Goal: Communication & Community: Answer question/provide support

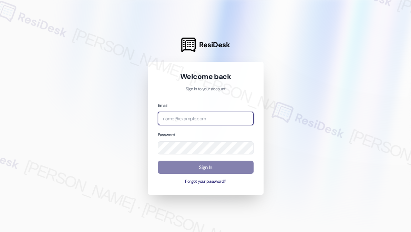
click at [211, 117] on input "email" at bounding box center [206, 118] width 96 height 13
click at [0, 231] on com-1password-button at bounding box center [0, 232] width 0 height 0
type input "automated-surveys-kre-katrina.lopez@kre.com"
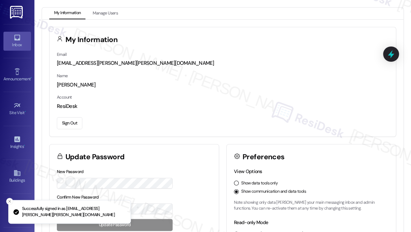
click at [20, 39] on link "Inbox" at bounding box center [17, 41] width 28 height 19
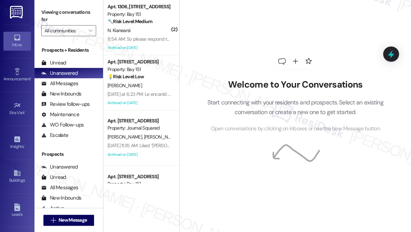
drag, startPoint x: 73, startPoint y: 15, endPoint x: 73, endPoint y: 11, distance: 4.8
click at [73, 15] on label "Viewing conversations for" at bounding box center [68, 16] width 55 height 18
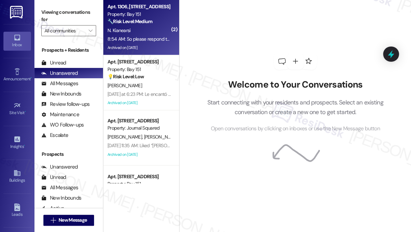
click at [149, 22] on strong "🔧 Risk Level: Medium" at bounding box center [129, 21] width 45 height 6
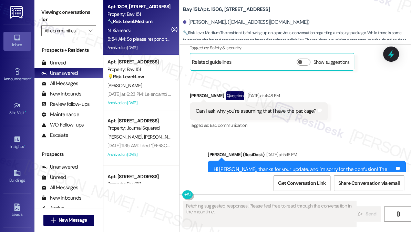
scroll to position [15457, 0]
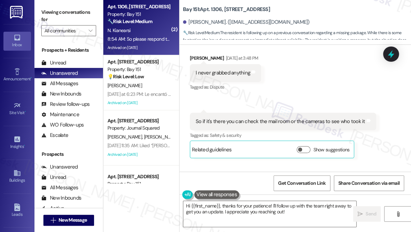
scroll to position [15425, 0]
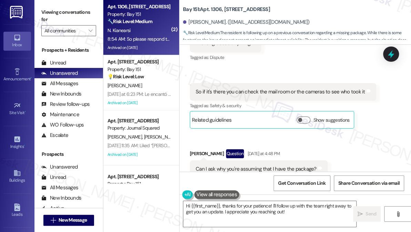
scroll to position [15488, 0]
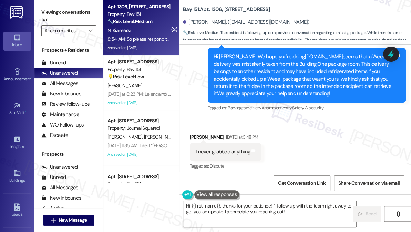
scroll to position [15332, 0]
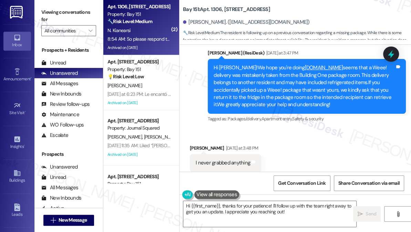
click at [252, 203] on textarea "Hi {{first_name}}, thanks for your patience! I'll follow up with the team right…" at bounding box center [269, 214] width 173 height 26
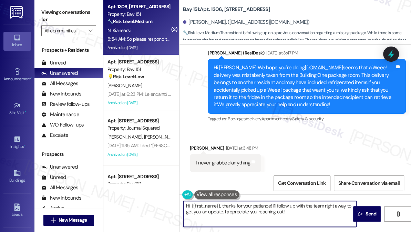
click at [252, 203] on textarea "Hi {{first_name}}, thanks for your patience! I'll follow up with the team right…" at bounding box center [269, 214] width 173 height 26
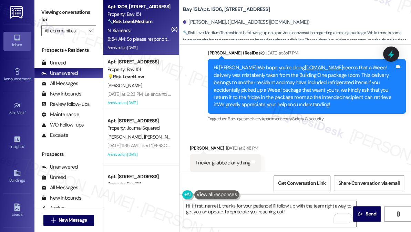
click at [46, 17] on label "Viewing conversations for" at bounding box center [68, 16] width 55 height 18
click at [53, 10] on label "Viewing conversations for" at bounding box center [68, 16] width 55 height 18
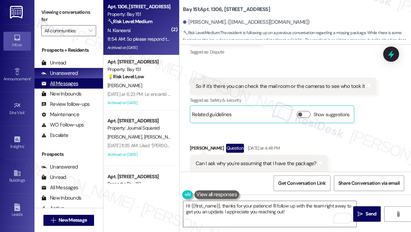
drag, startPoint x: 48, startPoint y: 13, endPoint x: 88, endPoint y: 81, distance: 78.5
click at [48, 13] on label "Viewing conversations for" at bounding box center [68, 16] width 55 height 18
click at [218, 207] on textarea "Hi {{first_name}}, thanks for your patience! I'll follow up with the team right…" at bounding box center [269, 214] width 173 height 26
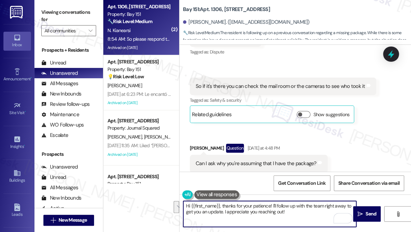
drag, startPoint x: 292, startPoint y: 211, endPoint x: 272, endPoint y: 204, distance: 21.5
click at [272, 204] on textarea "Hi {{first_name}}, thanks for your patience! I'll follow up with the team right…" at bounding box center [269, 214] width 173 height 26
paste textarea "Thank you for letting us know how you feel, {{first_name}}. I want to sincerely…"
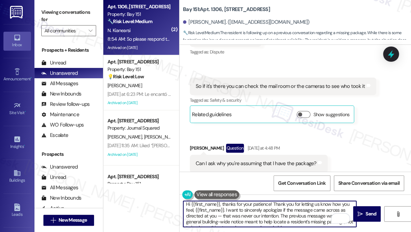
scroll to position [0, 0]
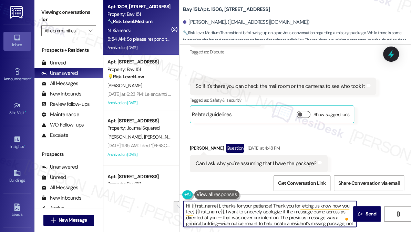
drag, startPoint x: 224, startPoint y: 211, endPoint x: 273, endPoint y: 205, distance: 48.9
click at [273, 205] on textarea "Hi {{first_name}}, thanks for your patience! Thank you for letting us know how …" at bounding box center [269, 214] width 173 height 26
click at [305, 205] on textarea "Hi {{first_name}}, thanks for your patience! I want to sincerely apologize if t…" at bounding box center [269, 214] width 173 height 26
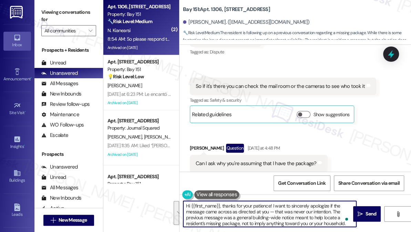
click at [308, 211] on textarea "Hi {{first_name}}, thanks for your patience! I want to sincerely apologize if t…" at bounding box center [269, 214] width 173 height 26
click at [272, 205] on textarea "Hi {{first_name}}, thanks for your patience! I want to sincerely apologize if t…" at bounding box center [269, 214] width 173 height 26
click at [218, 209] on textarea "Hi {{first_name}}, thanks for your patience! We want to sincerely apologize if …" at bounding box center [269, 214] width 173 height 26
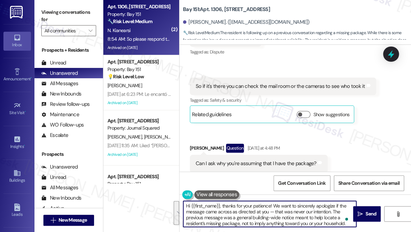
click at [281, 216] on textarea "Hi {{first_name}}, thanks for your patience! We want to sincerely apologize if …" at bounding box center [269, 214] width 173 height 26
drag, startPoint x: 272, startPoint y: 211, endPoint x: 268, endPoint y: 209, distance: 4.5
click at [268, 209] on textarea "Hi {{first_name}}, thanks for your patience! We want to sincerely apologize if …" at bounding box center [269, 214] width 173 height 26
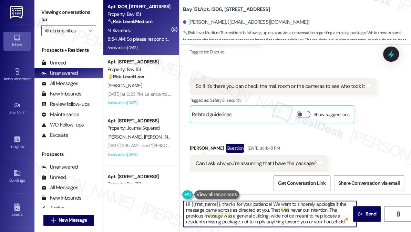
scroll to position [2, 0]
click at [317, 218] on div "Hi Niloofar, thanks for your update, and I'm sorry for the confusion! The previ…" at bounding box center [304, 236] width 181 height 37
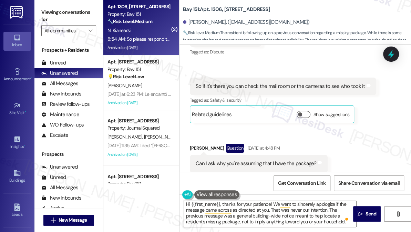
click at [317, 218] on div "Hi Niloofar, thanks for your update, and I'm sorry for the confusion! The previ…" at bounding box center [304, 236] width 181 height 37
click at [292, 218] on div "Hi Niloofar, thanks for your update, and I'm sorry for the confusion! The previ…" at bounding box center [304, 236] width 181 height 37
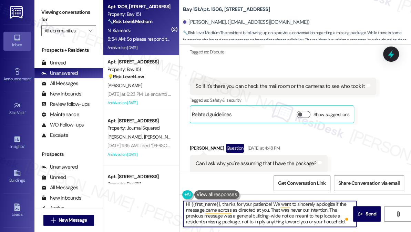
click at [258, 219] on textarea "Hi {{first_name}}, thanks for your patience! We want to sincerely apologize if …" at bounding box center [269, 214] width 173 height 26
drag, startPoint x: 258, startPoint y: 219, endPoint x: 275, endPoint y: 216, distance: 17.2
click at [258, 219] on textarea "Hi {{first_name}}, thanks for your patience! We want to sincerely apologize if …" at bounding box center [269, 214] width 173 height 26
click at [317, 219] on textarea "Hi {{first_name}}, thanks for your patience! We want to sincerely apologize if …" at bounding box center [269, 214] width 173 height 26
drag, startPoint x: 306, startPoint y: 221, endPoint x: 345, endPoint y: 220, distance: 39.3
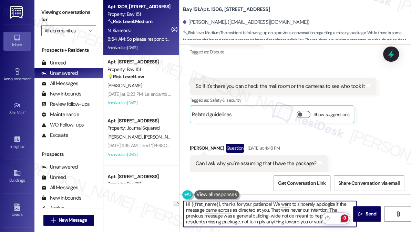
click at [346, 220] on html "Inbox Go to Inbox Announcement • Send A Text Announcement Site Visit • Go to Si…" at bounding box center [205, 116] width 411 height 232
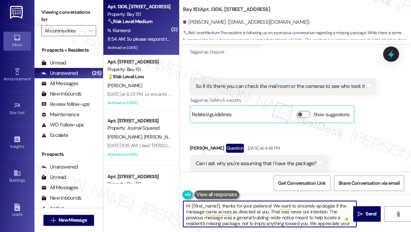
click at [256, 210] on textarea "Hi {{first_name}}, thanks for your patience! We want to sincerely apologize if …" at bounding box center [269, 214] width 173 height 26
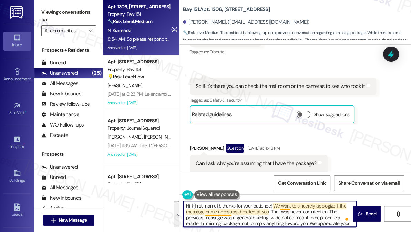
click at [290, 207] on textarea "Hi {{first_name}}, thanks for your patience! We want to sincerely apologize if …" at bounding box center [269, 214] width 173 height 26
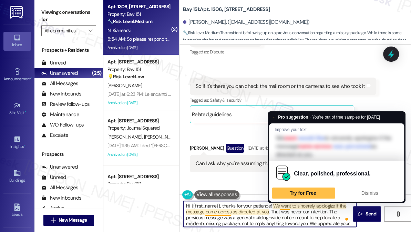
click at [321, 207] on textarea "Hi {{first_name}}, thanks for your patience! We want to sincerely apologize if …" at bounding box center [269, 214] width 173 height 26
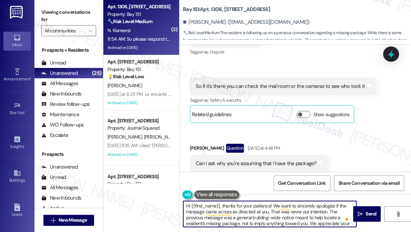
click at [269, 215] on textarea "Hi {{first_name}}, thanks for your patience! We want to sincerely apologize if …" at bounding box center [269, 214] width 173 height 26
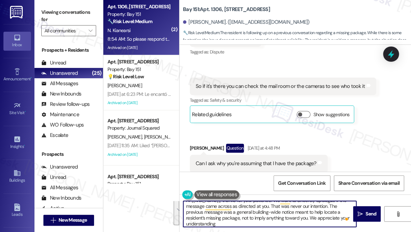
scroll to position [7, 0]
click at [281, 211] on textarea "Hi {{first_name}}, thanks for your patience! We want to sincerely apologize if …" at bounding box center [269, 214] width 173 height 26
click at [254, 218] on textarea "Hi {{first_name}}, thanks for your patience! We want to sincerely apologize if …" at bounding box center [269, 214] width 173 height 26
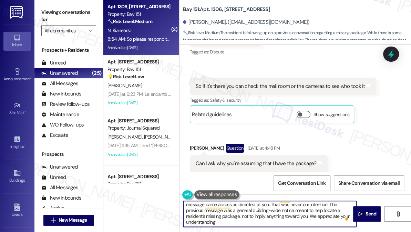
click at [226, 216] on textarea "Hi {{first_name}}, thanks for your patience! We want to sincerely apologize if …" at bounding box center [269, 214] width 173 height 26
click at [266, 218] on textarea "Hi {{first_name}}, thanks for your patience! We want to sincerely apologize if …" at bounding box center [269, 214] width 173 height 26
click at [241, 215] on textarea "Hi {{first_name}}, thanks for your patience! We want to sincerely apologize if …" at bounding box center [269, 214] width 173 height 26
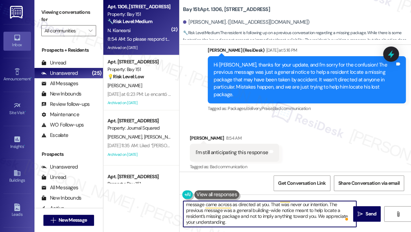
scroll to position [2, 0]
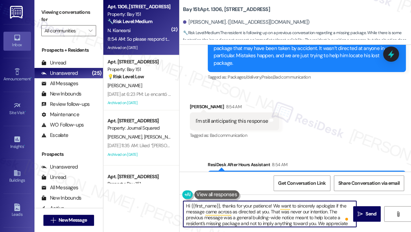
click at [315, 214] on textarea "Hi {{first_name}}, thanks for your patience! We want to sincerely apologize if …" at bounding box center [269, 214] width 173 height 26
type textarea "Hi {{first_name}}, thanks for your patience! We want to sincerely apologize if …"
click at [307, 213] on textarea "Hi {{first_name}}, thanks for your patience! We want to sincerely apologize if …" at bounding box center [269, 214] width 173 height 26
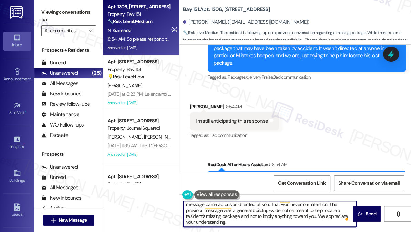
click at [308, 223] on textarea "Hi {{first_name}}, thanks for your patience! We want to sincerely apologize if …" at bounding box center [269, 214] width 173 height 26
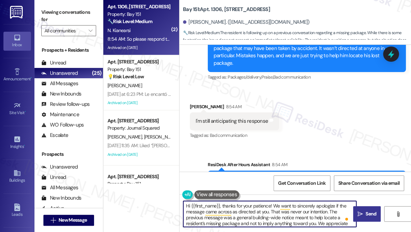
click at [365, 210] on span "Send" at bounding box center [370, 213] width 11 height 7
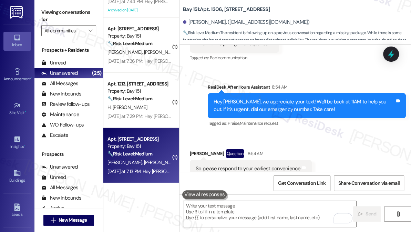
click at [152, 148] on div "Property: Bay 151" at bounding box center [139, 146] width 64 height 7
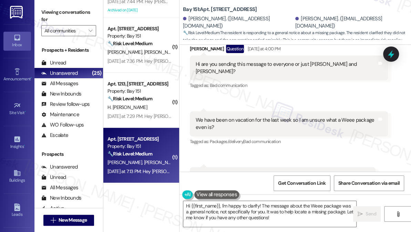
click at [43, 1] on div "Viewing conversations for All communities " at bounding box center [68, 21] width 69 height 43
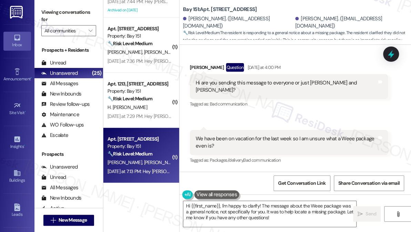
scroll to position [10900, 0]
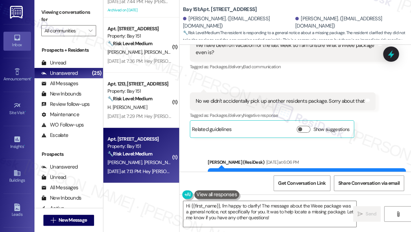
scroll to position [10995, 0]
click at [239, 208] on textarea "Hi {{first_name}}, I'm happy to clarify! The message about the Weee package was…" at bounding box center [269, 214] width 173 height 26
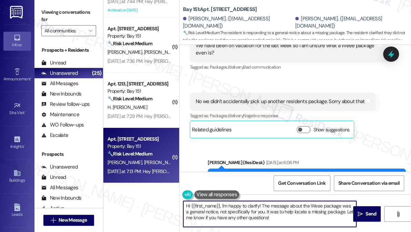
click at [239, 208] on textarea "Hi {{first_name}}, I'm happy to clarify! The message about the Weee package was…" at bounding box center [269, 214] width 173 height 26
click at [276, 213] on textarea "Hi {{first_name}}, I'm happy to clarify! The message about the Weee package was…" at bounding box center [269, 214] width 173 height 26
drag, startPoint x: 222, startPoint y: 207, endPoint x: 163, endPoint y: 195, distance: 60.5
click at [163, 195] on div "( 1 ) Apt. 1240, 151 Center Street Property: Bay 151 🔧 Risk Level: Medium The r…" at bounding box center [257, 116] width 308 height 232
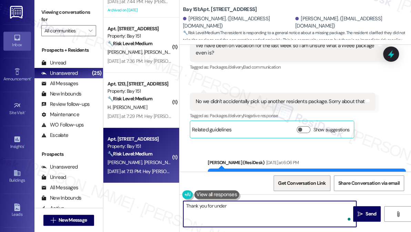
type textarea "Thank you for under"
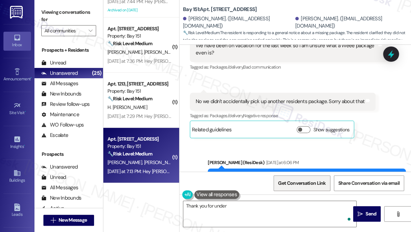
click at [283, 188] on span "Get Conversation Link" at bounding box center [302, 183] width 50 height 15
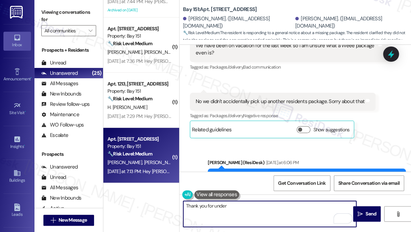
click at [247, 218] on textarea "Thank you for under" at bounding box center [269, 214] width 173 height 26
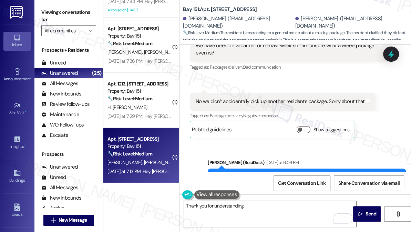
copy div "Armoni"
click at [262, 209] on textarea "Thank you for understanding," at bounding box center [269, 214] width 173 height 26
paste textarea "Armoni"
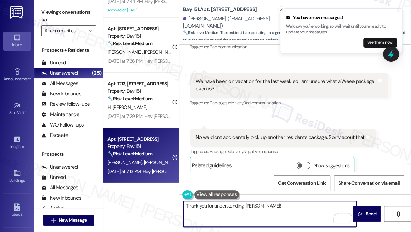
scroll to position [10932, 0]
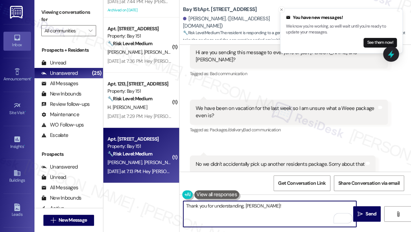
click at [270, 207] on textarea "Thank you for understanding, Armoni!" at bounding box center [269, 214] width 173 height 26
drag, startPoint x: 270, startPoint y: 207, endPoint x: 258, endPoint y: 205, distance: 12.1
click at [254, 205] on textarea "Thank you for understanding, Armoni!" at bounding box center [269, 214] width 173 height 26
click at [272, 205] on textarea "Thank you for understanding, Armoni!" at bounding box center [269, 214] width 173 height 26
click at [274, 203] on textarea "Thank you for understanding, Armoni!" at bounding box center [269, 214] width 173 height 26
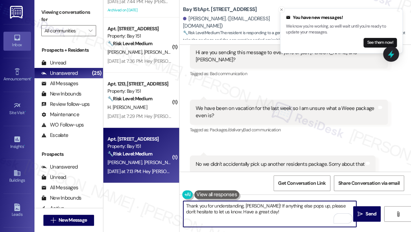
type textarea "Thank you for understanding, Armoni! If anything else pops up, please don't hes…"
click at [331, 213] on textarea "Thank you for understanding, Armoni! If anything else pops up, please don't hes…" at bounding box center [269, 214] width 173 height 26
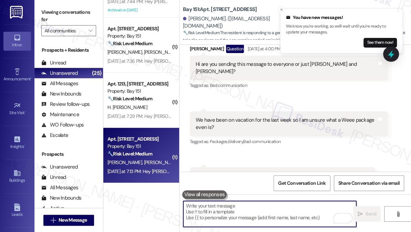
scroll to position [11112, 0]
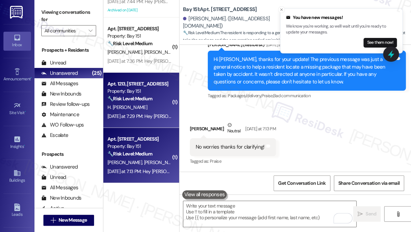
click at [150, 110] on div "H. Marques Moreira" at bounding box center [139, 107] width 65 height 9
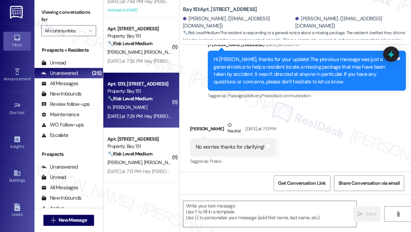
type textarea "Fetching suggested responses. Please feel free to read through the conversation…"
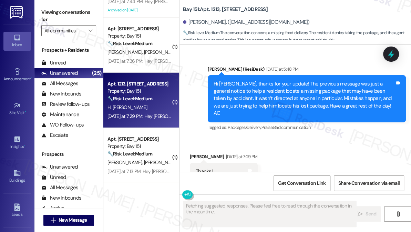
scroll to position [1531, 0]
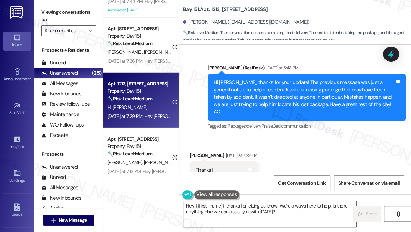
click at [250, 213] on textarea "Hey {{first_name}}, thanks for letting us know! We're always here to help. Is t…" at bounding box center [269, 214] width 173 height 26
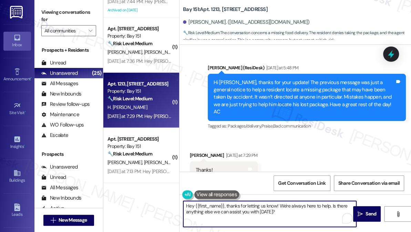
click at [250, 213] on textarea "Hey {{first_name}}, thanks for letting us know! We're always here to help. Is t…" at bounding box center [269, 214] width 173 height 26
click at [216, 205] on textarea "You're welcome! If you need anything, just let us know. :)" at bounding box center [269, 214] width 173 height 26
click at [184, 204] on textarea "You're welcome, Hugo! If you need anything, just let us know. :)" at bounding box center [269, 214] width 173 height 26
type textarea "Good morning, and you're welcome, Hugo! If you need anything, just let us know.…"
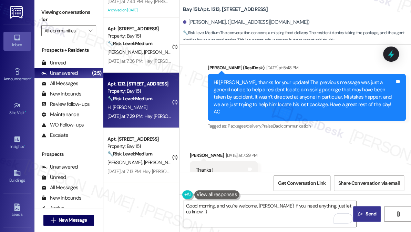
click at [365, 213] on span "Send" at bounding box center [370, 213] width 13 height 7
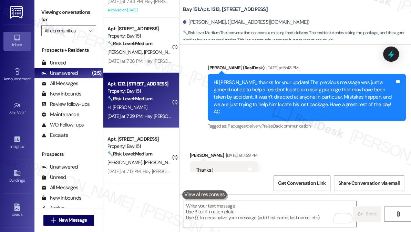
scroll to position [1645, 0]
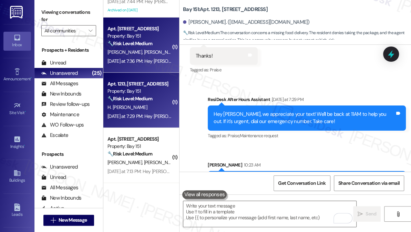
click at [138, 36] on div "Property: Bay 151" at bounding box center [139, 35] width 64 height 7
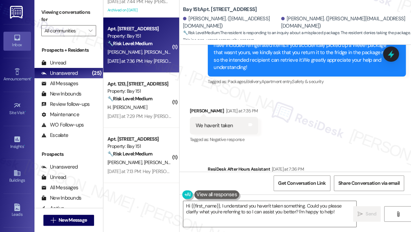
scroll to position [5125, 0]
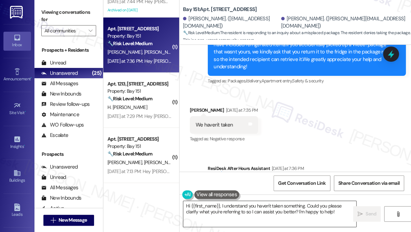
click at [240, 203] on textarea "Hi {{first_name}}, I understand you haven't taken something. Could you please c…" at bounding box center [269, 214] width 173 height 26
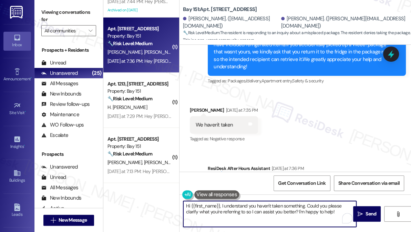
click at [240, 203] on textarea "Hi {{first_name}}, I understand you haven't taken something. Could you please c…" at bounding box center [269, 214] width 173 height 26
click at [292, 206] on textarea "Hi {{first_name}}, I understand you haven't taken something. Could you please c…" at bounding box center [269, 214] width 173 height 26
click at [266, 209] on textarea "Hi {{first_name}}, I understand you haven't taken something. Could you please c…" at bounding box center [269, 214] width 173 height 26
drag, startPoint x: 336, startPoint y: 211, endPoint x: 306, endPoint y: 201, distance: 31.7
click at [306, 201] on textarea "Hi {{first_name}}, I understand you haven't taken something. Could you please c…" at bounding box center [269, 214] width 173 height 26
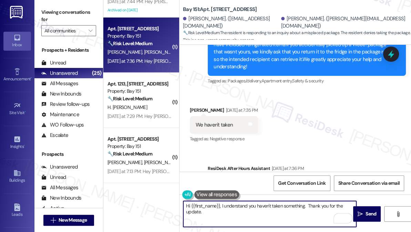
click at [196, 106] on div "Priyanka Maskeri Yesterday at 7:35 PM" at bounding box center [224, 111] width 68 height 10
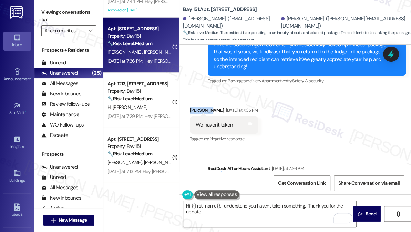
copy div "Priyanka"
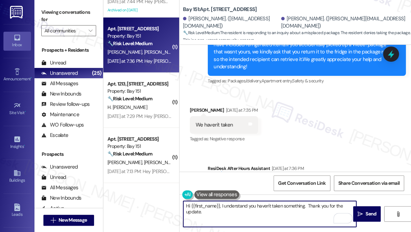
drag, startPoint x: 190, startPoint y: 203, endPoint x: 219, endPoint y: 205, distance: 29.0
click at [219, 205] on textarea "Hi {{first_name}}, I understand you haven't taken something. Thank you for the …" at bounding box center [269, 214] width 173 height 26
paste textarea "Priyanka"
click at [255, 205] on textarea "Hi Priyanka, I understand you haven't taken something. Thank you for the update." at bounding box center [269, 214] width 173 height 26
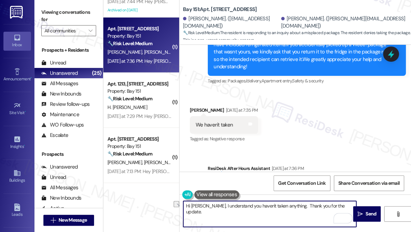
drag, startPoint x: 291, startPoint y: 204, endPoint x: 318, endPoint y: 204, distance: 26.2
click at [318, 204] on textarea "Hi Priyanka, I understand you haven't taken anything. Thank you for the update." at bounding box center [269, 214] width 173 height 26
click at [344, 203] on textarea "Hi Priyanka, I understand you haven't taken anything. I appreciate the update." at bounding box center [269, 214] width 173 height 26
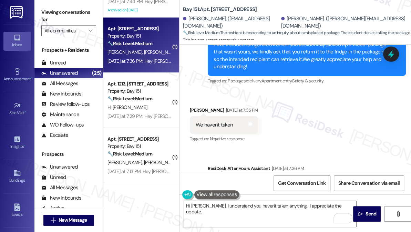
click at [45, 16] on label "Viewing conversations for" at bounding box center [68, 16] width 55 height 18
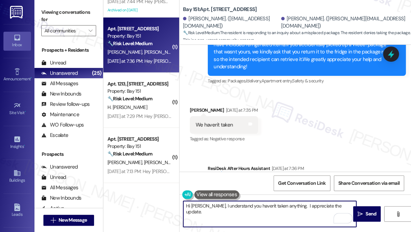
click at [344, 203] on textarea "Hi Priyanka, I understand you haven't taken anything. I appreciate the update." at bounding box center [269, 214] width 173 height 26
click at [343, 207] on textarea "Hi Priyanka, I understand you haven't taken anything. I appreciate the update." at bounding box center [269, 214] width 173 height 26
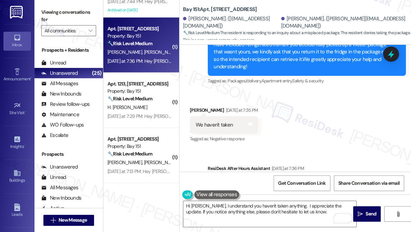
click at [51, 6] on div "Viewing conversations for All communities " at bounding box center [68, 21] width 69 height 43
click at [280, 179] on div "Hey Priyanka and Rakeshkumar, we appreciate your text! We'll be back at 11AM to…" at bounding box center [304, 186] width 181 height 15
click at [49, 8] on label "Viewing conversations for" at bounding box center [68, 16] width 55 height 18
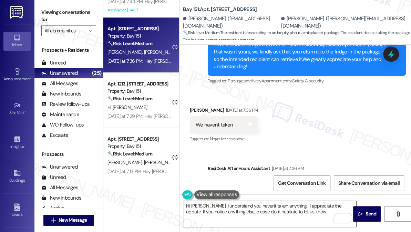
click at [311, 213] on textarea "Hi Priyanka, I understand you haven't taken anything. I appreciate the update. …" at bounding box center [269, 214] width 173 height 26
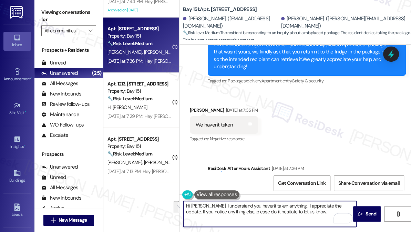
drag, startPoint x: 316, startPoint y: 213, endPoint x: 340, endPoint y: 201, distance: 26.8
click at [340, 201] on textarea "Hi Priyanka, I understand you haven't taken anything. I appreciate the update. …" at bounding box center [269, 214] width 173 height 26
paste textarea "Hi {{first_name}}, thanks for your update! The previous message was just a gene…"
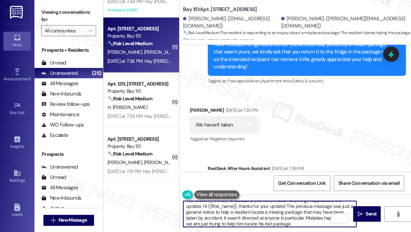
scroll to position [0, 0]
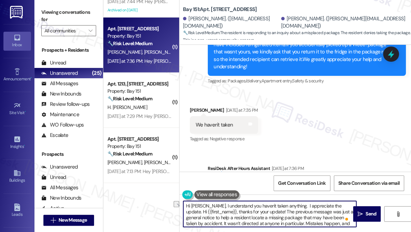
drag, startPoint x: 263, startPoint y: 211, endPoint x: 304, endPoint y: 204, distance: 41.2
click at [304, 204] on textarea "Hi Priyanka, I understand you haven't taken anything. I appreciate the update. …" at bounding box center [269, 214] width 173 height 26
drag, startPoint x: 284, startPoint y: 213, endPoint x: 280, endPoint y: 214, distance: 4.3
click at [284, 213] on textarea "Hi Priyanka, I understand you haven't taken anything. I appreciate the update. …" at bounding box center [269, 214] width 173 height 26
drag, startPoint x: 263, startPoint y: 210, endPoint x: 340, endPoint y: 201, distance: 77.4
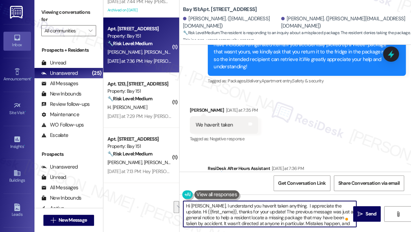
click at [340, 201] on textarea "Hi Priyanka, I understand you haven't taken anything. I appreciate the update. …" at bounding box center [269, 214] width 173 height 26
click at [280, 215] on textarea "Hi Priyanka, I understand you haven't taken anything. I appreciate the update. …" at bounding box center [269, 214] width 173 height 26
click at [294, 213] on textarea "Hi Priyanka, I understand you haven't taken anything. I appreciate the update. …" at bounding box center [269, 214] width 173 height 26
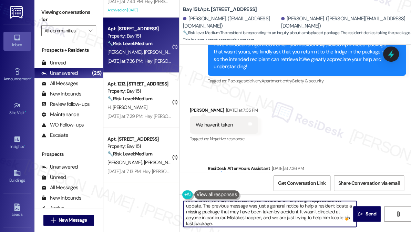
scroll to position [7, 0]
click at [244, 222] on textarea "Hi Priyanka, I understand you haven't taken anything. I appreciate the update. …" at bounding box center [269, 214] width 173 height 26
drag, startPoint x: 221, startPoint y: 224, endPoint x: 207, endPoint y: 216, distance: 15.9
click at [207, 216] on textarea "Hi Priyanka, I understand you haven't taken anything. I appreciate the update. …" at bounding box center [269, 214] width 173 height 26
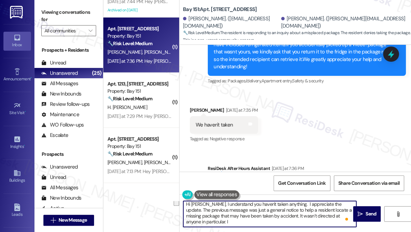
scroll to position [2, 0]
click at [266, 204] on textarea "Hi Priyanka, I understand you haven't taken anything. I appreciate the update. …" at bounding box center [269, 214] width 173 height 26
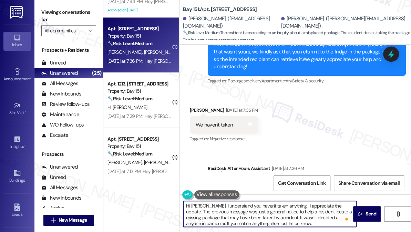
click at [266, 204] on textarea "Hi Priyanka, I understand you haven't taken anything. I appreciate the update. …" at bounding box center [269, 214] width 173 height 26
click at [311, 213] on textarea "Hi Priyanka, I understand you haven't taken anything. I appreciate the update. …" at bounding box center [269, 214] width 173 height 26
click at [290, 205] on textarea "Hi Priyanka, I understand you haven't taken anything. I appreciate the update. …" at bounding box center [269, 214] width 173 height 26
click at [266, 214] on textarea "Hi Priyanka, I understand you haven't taken anything. I appreciate the update. …" at bounding box center [269, 214] width 173 height 26
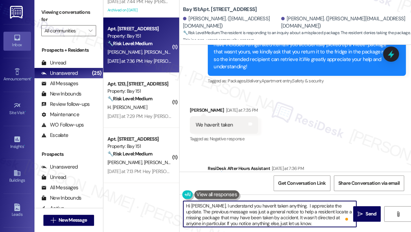
click at [266, 214] on textarea "Hi Priyanka, I understand you haven't taken anything. I appreciate the update. …" at bounding box center [269, 214] width 173 height 26
click at [273, 213] on textarea "Hi Priyanka, I understand you haven't taken anything. I appreciate the update. …" at bounding box center [269, 214] width 173 height 26
click at [291, 205] on textarea "Hi Priyanka, I understand you haven't taken anything. I appreciate the update. …" at bounding box center [269, 214] width 173 height 26
click at [300, 210] on textarea "Hi Priyanka, I understand you haven't taken anything. I appreciate the update. …" at bounding box center [269, 214] width 173 height 26
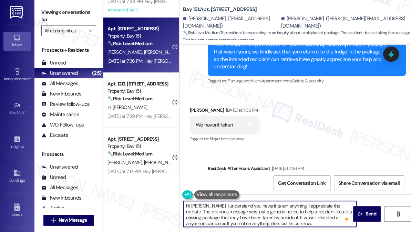
click at [300, 210] on textarea "Hi Priyanka, I understand you haven't taken anything. I appreciate the update. …" at bounding box center [269, 214] width 173 height 26
click at [284, 217] on textarea "Hi Priyanka, I understand you haven't taken anything. I appreciate the update. …" at bounding box center [269, 214] width 173 height 26
click at [256, 210] on textarea "Hi Priyanka, I understand you haven't taken anything. I appreciate the update. …" at bounding box center [269, 214] width 173 height 26
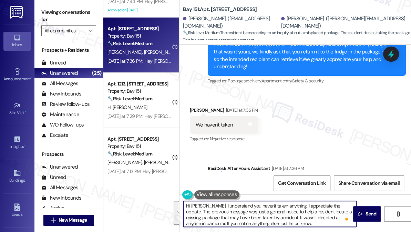
click at [313, 221] on textarea "Hi Priyanka, I understand you haven't taken anything. I appreciate the update. …" at bounding box center [269, 214] width 173 height 26
click at [206, 224] on textarea "Hi Priyanka, I understand you haven't taken anything. I appreciate the update. …" at bounding box center [269, 214] width 173 height 26
click at [314, 225] on textarea "Hi Priyanka, I understand you haven't taken anything. I appreciate the update. …" at bounding box center [269, 214] width 173 height 26
click at [346, 210] on textarea "Hi Priyanka, I understand you haven't taken anything. I appreciate the update. …" at bounding box center [269, 214] width 173 height 26
type textarea "Hi Priyanka, I understand you haven't taken anything. I appreciate the update. …"
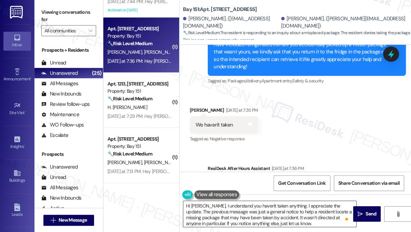
click at [289, 218] on textarea "Hi Priyanka, I understand you haven't taken anything. I appreciate the update. …" at bounding box center [269, 214] width 173 height 26
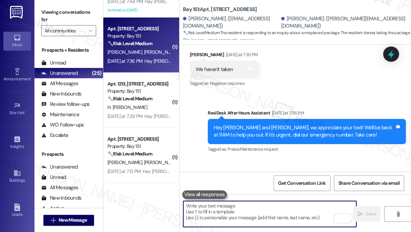
scroll to position [5195, 0]
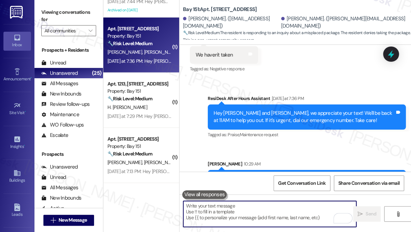
click at [284, 175] on div "Hi Priyanka, I understand you haven't taken anything. I appreciate the update. …" at bounding box center [304, 190] width 181 height 30
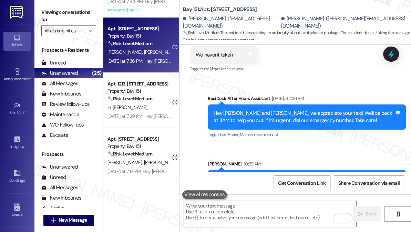
click at [284, 175] on div "Hi Priyanka, I understand you haven't taken anything. I appreciate the update. …" at bounding box center [304, 190] width 181 height 30
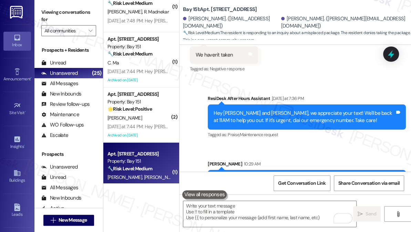
scroll to position [1069, 0]
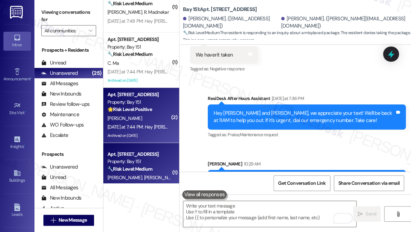
click at [143, 121] on div "A. Romero" at bounding box center [139, 118] width 65 height 9
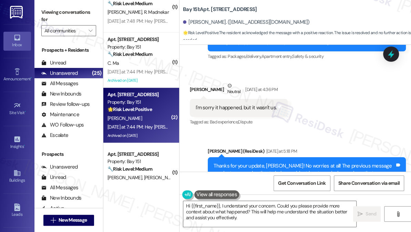
scroll to position [17959, 0]
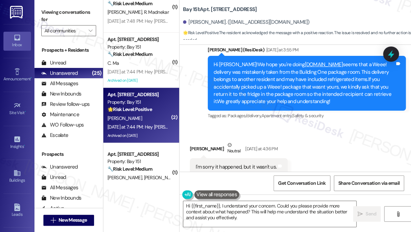
scroll to position [17865, 0]
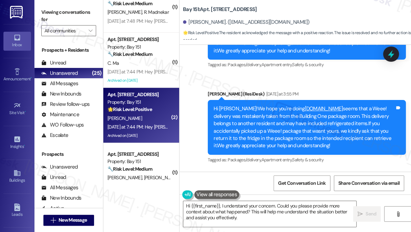
click at [321, 209] on textarea "Hi {{first_name}}, I understand your concern. Could you please provide more con…" at bounding box center [269, 214] width 173 height 26
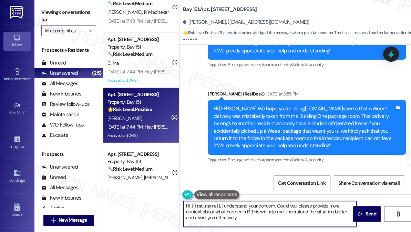
click at [321, 209] on textarea "Hi {{first_name}}, I understand your concern. Could you please provide more con…" at bounding box center [269, 214] width 173 height 26
click at [297, 206] on textarea "Hi {{first_name}}, I understand your concern. Could you please provide more con…" at bounding box center [269, 214] width 173 height 26
click at [278, 226] on textarea "Hi {{first_name}}, I understand your concern. Could you please provide more con…" at bounding box center [269, 214] width 173 height 26
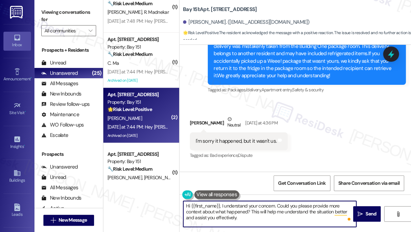
scroll to position [17897, 0]
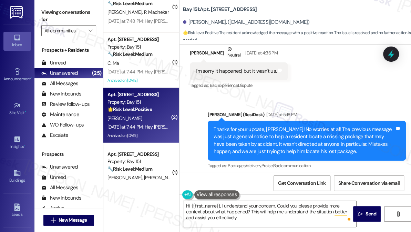
scroll to position [17991, 0]
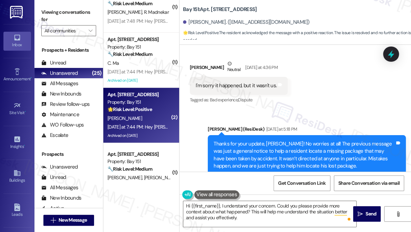
click at [241, 215] on textarea "Hi {{first_name}}, I understand your concern. Could you please provide more con…" at bounding box center [269, 214] width 173 height 26
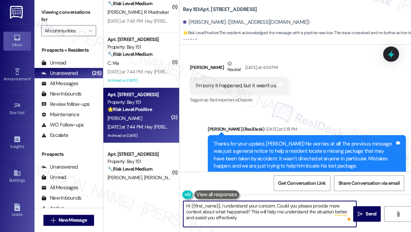
click at [241, 215] on textarea "Hi {{first_name}}, I understand your concern. Could you please provide more con…" at bounding box center [269, 214] width 173 height 26
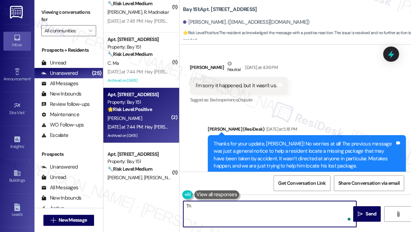
type textarea "T"
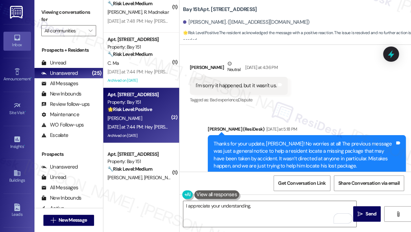
copy div "Alicia"
click at [262, 209] on textarea "I appreciate your understanding," at bounding box center [269, 214] width 173 height 26
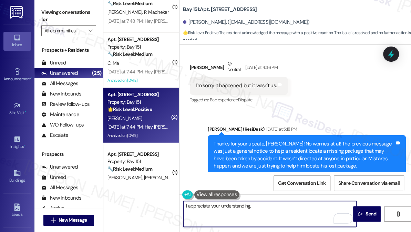
paste textarea "Alicia"
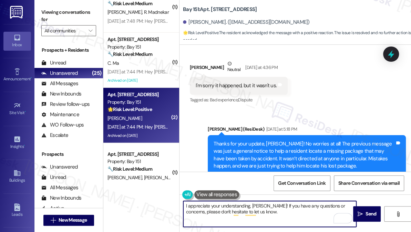
click at [281, 205] on textarea "I appreciate your understanding, Alicia! If you have any questions or concerns,…" at bounding box center [269, 214] width 173 height 26
click at [269, 212] on textarea "I appreciate your understanding, Alicia! If you have any questions or concerns,…" at bounding box center [269, 214] width 173 height 26
type textarea "I appreciate your understanding, Alicia! If you have any questions or concerns,…"
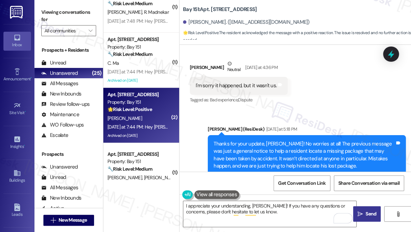
click at [361, 212] on icon "" at bounding box center [360, 214] width 5 height 6
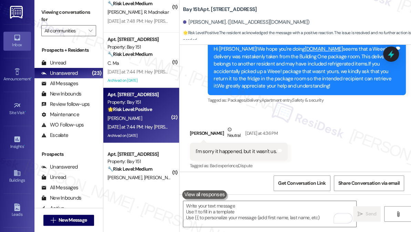
scroll to position [17924, 0]
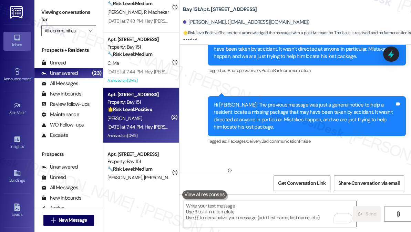
scroll to position [18171, 0]
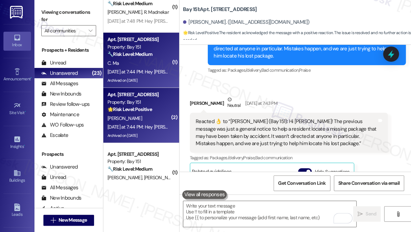
click at [148, 56] on strong "🔧 Risk Level: Medium" at bounding box center [129, 54] width 45 height 6
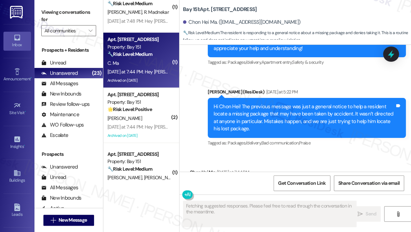
scroll to position [16441, 0]
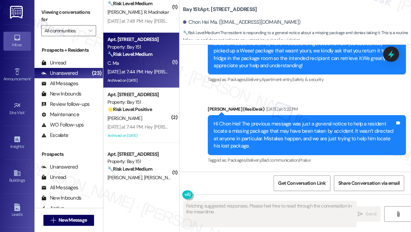
click at [239, 200] on div "Didn't see or pick up any wee package" at bounding box center [237, 203] width 83 height 7
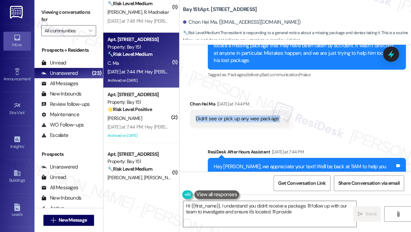
scroll to position [16472, 0]
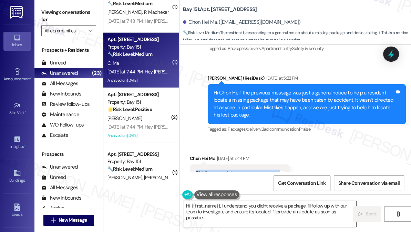
click at [237, 203] on textarea "Hi {{first_name}}, I understand you didn't receive a package. I'll follow up wi…" at bounding box center [269, 214] width 173 height 26
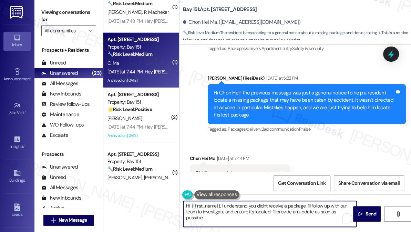
click at [231, 209] on textarea "Hi {{first_name}}, I understand you didn't receive a package. I'll follow up wi…" at bounding box center [269, 214] width 173 height 26
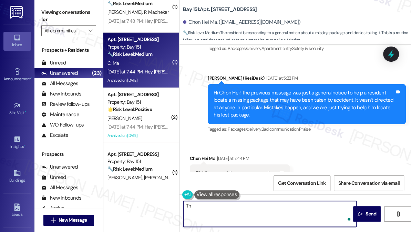
type textarea "T"
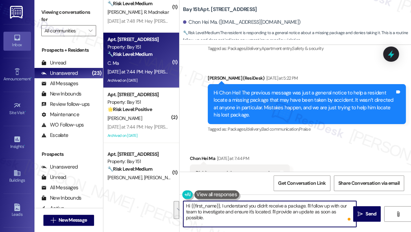
click at [223, 216] on textarea "Hi {{first_name}}, I understand you didn't receive a package. I'll follow up wi…" at bounding box center [269, 214] width 173 height 26
drag, startPoint x: 224, startPoint y: 218, endPoint x: 222, endPoint y: 205, distance: 14.0
click at [222, 205] on textarea "Hi {{first_name}}, I understand you didn't receive a package. I'll follow up wi…" at bounding box center [269, 214] width 173 height 26
click at [226, 208] on textarea "Hi {{first_name}}, I appreciate the update! If you notice anything else or if y…" at bounding box center [269, 214] width 173 height 26
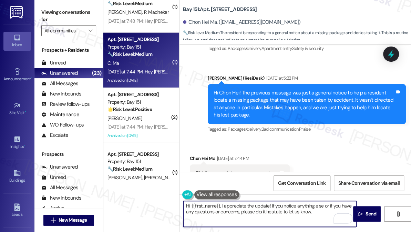
click at [323, 210] on textarea "Hi {{first_name}}, I appreciate the update! If you notice anything else or if y…" at bounding box center [269, 214] width 173 height 26
type textarea "Hi {{first_name}}, I appreciate the update! If you notice anything else or if y…"
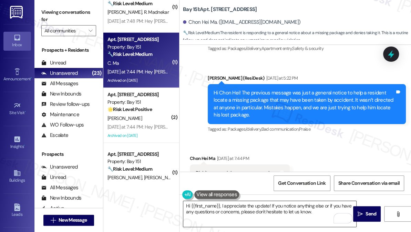
drag, startPoint x: 367, startPoint y: 209, endPoint x: 317, endPoint y: 213, distance: 50.1
click at [321, 214] on div "Hi {{first_name}}, I appreciate the update! If you notice anything else or if y…" at bounding box center [294, 220] width 231 height 52
click at [317, 213] on textarea "Hi {{first_name}}, I appreciate the update! If you notice anything else or if y…" at bounding box center [269, 214] width 173 height 26
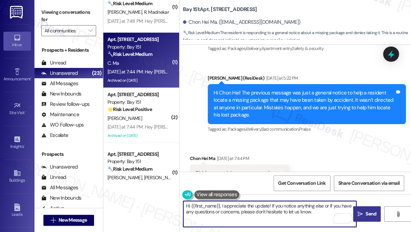
click at [356, 212] on span " Send" at bounding box center [367, 213] width 22 height 7
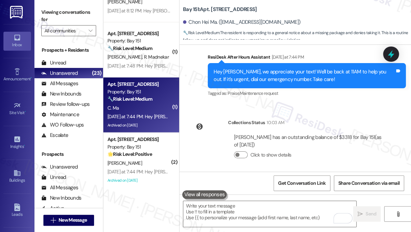
scroll to position [975, 0]
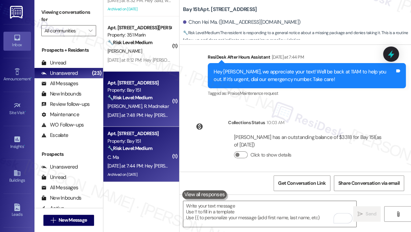
click at [153, 113] on div "Yesterday at 7:48 PM: Hey Rachna and Vijay, we appreciate your text! We'll be b…" at bounding box center [284, 115] width 354 height 6
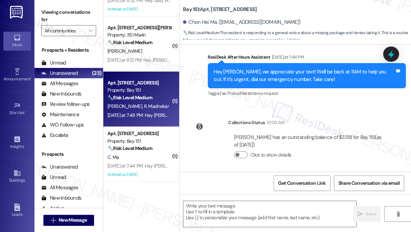
type textarea "Fetching suggested responses. Please feel free to read through the conversation…"
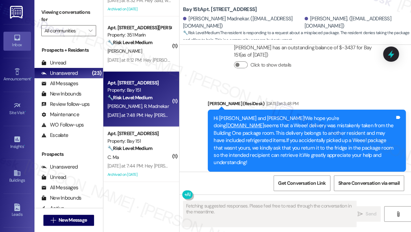
scroll to position [23330, 0]
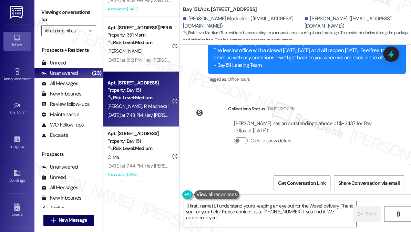
scroll to position [23205, 0]
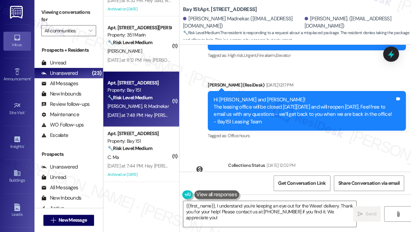
click at [48, 3] on div "Viewing conversations for All communities " at bounding box center [68, 21] width 69 height 43
click at [242, 207] on textarea "{{first_name}}, I understand you're keeping an eye out for the Weee! delivery. …" at bounding box center [269, 214] width 173 height 26
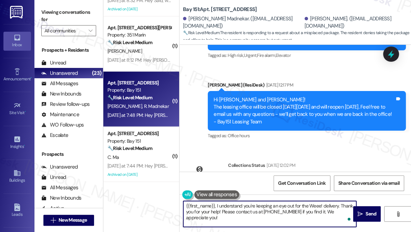
paste textarea "Hi {{first_name}}, thanks for your update! The previous message was just a gene…"
type textarea "Hi {{first_name}}, thanks for your update! The previous message was just a gene…"
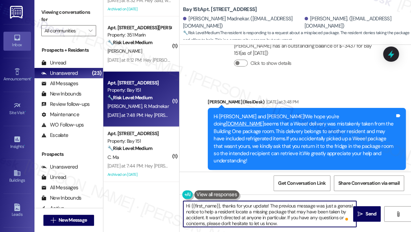
scroll to position [23393, 0]
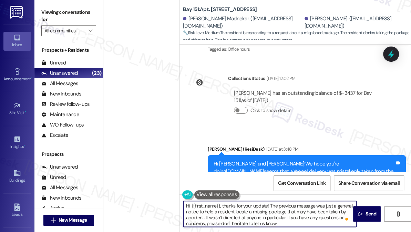
scroll to position [975, 0]
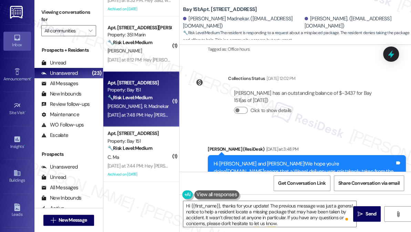
copy div "Vijay"
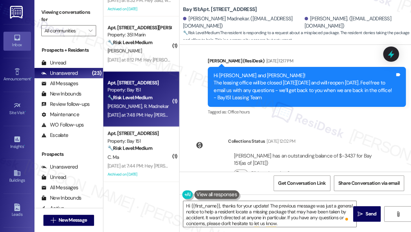
scroll to position [23173, 0]
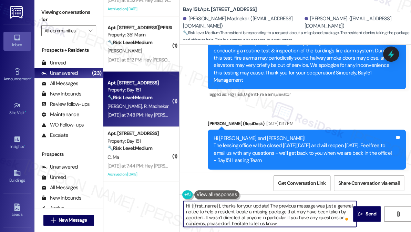
drag, startPoint x: 191, startPoint y: 205, endPoint x: 221, endPoint y: 205, distance: 30.3
click at [220, 205] on textarea "Hi {{first_name}}, thanks for your update! The previous message was just a gene…" at bounding box center [269, 214] width 173 height 26
paste textarea "Vijay"
click at [270, 207] on textarea "Hi Vijay, thanks for your update! The previous message was just a general notic…" at bounding box center [269, 214] width 173 height 26
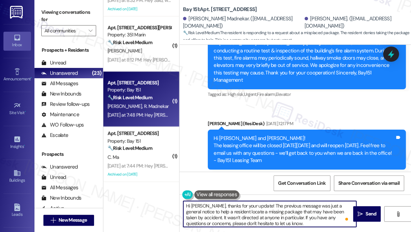
click at [270, 207] on textarea "Hi Vijay, thanks for your update! The previous message was just a general notic…" at bounding box center [269, 214] width 173 height 26
click at [300, 207] on textarea "Hi Vijay, thanks for your update! The previous message was just a general notic…" at bounding box center [269, 214] width 173 height 26
click at [315, 206] on textarea "Hi Vijay, thanks for your update! The previous message was just a general notic…" at bounding box center [269, 214] width 173 height 26
drag, startPoint x: 315, startPoint y: 206, endPoint x: 310, endPoint y: 207, distance: 5.2
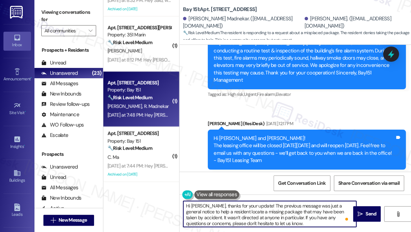
click at [315, 206] on textarea "Hi Vijay, thanks for your update! The previous message was just a general notic…" at bounding box center [269, 214] width 173 height 26
click at [252, 209] on textarea "Hi Vijay, thanks for your update! The previous message was just a general notic…" at bounding box center [269, 214] width 173 height 26
click at [297, 210] on textarea "Hi Vijay, thanks for your update! The previous message was just a general notic…" at bounding box center [269, 214] width 173 height 26
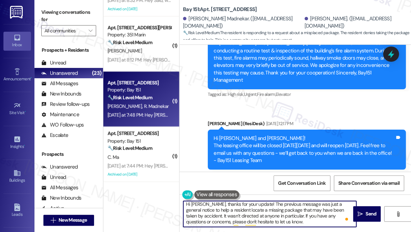
scroll to position [2, 0]
drag, startPoint x: 234, startPoint y: 218, endPoint x: 275, endPoint y: 225, distance: 41.5
click at [275, 225] on textarea "Hi Vijay, thanks for your update! The previous message was just a general notic…" at bounding box center [269, 214] width 173 height 26
click at [275, 222] on textarea "Hi Vijay, thanks for your update! The previous message was just a general notic…" at bounding box center [269, 214] width 173 height 26
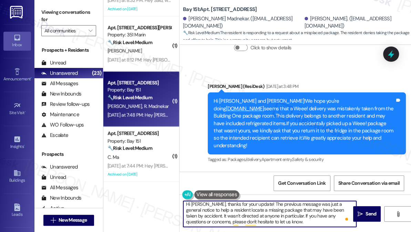
scroll to position [62, 0]
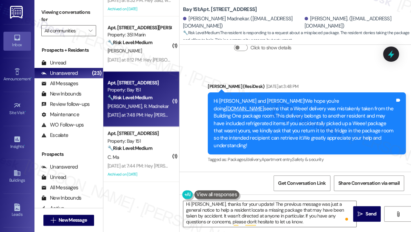
click at [245, 207] on div "We sincerely appreciate you bringing this to our attention. We want to let you …" at bounding box center [286, 225] width 181 height 37
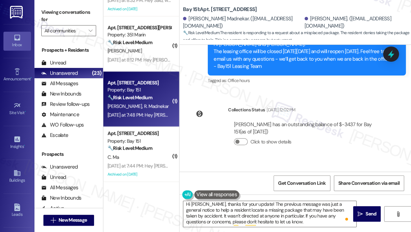
drag, startPoint x: 348, startPoint y: 158, endPoint x: 193, endPoint y: 126, distance: 158.6
copy div "We sincerely appreciate you bringing this to our attention. We want to let you …"
drag, startPoint x: 50, startPoint y: 13, endPoint x: 55, endPoint y: 16, distance: 6.5
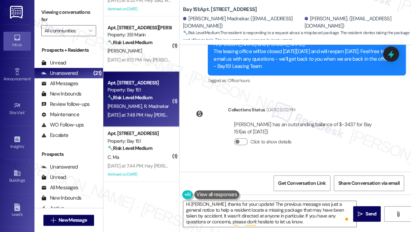
click at [50, 13] on label "Viewing conversations for" at bounding box center [68, 16] width 55 height 18
click at [56, 7] on label "Viewing conversations for" at bounding box center [68, 16] width 55 height 18
click at [244, 212] on textarea "Hi Vijay, thanks for your update! The previous message was just a general notic…" at bounding box center [269, 214] width 173 height 26
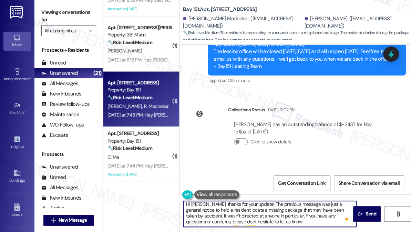
scroll to position [0, 0]
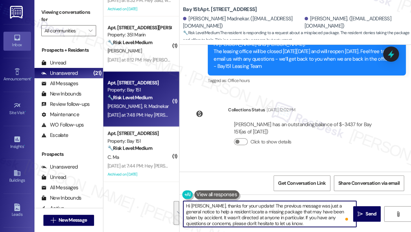
drag, startPoint x: 271, startPoint y: 221, endPoint x: 249, endPoint y: 204, distance: 27.7
click at [249, 204] on textarea "Hi Vijay, thanks for your update! The previous message was just a general notic…" at bounding box center [269, 214] width 173 height 26
click at [262, 217] on textarea "Hi Vijay, thanks for your update! The previous message was just a general notic…" at bounding box center [269, 214] width 173 height 26
click at [251, 204] on textarea "Hi Vijay, thanks for your update! The previous message was just a general notic…" at bounding box center [269, 214] width 173 height 26
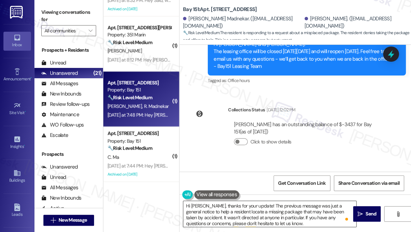
drag, startPoint x: 279, startPoint y: 229, endPoint x: 266, endPoint y: 221, distance: 15.6
click at [266, 221] on div "Hi Vijay, thanks for your update! The previous message was just a general notic…" at bounding box center [294, 220] width 231 height 52
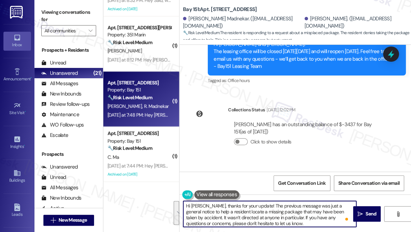
drag, startPoint x: 263, startPoint y: 226, endPoint x: 250, endPoint y: 204, distance: 26.0
click at [250, 204] on textarea "Hi Vijay, thanks for your update! The previous message was just a general notic…" at bounding box center [269, 214] width 173 height 26
paste textarea "Hi {{first_name}}, thank you so much for clarifying. We truly appreciate your u…"
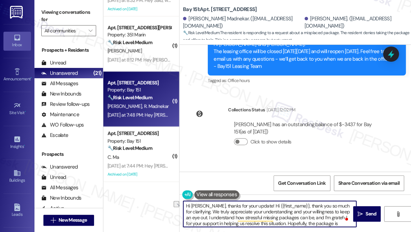
drag, startPoint x: 186, startPoint y: 212, endPoint x: 251, endPoint y: 200, distance: 66.5
click at [251, 201] on textarea "Hi Vijay, thanks for your update! Hi {{first_name}}, thank you so much for clar…" at bounding box center [269, 214] width 173 height 26
click at [255, 211] on textarea "Hi Vijay, thanks for your update! We truly appreciate your understanding and yo…" at bounding box center [269, 214] width 173 height 26
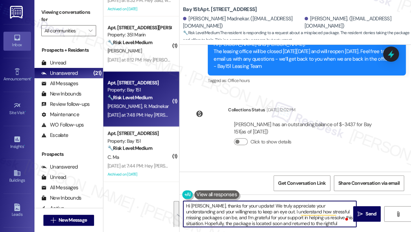
click at [284, 209] on textarea "Hi Vijay, thanks for your update! We truly appreciate your understanding and yo…" at bounding box center [269, 214] width 173 height 26
drag, startPoint x: 245, startPoint y: 211, endPoint x: 200, endPoint y: 219, distance: 45.9
click at [200, 219] on textarea "Hi Vijay, thanks for your update! We truly appreciate your understanding and yo…" at bounding box center [269, 214] width 173 height 26
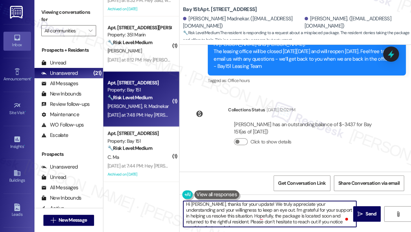
click at [222, 216] on textarea "Hi Vijay, thanks for your update! We truly appreciate your understanding and yo…" at bounding box center [269, 214] width 173 height 26
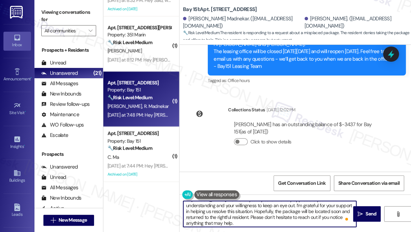
scroll to position [7, 0]
click at [224, 220] on textarea "Hi Vijay, thanks for your update! We truly appreciate your understanding and yo…" at bounding box center [269, 214] width 173 height 26
click at [257, 215] on textarea "Hi Vijay, thanks for your update! We truly appreciate your understanding and yo…" at bounding box center [269, 214] width 173 height 26
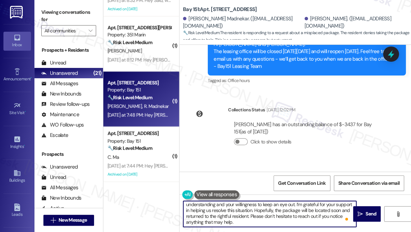
scroll to position [2, 0]
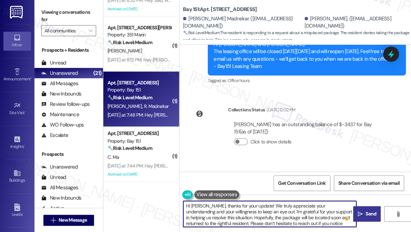
type textarea "Hi Vijay, thanks for your update! We truly appreciate your understanding and yo…"
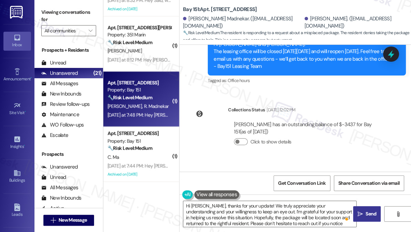
click at [362, 213] on icon "" at bounding box center [360, 214] width 5 height 6
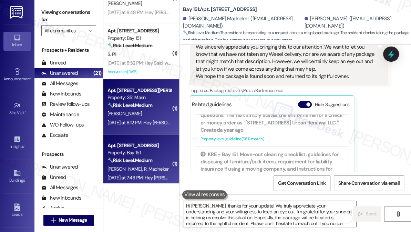
click at [143, 107] on strong "🔧 Risk Level: Medium" at bounding box center [129, 105] width 45 height 6
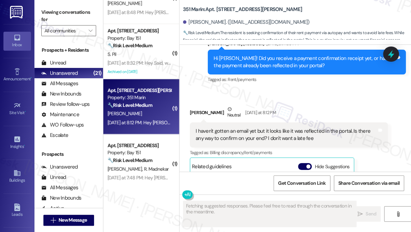
click at [247, 127] on div "I haven't gotten an email yet but it looks like it was reflected in the portal.…" at bounding box center [286, 134] width 181 height 15
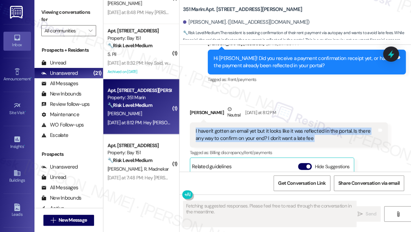
click at [247, 127] on div "I haven't gotten an email yet but it looks like it was reflected in the portal.…" at bounding box center [286, 134] width 181 height 15
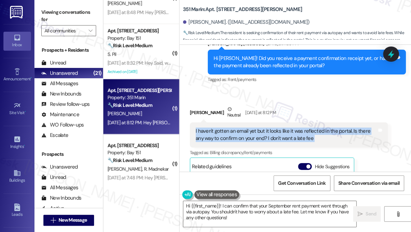
click at [253, 136] on div "I haven't gotten an email yet but it looks like it was reflected in the portal.…" at bounding box center [289, 134] width 198 height 25
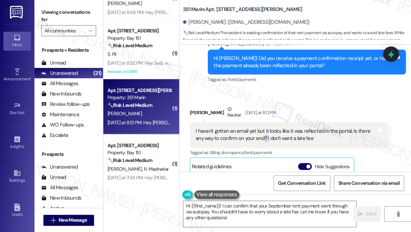
click at [253, 136] on div "I haven't gotten an email yet but it looks like it was reflected in the portal.…" at bounding box center [289, 134] width 198 height 25
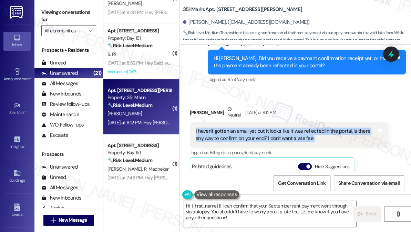
click at [253, 136] on div "I haven't gotten an email yet but it looks like it was reflected in the portal.…" at bounding box center [289, 134] width 198 height 25
click at [303, 129] on div "I haven't gotten an email yet but it looks like it was reflected in the portal.…" at bounding box center [286, 134] width 181 height 15
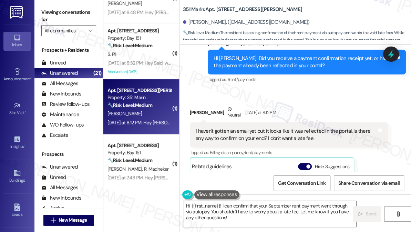
click at [303, 129] on div "I haven't gotten an email yet but it looks like it was reflected in the portal.…" at bounding box center [286, 134] width 181 height 15
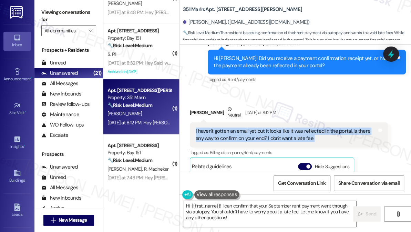
click at [303, 129] on div "I haven't gotten an email yet but it looks like it was reflected in the portal.…" at bounding box center [286, 134] width 181 height 15
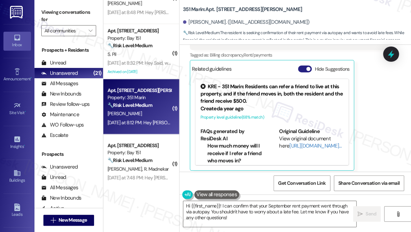
click at [308, 65] on button "Hide Suggestions" at bounding box center [305, 68] width 14 height 7
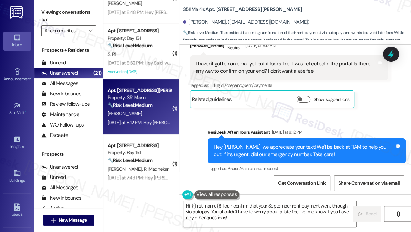
click at [268, 143] on div "Hey Radnyee, we appreciate your text! We'll be back at 11AM to help you out. If…" at bounding box center [304, 150] width 181 height 15
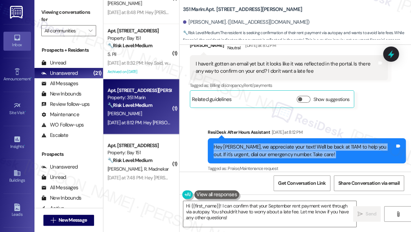
click at [268, 143] on div "Hey Radnyee, we appreciate your text! We'll be back at 11AM to help you out. If…" at bounding box center [304, 150] width 181 height 15
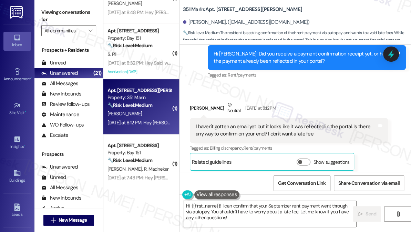
click at [255, 118] on div "I haven't gotten an email yet but it looks like it was reflected in the portal.…" at bounding box center [289, 130] width 198 height 25
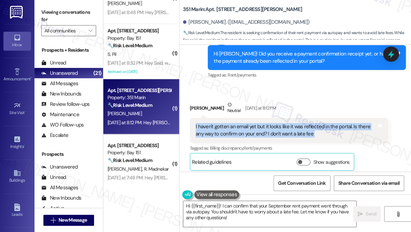
click at [255, 118] on div "I haven't gotten an email yet but it looks like it was reflected in the portal.…" at bounding box center [289, 130] width 198 height 25
click at [311, 131] on div "I haven't gotten an email yet but it looks like it was reflected in the portal.…" at bounding box center [289, 130] width 198 height 25
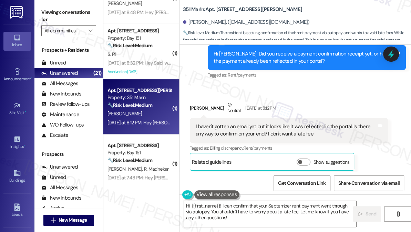
click at [311, 131] on div "I haven't gotten an email yet but it looks like it was reflected in the portal.…" at bounding box center [289, 130] width 198 height 25
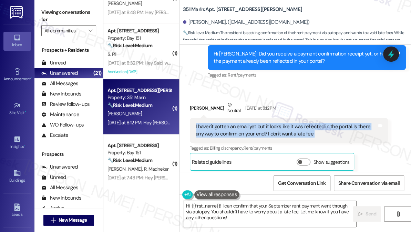
click at [311, 131] on div "I haven't gotten an email yet but it looks like it was reflected in the portal.…" at bounding box center [289, 130] width 198 height 25
click at [308, 123] on div "I haven't gotten an email yet but it looks like it was reflected in the portal.…" at bounding box center [286, 130] width 181 height 15
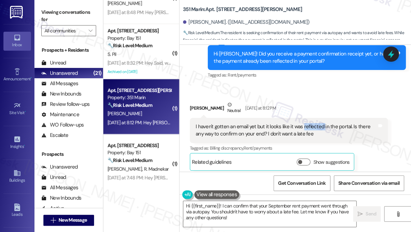
click at [308, 123] on div "I haven't gotten an email yet but it looks like it was reflected in the portal.…" at bounding box center [286, 130] width 181 height 15
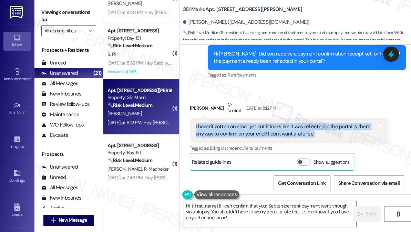
click at [308, 123] on div "I haven't gotten an email yet but it looks like it was reflected in the portal.…" at bounding box center [286, 130] width 181 height 15
click at [311, 128] on div "I haven't gotten an email yet but it looks like it was reflected in the portal.…" at bounding box center [286, 130] width 181 height 15
click at [307, 123] on div "I haven't gotten an email yet but it looks like it was reflected in the portal.…" at bounding box center [286, 130] width 181 height 15
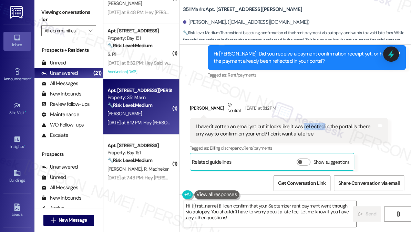
click at [307, 123] on div "I haven't gotten an email yet but it looks like it was reflected in the portal.…" at bounding box center [286, 130] width 181 height 15
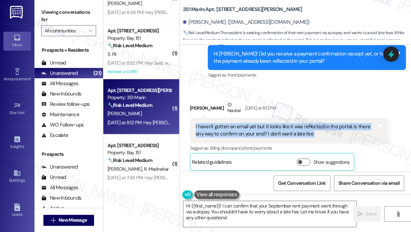
click at [307, 123] on div "I haven't gotten an email yet but it looks like it was reflected in the portal.…" at bounding box center [286, 130] width 181 height 15
click at [278, 124] on div "I haven't gotten an email yet but it looks like it was reflected in the portal.…" at bounding box center [286, 130] width 181 height 15
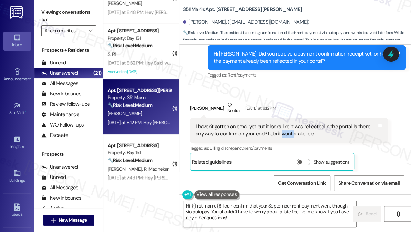
click at [278, 124] on div "I haven't gotten an email yet but it looks like it was reflected in the portal.…" at bounding box center [286, 130] width 181 height 15
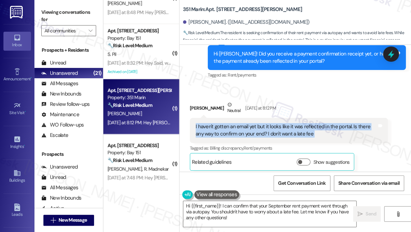
click at [278, 124] on div "I haven't gotten an email yet but it looks like it was reflected in the portal.…" at bounding box center [286, 130] width 181 height 15
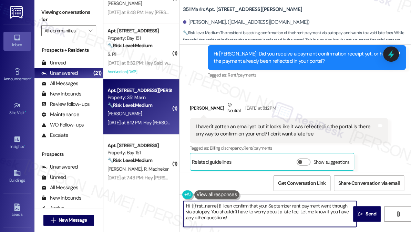
click at [244, 208] on textarea "Hi {{first_name}}! I can confirm that your September rent payment went through …" at bounding box center [269, 214] width 173 height 26
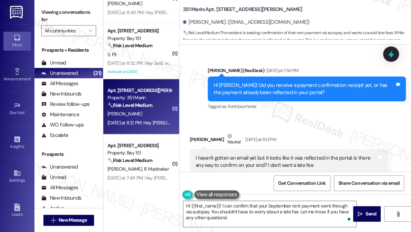
click at [258, 149] on div "I haven't gotten an email yet but it looks like it was reflected in the portal.…" at bounding box center [289, 161] width 198 height 25
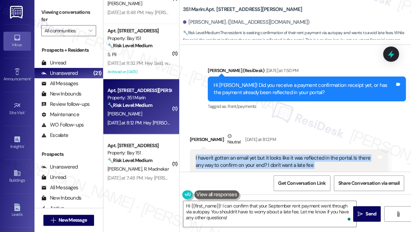
click at [258, 149] on div "I haven't gotten an email yet but it looks like it was reflected in the portal.…" at bounding box center [289, 161] width 198 height 25
copy div "I haven't gotten an email yet but it looks like it was reflected in the portal.…"
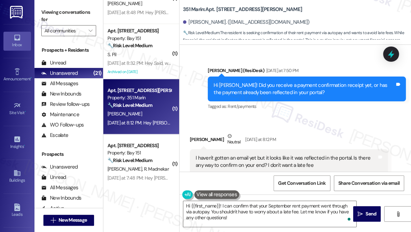
click at [52, 11] on label "Viewing conversations for" at bounding box center [68, 16] width 55 height 18
click at [244, 218] on textarea "Hi {{first_name}}! I can confirm that your September rent payment went through …" at bounding box center [269, 214] width 173 height 26
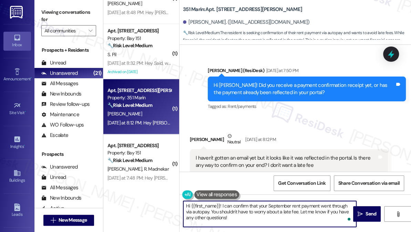
click at [266, 220] on textarea "Hi {{first_name}}! I can confirm that your September rent payment went through …" at bounding box center [269, 214] width 173 height 26
click at [255, 217] on textarea "Hi {{first_name}}! I can confirm that your September rent payment went through …" at bounding box center [269, 214] width 173 height 26
paste textarea ", thank you for reaching out! I completely understand your concern about avoidi…"
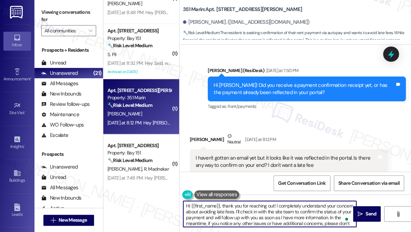
scroll to position [1329, 0]
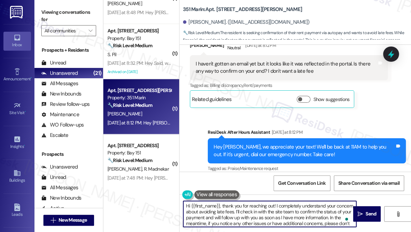
click at [255, 207] on textarea "Hi {{first_name}}, thank you for reaching out! I completely understand your con…" at bounding box center [269, 214] width 173 height 26
drag, startPoint x: 275, startPoint y: 206, endPoint x: 225, endPoint y: 206, distance: 49.3
click at [225, 206] on textarea "Hi {{first_name}}, thank you for reaching out! I completely understand your con…" at bounding box center [269, 214] width 173 height 26
click at [233, 205] on textarea "Hi {{first_name}}, I completely understand your concern about avoiding late fee…" at bounding box center [269, 214] width 173 height 26
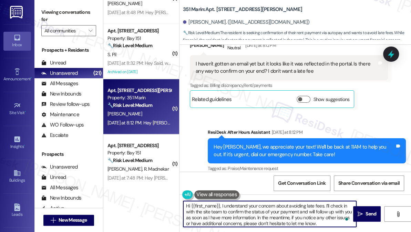
click at [283, 206] on textarea "Hi {{first_name}}, I understand your concern about avoiding late fees. I’ll che…" at bounding box center [269, 214] width 173 height 26
click at [242, 216] on textarea "Hi {{first_name}}, I understand your concern about avoiding late fees. I’ll che…" at bounding box center [269, 214] width 173 height 26
click at [206, 213] on textarea "Hi {{first_name}}, I understand your concern about avoiding late fees. I’ll che…" at bounding box center [269, 214] width 173 height 26
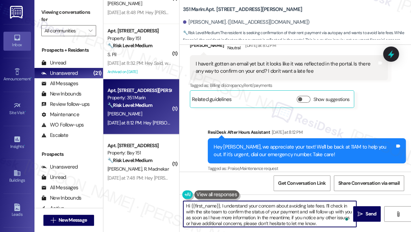
click at [206, 213] on textarea "Hi {{first_name}}, I understand your concern about avoiding late fees. I’ll che…" at bounding box center [269, 214] width 173 height 26
click at [259, 217] on textarea "Hi {{first_name}}, I understand your concern about avoiding late fees. I’ll che…" at bounding box center [269, 214] width 173 height 26
click at [301, 215] on textarea "Hi {{first_name}}, I understand your concern about avoiding late fees. I’ll che…" at bounding box center [269, 214] width 173 height 26
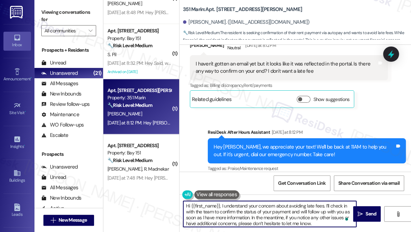
click at [231, 219] on textarea "Hi {{first_name}}, I understand your concern about avoiding late fees. I’ll che…" at bounding box center [269, 214] width 173 height 26
click at [291, 218] on textarea "Hi {{first_name}}, I understand your concern about avoiding late fees. I’ll che…" at bounding box center [269, 214] width 173 height 26
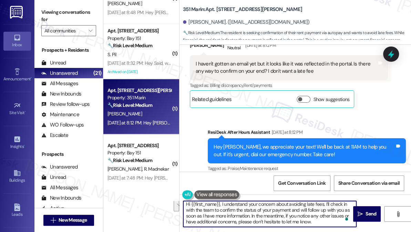
drag, startPoint x: 315, startPoint y: 223, endPoint x: 252, endPoint y: 216, distance: 63.4
click at [252, 216] on textarea "Hi {{first_name}}, I understand your concern about avoiding late fees. I’ll che…" at bounding box center [269, 214] width 173 height 26
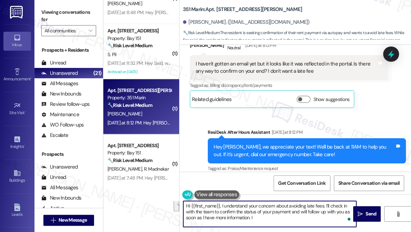
scroll to position [0, 0]
click at [287, 210] on textarea "Hi {{first_name}}, I understand your concern about avoiding late fees. I’ll che…" at bounding box center [269, 214] width 173 height 26
click at [249, 212] on textarea "Hi {{first_name}}, I understand your concern about avoiding late fees. I’ll che…" at bounding box center [269, 214] width 173 height 26
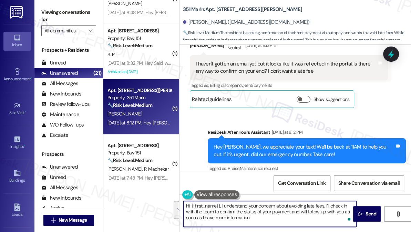
click at [249, 212] on textarea "Hi {{first_name}}, I understand your concern about avoiding late fees. I’ll che…" at bounding box center [269, 214] width 173 height 26
click at [271, 213] on textarea "Hi {{first_name}}, I understand your concern about avoiding late fees. I’ll che…" at bounding box center [269, 214] width 173 height 26
click at [305, 215] on textarea "Hi {{first_name}}, I understand your concern about avoiding late fees. I’ll che…" at bounding box center [269, 214] width 173 height 26
type textarea "Hi {{first_name}}, I understand your concern about avoiding late fees. I’ll che…"
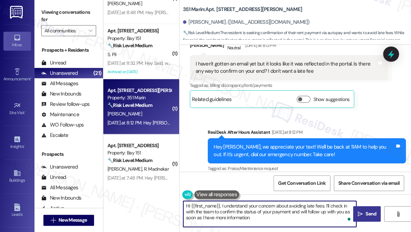
click at [358, 210] on span " Send" at bounding box center [367, 213] width 22 height 7
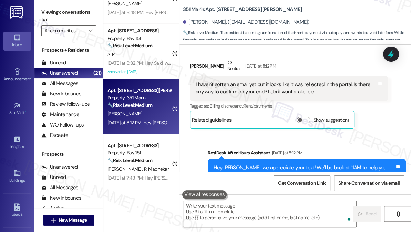
scroll to position [1392, 0]
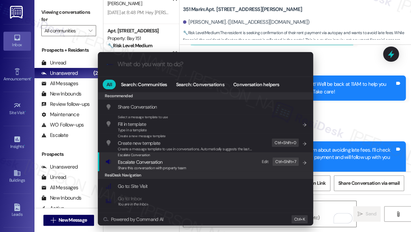
click at [235, 158] on div "Escalate Conversation Escalate Conversation Share this conversation with proper…" at bounding box center [205, 161] width 201 height 19
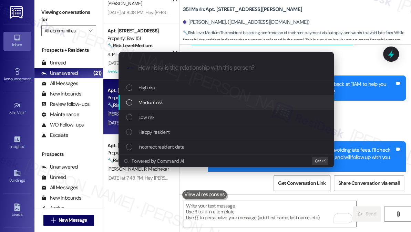
drag, startPoint x: 168, startPoint y: 107, endPoint x: 173, endPoint y: 107, distance: 5.2
click at [168, 107] on div "Medium risk" at bounding box center [225, 102] width 215 height 15
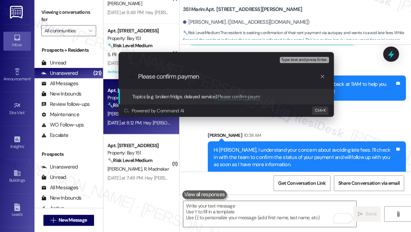
type input "Please confirm payment"
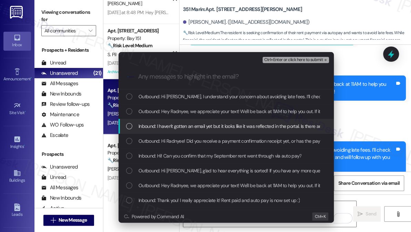
type input "\"
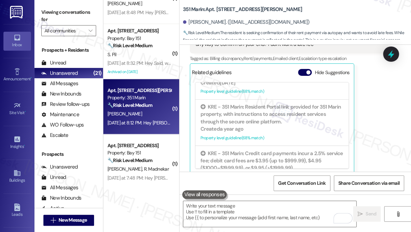
scroll to position [1495, 0]
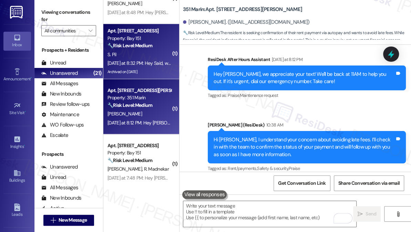
click at [146, 74] on div "Archived on [DATE]" at bounding box center [139, 72] width 65 height 9
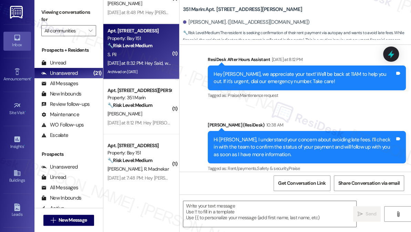
type textarea "Fetching suggested responses. Please feel free to read through the conversation…"
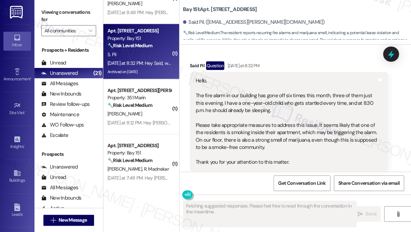
scroll to position [2321, 0]
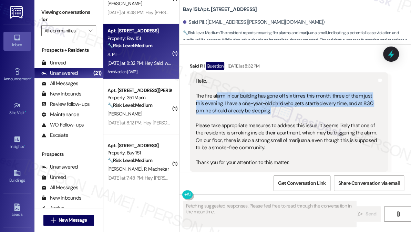
drag, startPoint x: 216, startPoint y: 93, endPoint x: 281, endPoint y: 108, distance: 66.5
click at [281, 108] on div "Hello, The fire alarm in our building has gone off six times this month, three …" at bounding box center [286, 121] width 181 height 89
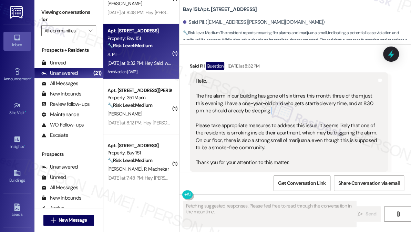
click at [281, 108] on div "Hello, The fire alarm in our building has gone off six times this month, three …" at bounding box center [286, 121] width 181 height 89
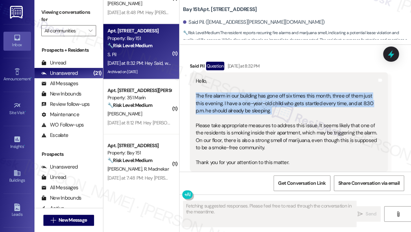
click at [281, 108] on div "Hello, The fire alarm in our building has gone off six times this month, three …" at bounding box center [286, 121] width 181 height 89
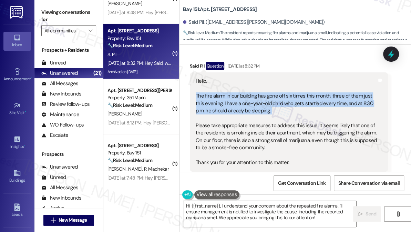
click at [286, 101] on div "Hello, The fire alarm in our building has gone off six times this month, three …" at bounding box center [286, 121] width 181 height 89
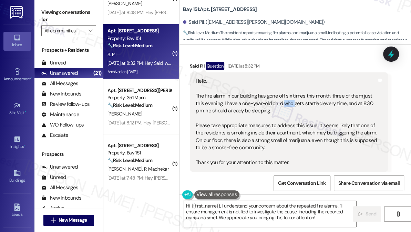
click at [286, 101] on div "Hello, The fire alarm in our building has gone off six times this month, three …" at bounding box center [286, 121] width 181 height 89
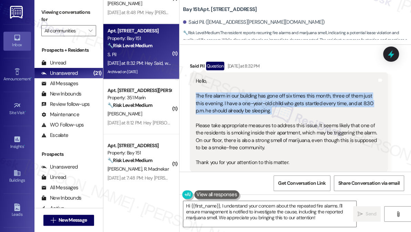
click at [286, 101] on div "Hello, The fire alarm in our building has gone off six times this month, three …" at bounding box center [286, 121] width 181 height 89
click at [288, 109] on div "Hello, The fire alarm in our building has gone off six times this month, three …" at bounding box center [286, 121] width 181 height 89
drag, startPoint x: 275, startPoint y: 112, endPoint x: 218, endPoint y: 99, distance: 58.2
click at [218, 99] on div "Hello, The fire alarm in our building has gone off six times this month, three …" at bounding box center [286, 121] width 181 height 89
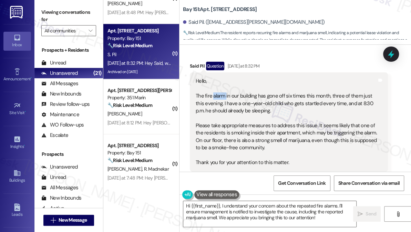
click at [218, 99] on div "Hello, The fire alarm in our building has gone off six times this month, three …" at bounding box center [286, 121] width 181 height 89
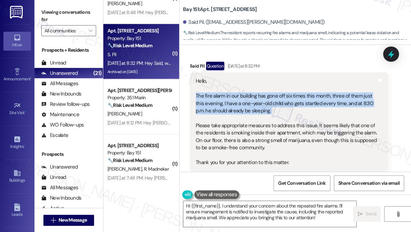
click at [218, 99] on div "Hello, The fire alarm in our building has gone off six times this month, three …" at bounding box center [286, 121] width 181 height 89
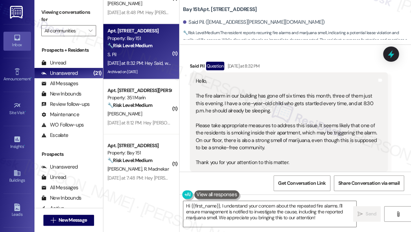
click at [233, 128] on div "Hello, The fire alarm in our building has gone off six times this month, three …" at bounding box center [286, 121] width 181 height 89
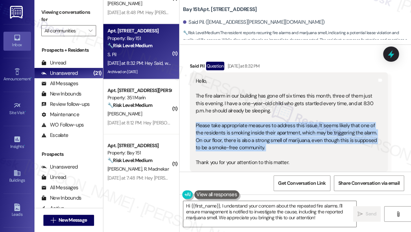
click at [233, 128] on div "Hello, The fire alarm in our building has gone off six times this month, three …" at bounding box center [286, 121] width 181 height 89
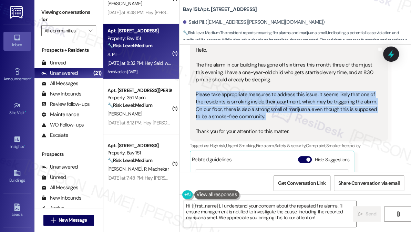
scroll to position [2383, 0]
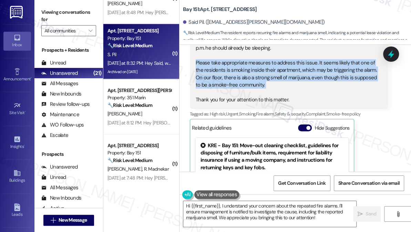
click at [288, 89] on div "Hello, The fire alarm in our building has gone off six times this month, three …" at bounding box center [286, 59] width 181 height 89
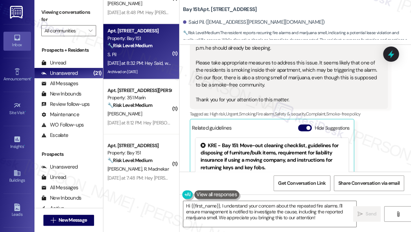
click at [261, 83] on div "Hello, The fire alarm in our building has gone off six times this month, three …" at bounding box center [286, 59] width 181 height 89
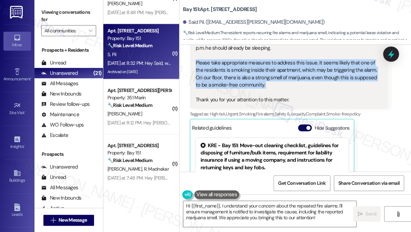
click at [261, 83] on div "Hello, The fire alarm in our building has gone off six times this month, three …" at bounding box center [286, 59] width 181 height 89
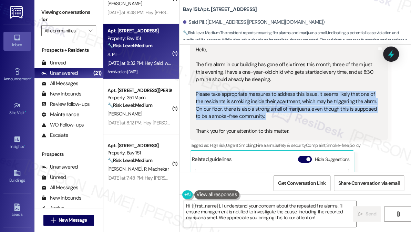
scroll to position [2321, 0]
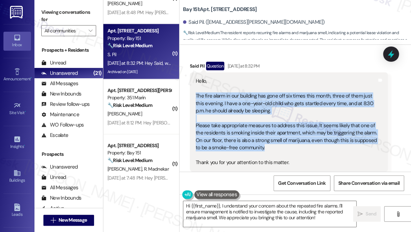
drag, startPoint x: 196, startPoint y: 95, endPoint x: 288, endPoint y: 150, distance: 106.7
click at [288, 150] on div "Hello, The fire alarm in our building has gone off six times this month, three …" at bounding box center [286, 121] width 181 height 89
copy div "The fire alarm in our building has gone off six times this month, three of them…"
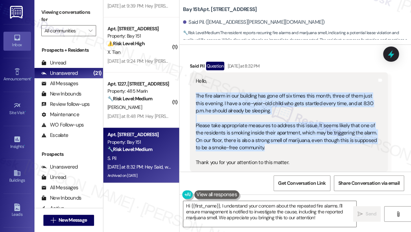
scroll to position [864, 0]
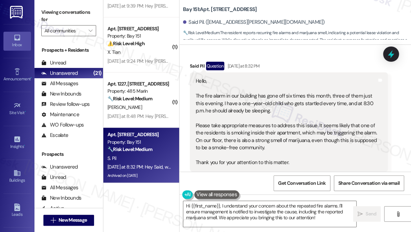
click at [68, 17] on label "Viewing conversations for" at bounding box center [68, 16] width 55 height 18
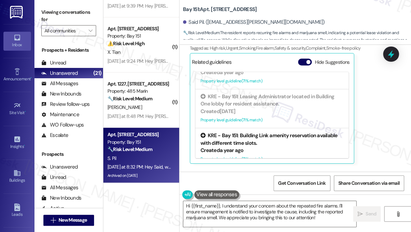
scroll to position [156, 0]
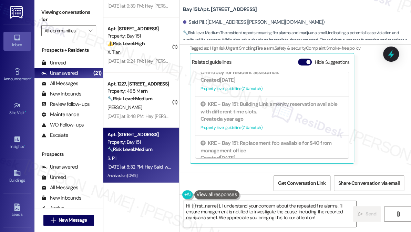
click at [52, 13] on label "Viewing conversations for" at bounding box center [68, 16] width 55 height 18
click at [39, 11] on div "Viewing conversations for All communities " at bounding box center [68, 21] width 69 height 43
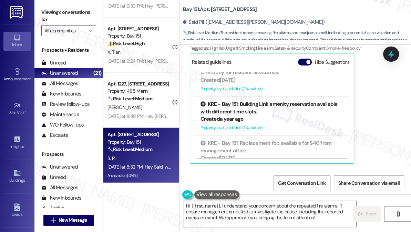
scroll to position [219, 0]
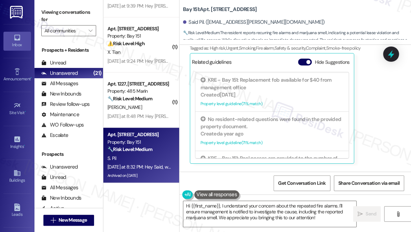
drag, startPoint x: 361, startPoint y: 116, endPoint x: 359, endPoint y: 121, distance: 5.4
click at [361, 120] on div "Said Pil Question Yesterday at 8:32 PM Hello, The fire alarm in our building ha…" at bounding box center [289, 48] width 198 height 230
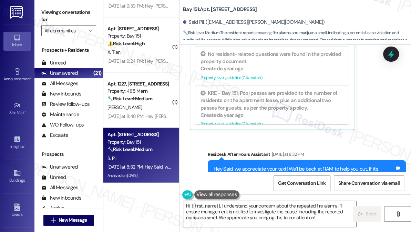
scroll to position [2512, 0]
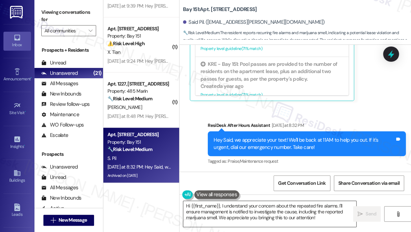
click at [270, 205] on textarea "Hi {{first_name}}, I understand your concern about the repeated fire alarms. I'…" at bounding box center [269, 214] width 173 height 26
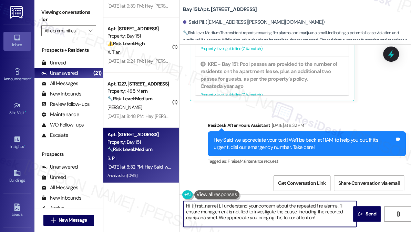
click at [270, 205] on textarea "Hi {{first_name}}, I understand your concern about the repeated fire alarms. I'…" at bounding box center [269, 214] width 173 height 26
click at [309, 211] on textarea "Hi {{first_name}}, I understand your concern about the repeated fire alarms. I'…" at bounding box center [269, 214] width 173 height 26
click at [216, 211] on textarea "Hi {{first_name}}, I understand your concern about the repeated fire alarms. I'…" at bounding box center [269, 214] width 173 height 26
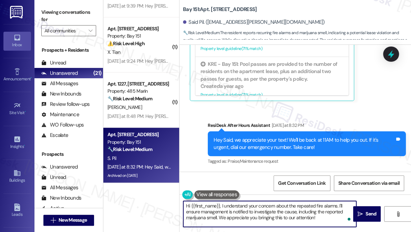
click at [216, 211] on textarea "Hi {{first_name}}, I understand your concern about the repeated fire alarms. I'…" at bounding box center [269, 214] width 173 height 26
click at [218, 211] on textarea "Hi {{first_name}}, I understand your concern about the repeated fire alarms. I'…" at bounding box center [269, 214] width 173 height 26
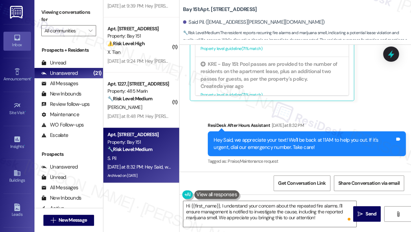
click at [54, 9] on label "Viewing conversations for" at bounding box center [68, 16] width 55 height 18
click at [50, 4] on div "Viewing conversations for All communities " at bounding box center [68, 21] width 69 height 43
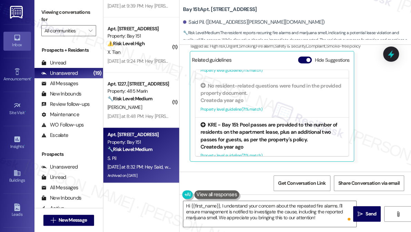
scroll to position [2449, 0]
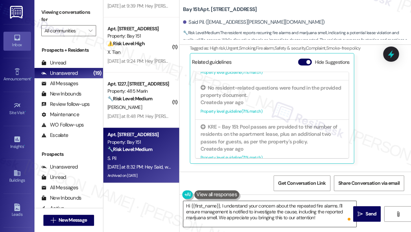
click at [229, 206] on textarea "Hi {{first_name}}, I understand your concern about the repeated fire alarms. I'…" at bounding box center [269, 214] width 173 height 26
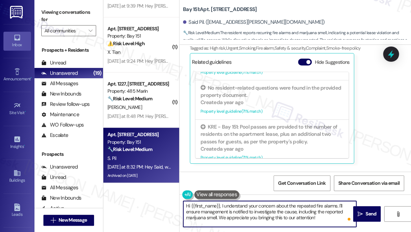
click at [229, 206] on textarea "Hi {{first_name}}, I understand your concern about the repeated fire alarms. I'…" at bounding box center [269, 214] width 173 height 26
click at [277, 207] on textarea "Hi {{first_name}}, I understand your concern about the repeated fire alarms. I'…" at bounding box center [269, 214] width 173 height 26
click at [310, 210] on textarea "Hi {{first_name}}, I understand your concern about the repeated fire alarms. I'…" at bounding box center [269, 214] width 173 height 26
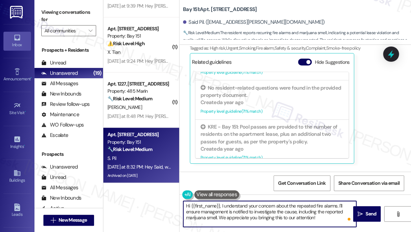
click at [310, 210] on textarea "Hi {{first_name}}, I understand your concern about the repeated fire alarms. I'…" at bounding box center [269, 214] width 173 height 26
click at [335, 206] on textarea "Hi {{first_name}}, I understand your concern about the repeated fire alarms. I'…" at bounding box center [269, 214] width 173 height 26
click at [336, 206] on textarea "Hi {{first_name}}, I understand your concern about the repeated fire alarms. I'…" at bounding box center [269, 214] width 173 height 26
click at [334, 206] on textarea "Hi {{first_name}}, I understand your concern about the repeated fire alarms and…" at bounding box center [269, 214] width 173 height 26
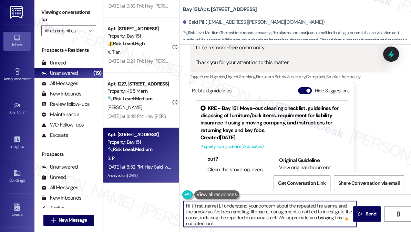
scroll to position [2387, 0]
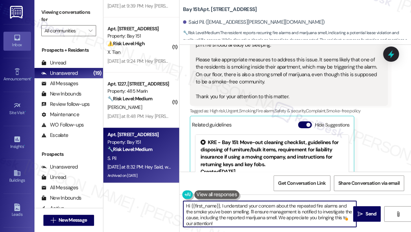
click at [300, 69] on div "Hello, The fire alarm in our building has gone off six times this month, three …" at bounding box center [286, 56] width 181 height 89
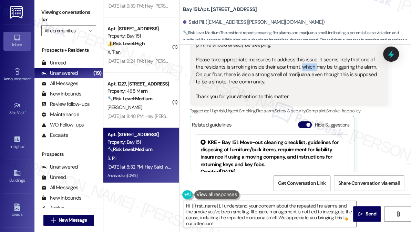
click at [300, 69] on div "Hello, The fire alarm in our building has gone off six times this month, three …" at bounding box center [286, 56] width 181 height 89
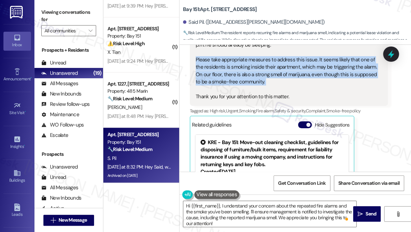
click at [300, 69] on div "Hello, The fire alarm in our building has gone off six times this month, three …" at bounding box center [286, 56] width 181 height 89
click at [310, 73] on div "Hello, The fire alarm in our building has gone off six times this month, three …" at bounding box center [286, 56] width 181 height 89
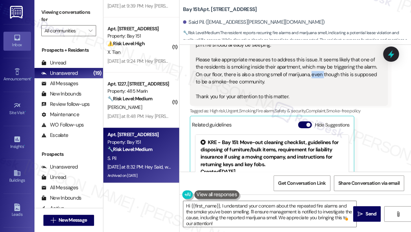
click at [310, 73] on div "Hello, The fire alarm in our building has gone off six times this month, three …" at bounding box center [286, 56] width 181 height 89
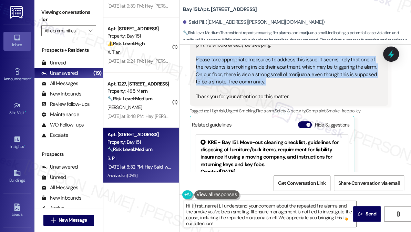
click at [310, 73] on div "Hello, The fire alarm in our building has gone off six times this month, three …" at bounding box center [286, 56] width 181 height 89
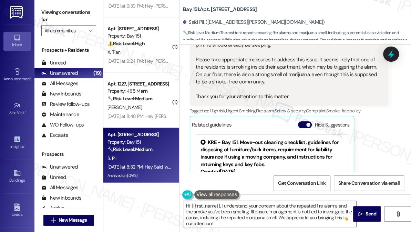
click at [44, 12] on label "Viewing conversations for" at bounding box center [68, 16] width 55 height 18
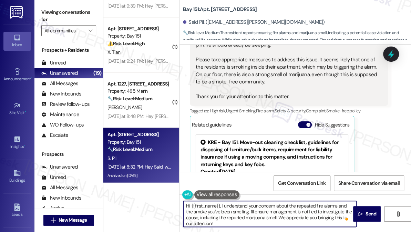
scroll to position [2, 0]
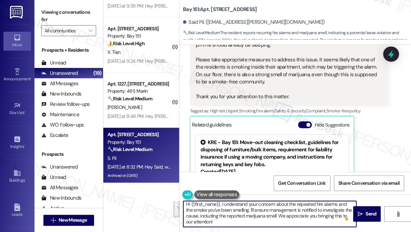
drag, startPoint x: 250, startPoint y: 213, endPoint x: 278, endPoint y: 222, distance: 29.3
click at [278, 222] on textarea "Hi {{first_name}}, I understand your concern about the repeated fire alarms and…" at bounding box center [269, 214] width 173 height 26
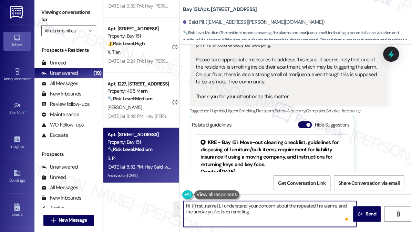
scroll to position [0, 0]
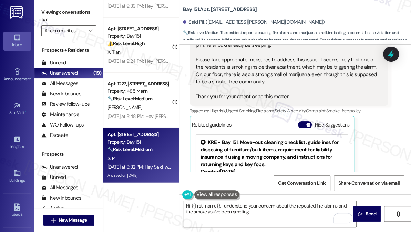
click at [54, 13] on label "Viewing conversations for" at bounding box center [68, 16] width 55 height 18
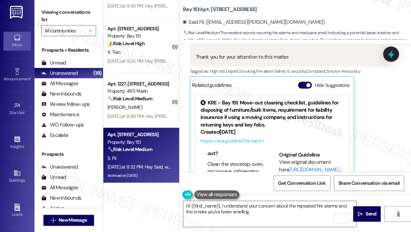
scroll to position [2481, 0]
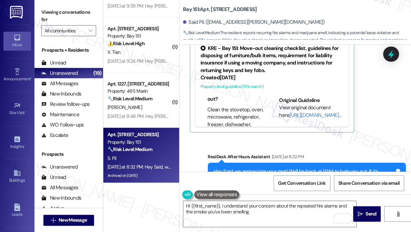
click at [42, 14] on label "Viewing conversations for" at bounding box center [68, 16] width 55 height 18
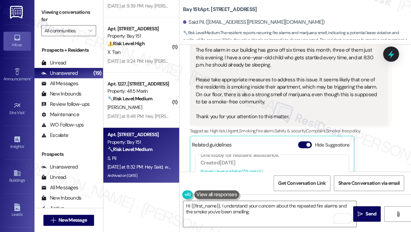
scroll to position [2356, 0]
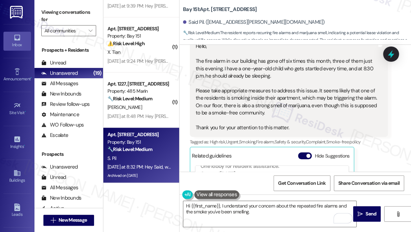
click at [41, 10] on div "Viewing conversations for All communities " at bounding box center [68, 21] width 69 height 43
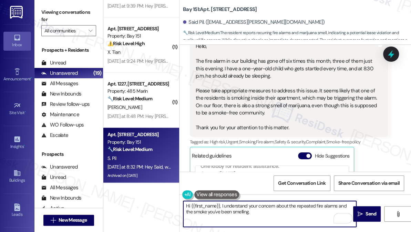
drag, startPoint x: 282, startPoint y: 214, endPoint x: 276, endPoint y: 214, distance: 6.2
click at [282, 214] on textarea "Hi {{first_name}}, I understand your concern about the repeated fire alarms and…" at bounding box center [269, 214] width 173 height 26
paste textarea "Which floor and time of day you’ve noticed the smell most often?"
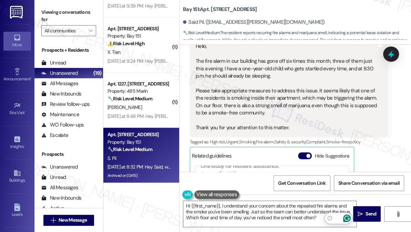
click at [40, 8] on div "Viewing conversations for All communities " at bounding box center [68, 21] width 69 height 43
click at [46, 10] on label "Viewing conversations for" at bounding box center [68, 16] width 55 height 18
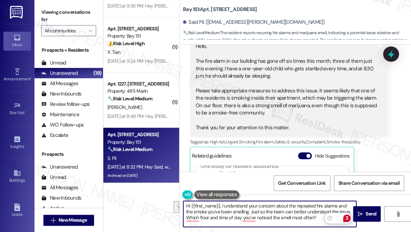
drag, startPoint x: 244, startPoint y: 212, endPoint x: 319, endPoint y: 219, distance: 75.5
click at [319, 219] on textarea "Hi {{first_name}}, I understand your concern about the repeated fire alarms and…" at bounding box center [269, 214] width 173 height 26
click at [276, 210] on textarea "Hi {{first_name}}, I understand your concern about the repeated fire alarms and…" at bounding box center [269, 214] width 173 height 26
click at [318, 218] on textarea "Hi {{first_name}}, I understand your concern about the repeated fire alarms and…" at bounding box center [269, 214] width 173 height 26
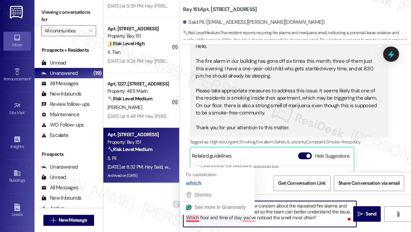
drag, startPoint x: 319, startPoint y: 218, endPoint x: 186, endPoint y: 216, distance: 132.3
click at [186, 216] on textarea "Hi {{first_name}}, I understand your concern about the repeated fire alarms and…" at bounding box center [269, 214] width 173 height 26
click at [285, 213] on textarea "Hi {{first_name}}, I understand your concern about the repeated fire alarms and…" at bounding box center [269, 214] width 173 height 26
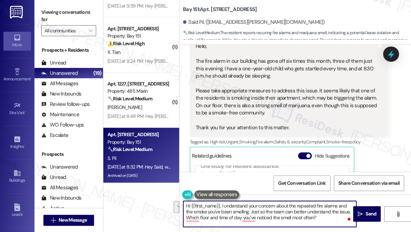
drag, startPoint x: 328, startPoint y: 219, endPoint x: 267, endPoint y: 209, distance: 61.8
click at [267, 209] on textarea "Hi {{first_name}}, I understand your concern about the repeated fire alarms and…" at bounding box center [269, 214] width 173 height 26
click at [272, 211] on textarea "Hi {{first_name}}, I understand your concern about the repeated fire alarms and…" at bounding box center [269, 214] width 173 height 26
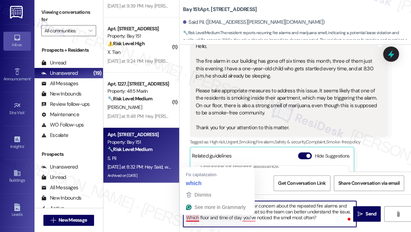
click at [186, 216] on textarea "Hi {{first_name}}, I understand your concern about the repeated fire alarms and…" at bounding box center [269, 214] width 173 height 26
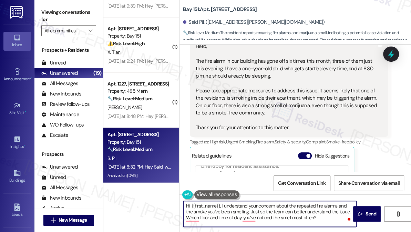
click at [186, 216] on textarea "Hi {{first_name}}, I understand your concern about the repeated fire alarms and…" at bounding box center [269, 214] width 173 height 26
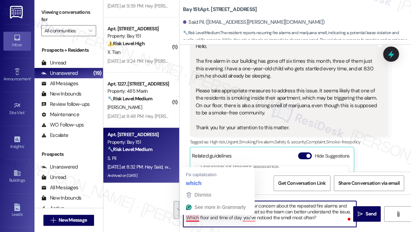
click at [188, 219] on textarea "Hi {{first_name}}, I understand your concern about the repeated fire alarms and…" at bounding box center [269, 214] width 173 height 26
click at [188, 217] on textarea "Hi {{first_name}}, I understand your concern about the repeated fire alarms and…" at bounding box center [269, 214] width 173 height 26
click at [187, 217] on textarea "Hi {{first_name}}, I understand your concern about the repeated fire alarms and…" at bounding box center [269, 214] width 173 height 26
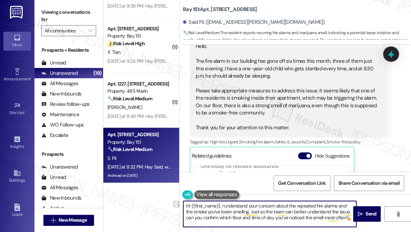
drag, startPoint x: 242, startPoint y: 217, endPoint x: 209, endPoint y: 222, distance: 33.6
click at [209, 222] on textarea "Hi {{first_name}}, I understand your concern about the repeated fire alarms and…" at bounding box center [269, 214] width 173 height 26
click at [320, 217] on textarea "Hi {{first_name}}, I understand your concern about the repeated fire alarms and…" at bounding box center [269, 214] width 173 height 26
click at [64, 15] on label "Viewing conversations for" at bounding box center [68, 16] width 55 height 18
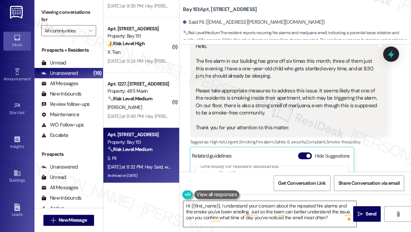
click at [235, 211] on textarea "Hi {{first_name}}, I understand your concern about the repeated fire alarms and…" at bounding box center [269, 214] width 173 height 26
click at [236, 211] on textarea "Hi {{first_name}}, I understand your concern about the repeated fire alarms and…" at bounding box center [269, 214] width 173 height 26
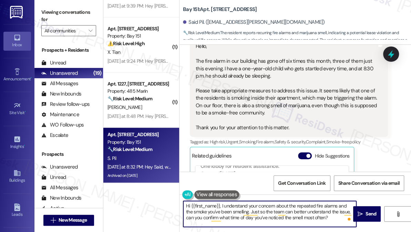
click at [236, 211] on textarea "Hi {{first_name}}, I understand your concern about the repeated fire alarms and…" at bounding box center [269, 214] width 173 height 26
click at [259, 206] on textarea "Hi {{first_name}}, I understand your concern about the repeated fire alarms and…" at bounding box center [269, 214] width 173 height 26
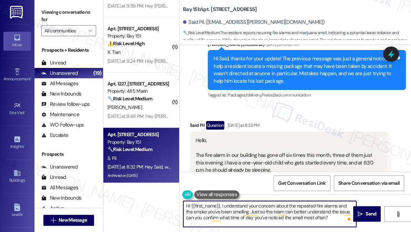
scroll to position [2324, 0]
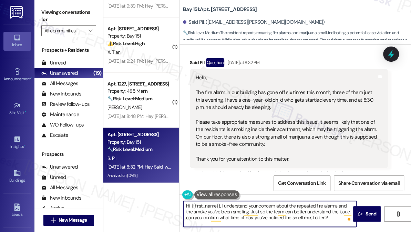
click at [240, 216] on textarea "Hi {{first_name}}, I understand your concern about the repeated fire alarms and…" at bounding box center [269, 214] width 173 height 26
click at [303, 215] on textarea "Hi {{first_name}}, I understand your concern about the repeated fire alarms and…" at bounding box center [269, 214] width 173 height 26
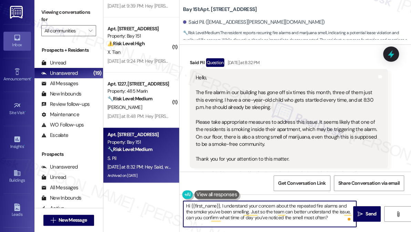
click at [303, 215] on textarea "Hi {{first_name}}, I understand your concern about the repeated fire alarms and…" at bounding box center [269, 214] width 173 height 26
click at [327, 217] on textarea "Hi {{first_name}}, I understand your concern about the repeated fire alarms and…" at bounding box center [269, 214] width 173 height 26
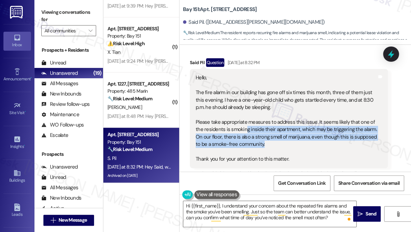
drag, startPoint x: 245, startPoint y: 132, endPoint x: 287, endPoint y: 143, distance: 43.6
click at [287, 143] on div "Hello, The fire alarm in our building has gone off six times this month, three …" at bounding box center [286, 118] width 181 height 89
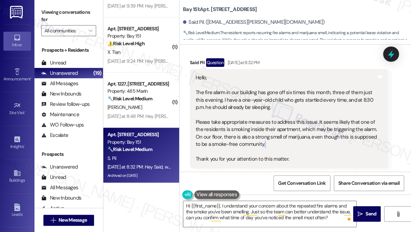
click at [287, 143] on div "Hello, The fire alarm in our building has gone off six times this month, three …" at bounding box center [286, 118] width 181 height 89
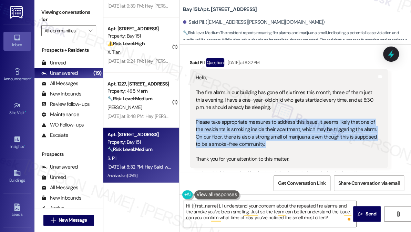
click at [287, 143] on div "Hello, The fire alarm in our building has gone off six times this month, three …" at bounding box center [286, 118] width 181 height 89
click at [280, 120] on div "Hello, The fire alarm in our building has gone off six times this month, three …" at bounding box center [286, 118] width 181 height 89
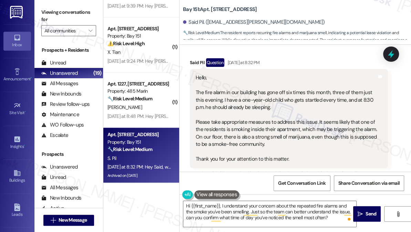
click at [267, 129] on div "Hello, The fire alarm in our building has gone off six times this month, three …" at bounding box center [286, 118] width 181 height 89
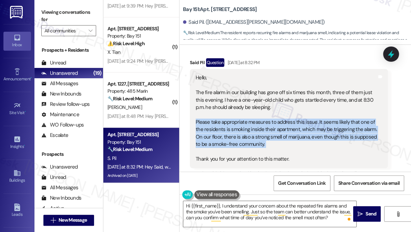
click at [267, 129] on div "Hello, The fire alarm in our building has gone off six times this month, three …" at bounding box center [286, 118] width 181 height 89
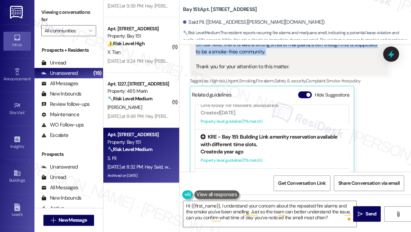
scroll to position [2418, 0]
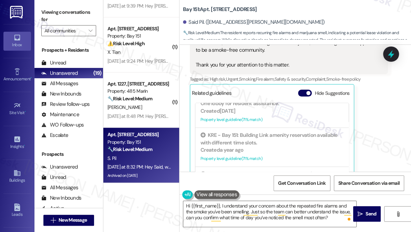
click at [40, 7] on div "Viewing conversations for All communities " at bounding box center [68, 21] width 69 height 43
click at [45, 13] on label "Viewing conversations for" at bounding box center [68, 16] width 55 height 18
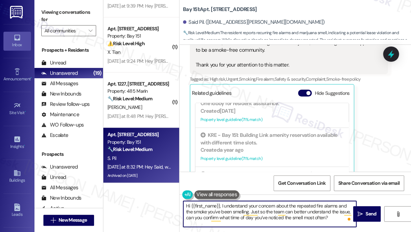
click at [325, 219] on textarea "Hi {{first_name}}, I understand your concern about the repeated fire alarms and…" at bounding box center [269, 214] width 173 height 26
paste textarea "How often you notice it — is it daily, weekly, or just occasionally?"
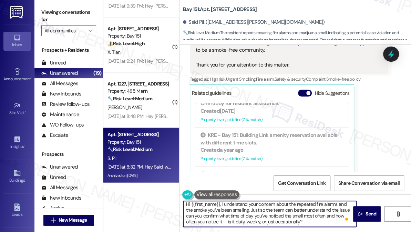
click at [224, 223] on textarea "Hi {{first_name}}, I understand your concern about the repeated fire alarms and…" at bounding box center [269, 214] width 173 height 26
click at [255, 223] on textarea "Hi {{first_name}}, I understand your concern about the repeated fire alarms and…" at bounding box center [269, 214] width 173 height 26
click at [251, 219] on textarea "Hi {{first_name}}, I understand your concern about the repeated fire alarms and…" at bounding box center [269, 214] width 173 height 26
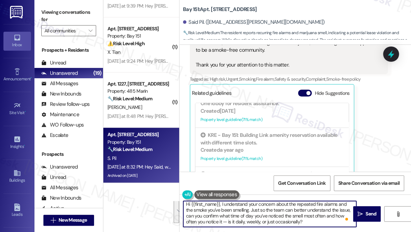
click at [251, 219] on textarea "Hi {{first_name}}, I understand your concern about the repeated fire alarms and…" at bounding box center [269, 214] width 173 height 26
click at [235, 222] on textarea "Hi {{first_name}}, I understand your concern about the repeated fire alarms and…" at bounding box center [269, 214] width 173 height 26
drag, startPoint x: 227, startPoint y: 221, endPoint x: 224, endPoint y: 221, distance: 3.8
click at [224, 221] on textarea "Hi {{first_name}}, I understand your concern about the repeated fire alarms and…" at bounding box center [269, 214] width 173 height 26
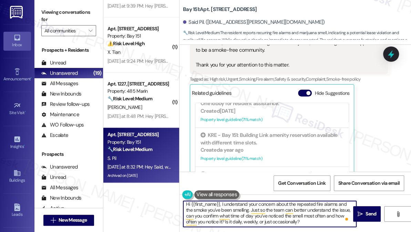
click at [310, 223] on textarea "Hi {{first_name}}, I understand your concern about the repeated fire alarms and…" at bounding box center [269, 214] width 173 height 26
drag, startPoint x: 314, startPoint y: 221, endPoint x: 272, endPoint y: 221, distance: 42.0
click at [272, 221] on textarea "Hi {{first_name}}, I understand your concern about the repeated fire alarms and…" at bounding box center [269, 214] width 173 height 26
click at [312, 221] on textarea "Hi {{first_name}}, I understand your concern about the repeated fire alarms and…" at bounding box center [269, 214] width 173 height 26
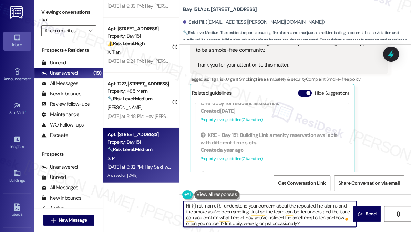
scroll to position [0, 0]
click at [248, 209] on textarea "Hi {{first_name}}, I understand your concern about the repeated fire alarms and…" at bounding box center [269, 214] width 173 height 26
click at [318, 212] on textarea "Hi {{first_name}}, I understand your concern about the repeated fire alarms and…" at bounding box center [269, 214] width 173 height 26
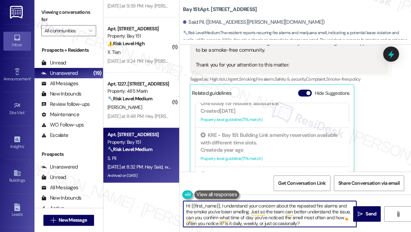
click at [249, 214] on textarea "Hi {{first_name}}, I understand your concern about the repeated fire alarms and…" at bounding box center [269, 214] width 173 height 26
click at [207, 216] on textarea "Hi {{first_name}}, I understand your concern about the repeated fire alarms and…" at bounding box center [269, 214] width 173 height 26
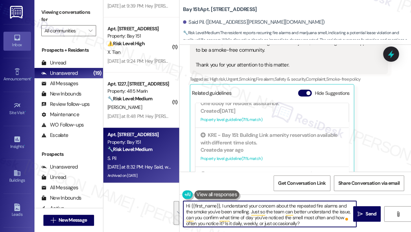
click at [301, 219] on textarea "Hi {{first_name}}, I understand your concern about the repeated fire alarms and…" at bounding box center [269, 214] width 173 height 26
type textarea "Hi {{first_name}}, I understand your concern about the repeated fire alarms and…"
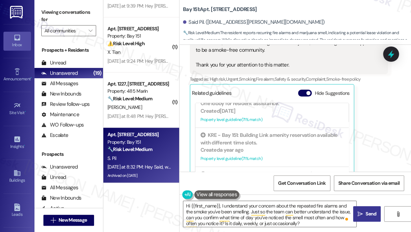
click at [364, 213] on span "Send" at bounding box center [370, 213] width 13 height 7
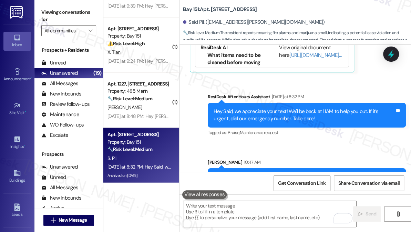
scroll to position [2582, 0]
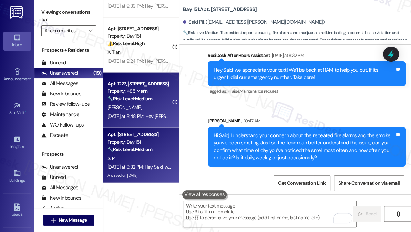
click at [155, 125] on div "Apt. 1227, 485 Marin Blvd. Property: 485 Marin 🔧 Risk Level: Medium The residen…" at bounding box center [141, 100] width 76 height 55
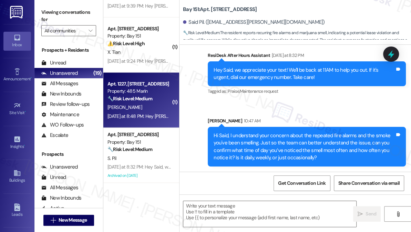
type textarea "Fetching suggested responses. Please feel free to read through the conversation…"
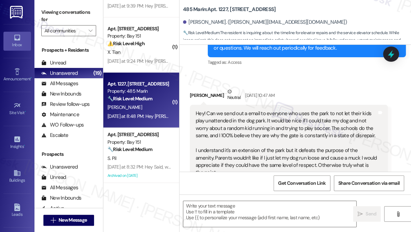
type textarea "Fetching suggested responses. Please feel free to read through the conversation…"
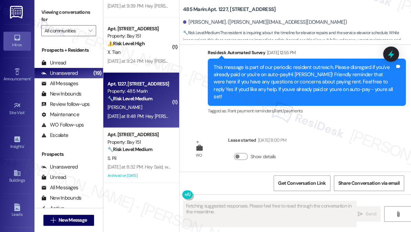
scroll to position [3857, 0]
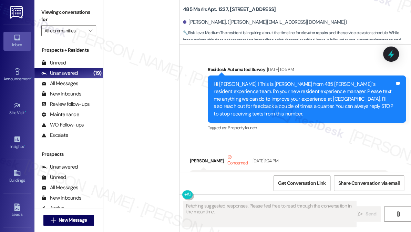
scroll to position [3763, 0]
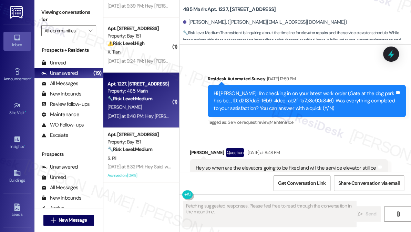
click at [212, 164] on div "Hey so when are the elevators going to be fixed and will the service elevator s…" at bounding box center [286, 171] width 181 height 15
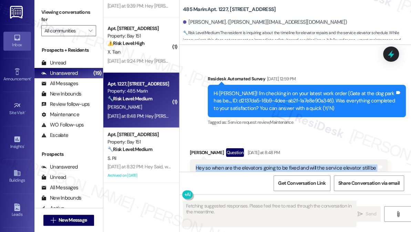
click at [212, 164] on div "Hey so when are the elevators going to be fixed and will the service elevator s…" at bounding box center [286, 171] width 181 height 15
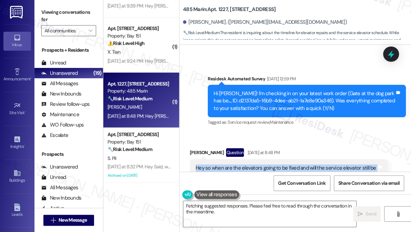
click at [299, 164] on div "Hey so when are the elevators going to be fixed and will the service elevator s…" at bounding box center [286, 171] width 181 height 15
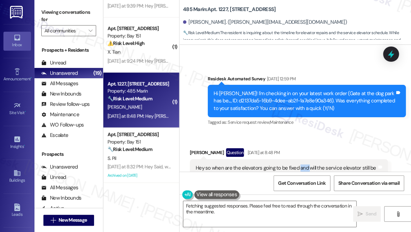
click at [299, 164] on div "Hey so when are the elevators going to be fixed and will the service elevator s…" at bounding box center [286, 171] width 181 height 15
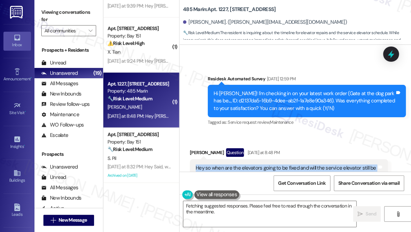
click at [299, 164] on div "Hey so when are the elevators going to be fixed and will the service elevator s…" at bounding box center [286, 171] width 181 height 15
click at [290, 212] on textarea "Hi {{first_name}}! I'm looking into the elevator repair timeline and service el…" at bounding box center [269, 214] width 173 height 26
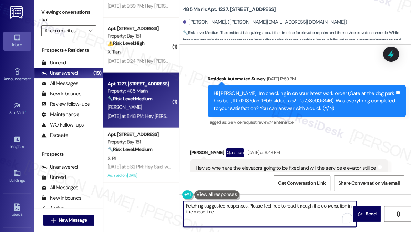
click at [290, 212] on textarea "Hi {{first_name}}! I'm looking into the elevator repair timeline and service el…" at bounding box center [269, 214] width 173 height 26
drag, startPoint x: 290, startPoint y: 212, endPoint x: 281, endPoint y: 211, distance: 8.6
click at [290, 212] on textarea "Hi {{first_name}}! I'm looking into the elevator repair timeline and service el…" at bounding box center [269, 214] width 173 height 26
click at [249, 206] on textarea "Hi {{first_name}}! I'm looking into the elevator repair timeline and service el…" at bounding box center [269, 214] width 173 height 26
click at [235, 210] on textarea "Hi {{first_name}}! I'm looking into the elevator repair timeline and service el…" at bounding box center [269, 214] width 173 height 26
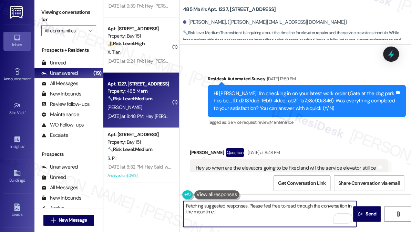
click at [222, 204] on textarea "Hi {{first_name}}! I'm looking into the elevator repair timeline and service el…" at bounding box center [269, 214] width 173 height 26
drag, startPoint x: 248, startPoint y: 212, endPoint x: 271, endPoint y: 203, distance: 24.9
click at [271, 203] on textarea "Hi {{first_name}}, thanks for reaching out! I'm looking into the elevator repai…" at bounding box center [269, 214] width 173 height 26
click at [271, 207] on textarea "Hi {{first_name}}, thanks for reaching out! I'm looking into the elevator repai…" at bounding box center [269, 214] width 173 height 26
click at [269, 207] on textarea "Hi {{first_name}}, thanks for reaching out! I'm looking into the elevator repai…" at bounding box center [269, 214] width 173 height 26
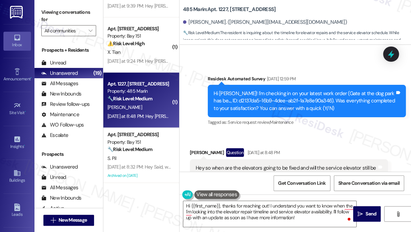
click at [286, 164] on div "Hey so when are the elevators going to be fixed and will the service elevator s…" at bounding box center [286, 171] width 181 height 15
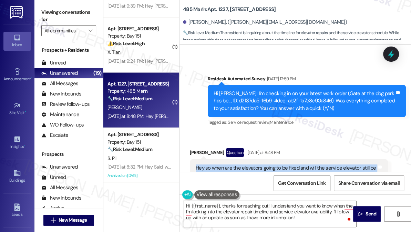
click at [286, 164] on div "Hey so when are the elevators going to be fixed and will the service elevator s…" at bounding box center [286, 171] width 181 height 15
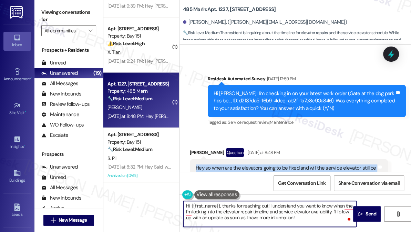
click at [270, 207] on textarea "Hi {{first_name}}, thanks for reaching out! I understand you want to know when …" at bounding box center [269, 214] width 173 height 26
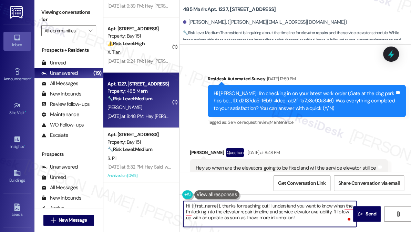
click at [270, 207] on textarea "Hi {{first_name}}, thanks for reaching out! I understand you want to know when …" at bounding box center [269, 214] width 173 height 26
click at [342, 205] on textarea "Hi {{first_name}}, thanks for reaching out! I understand you want to know when …" at bounding box center [269, 214] width 173 height 26
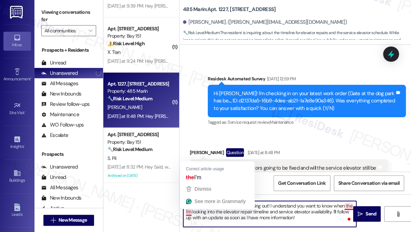
click at [185, 210] on textarea "Hi {{first_name}}, thanks for reaching out! I understand you want to know when …" at bounding box center [269, 214] width 173 height 26
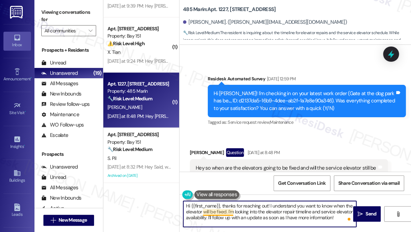
click at [228, 211] on textarea "Hi {{first_name}}, thanks for reaching out! I understand you want to know when …" at bounding box center [269, 214] width 173 height 26
click at [222, 207] on textarea "Hi {{first_name}}, thanks for reaching out! I understand you want to know when …" at bounding box center [269, 214] width 173 height 26
click at [262, 209] on textarea "Hi {{first_name}}, thanks for reaching out! I understand you want to know when …" at bounding box center [269, 214] width 173 height 26
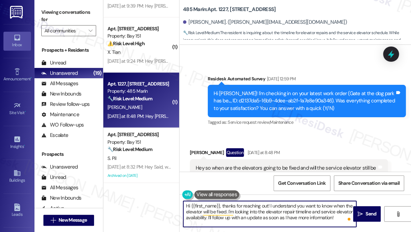
click at [291, 206] on textarea "Hi {{first_name}}, thanks for reaching out! I understand you want to know when …" at bounding box center [269, 214] width 173 height 26
click at [315, 207] on textarea "Hi {{first_name}}, thanks for reaching out! I understand you want to know when …" at bounding box center [269, 214] width 173 height 26
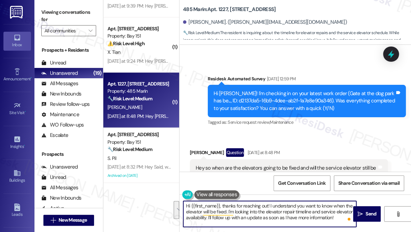
click at [233, 207] on textarea "Hi {{first_name}}, thanks for reaching out! I understand you want to know when …" at bounding box center [269, 214] width 173 height 26
drag, startPoint x: 229, startPoint y: 211, endPoint x: 319, endPoint y: 211, distance: 90.2
click at [319, 211] on textarea "Hi {{first_name}}, thanks for reaching out! I understand you want to know when …" at bounding box center [269, 214] width 173 height 26
drag, startPoint x: 186, startPoint y: 210, endPoint x: 194, endPoint y: 210, distance: 7.9
click at [186, 210] on textarea "Hi {{first_name}}, thanks for reaching out! I understand you want to know when …" at bounding box center [269, 214] width 173 height 26
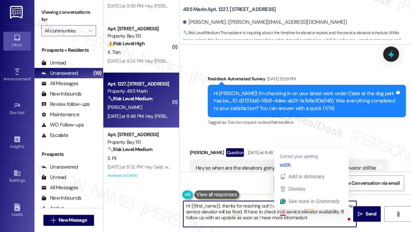
click at [283, 211] on textarea "Hi {{first_name}}, thanks for reaching out! I understand you want to know when …" at bounding box center [269, 214] width 173 height 26
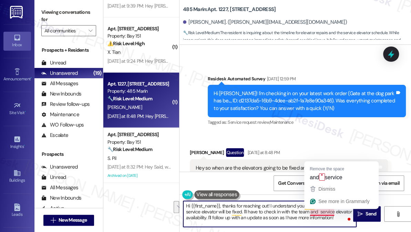
drag, startPoint x: 206, startPoint y: 216, endPoint x: 319, endPoint y: 210, distance: 113.8
click at [319, 210] on textarea "Hi {{first_name}}, thanks for reaching out! I understand you want to know when …" at bounding box center [269, 214] width 173 height 26
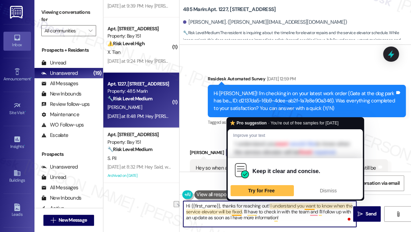
drag, startPoint x: 288, startPoint y: 217, endPoint x: 231, endPoint y: 217, distance: 56.8
click at [231, 217] on textarea "Hi {{first_name}}, thanks for reaching out! I understand you want to know when …" at bounding box center [269, 214] width 173 height 26
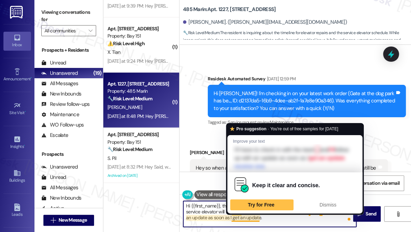
click at [239, 216] on textarea "Hi {{first_name}}, thanks for reaching out! I understand you want to know when …" at bounding box center [269, 214] width 173 height 26
click at [277, 217] on textarea "Hi {{first_name}}, thanks for reaching out! I understand you want to know when …" at bounding box center [269, 214] width 173 height 26
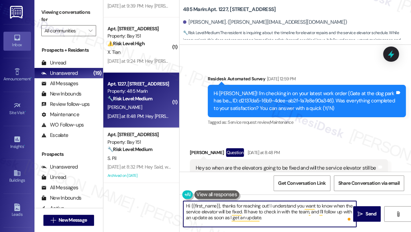
click at [277, 205] on textarea "Hi {{first_name}}, thanks for reaching out! I understand you want to know when …" at bounding box center [269, 214] width 173 height 26
click at [265, 216] on textarea "Hi {{first_name}}, thanks for reaching out! I understand you want to know when …" at bounding box center [269, 214] width 173 height 26
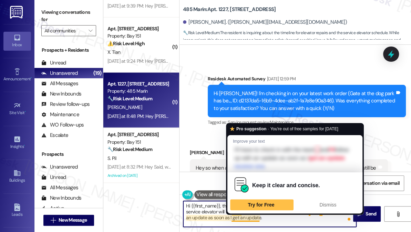
click at [265, 220] on textarea "Hi {{first_name}}, thanks for reaching out! I understand you want to know when …" at bounding box center [269, 214] width 173 height 26
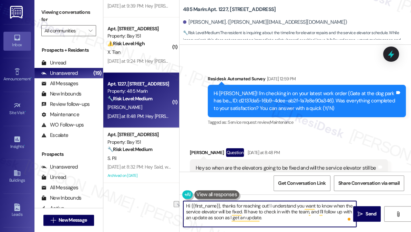
drag, startPoint x: 278, startPoint y: 219, endPoint x: 188, endPoint y: 217, distance: 89.9
click at [188, 217] on textarea "Hi {{first_name}}, thanks for reaching out! I understand you want to know when …" at bounding box center [269, 214] width 173 height 26
type textarea "Hi {{first_name}}, thanks for reaching out! I understand you want to know when …"
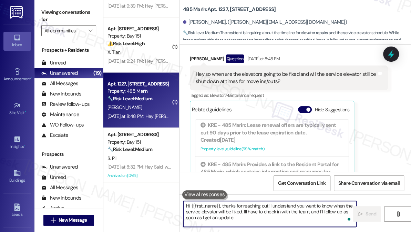
scroll to position [346, 0]
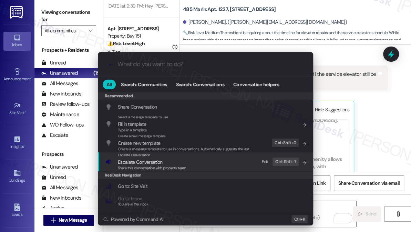
drag, startPoint x: 181, startPoint y: 161, endPoint x: 176, endPoint y: 157, distance: 6.4
click at [181, 161] on span "Escalate Conversation" at bounding box center [152, 162] width 68 height 8
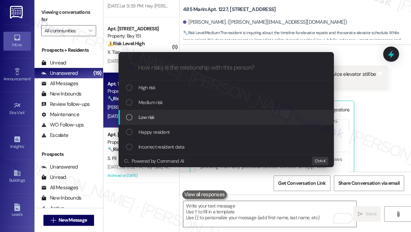
click at [150, 114] on span "Low risk" at bounding box center [146, 117] width 16 height 8
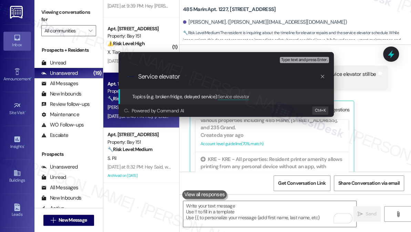
type input "Service elevator"
click at [379, 78] on div "Escalate Conversation Low risk Topics (e.g. broken fridge, delayed service) Any…" at bounding box center [205, 116] width 411 height 232
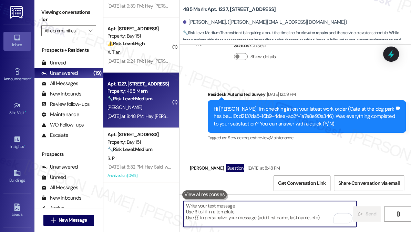
scroll to position [3763, 0]
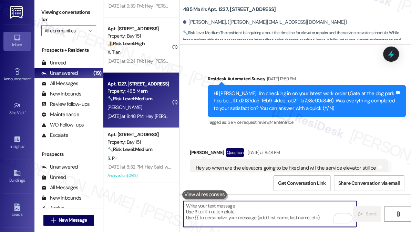
type textarea "K"
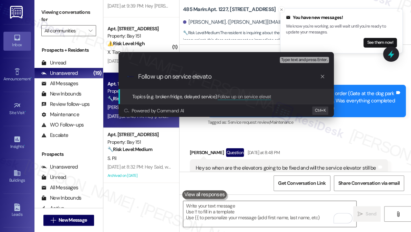
type input "Follow up on service elevator"
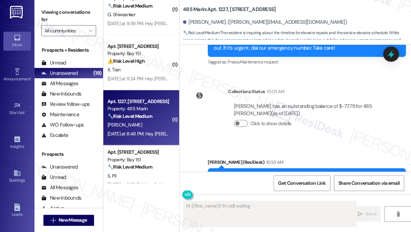
scroll to position [833, 0]
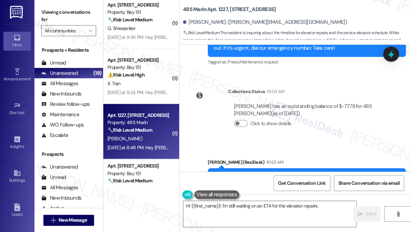
click at [159, 89] on div "( 1 ) Apt. 1015, 485 Marin Blvd. Property: 485 Marin Y. Chen 8:27 AM: Hey Yanya…" at bounding box center [141, 91] width 76 height 183
type textarea "Hi {{first_name}}! I'm still waiting on an ETA for the elevator repairs. I'll a…"
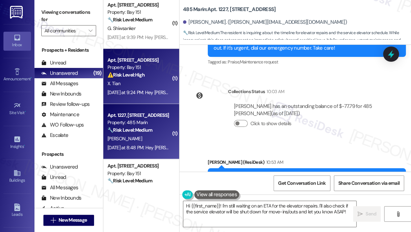
click at [136, 75] on strong "⚠️ Risk Level: High" at bounding box center [125, 75] width 37 height 6
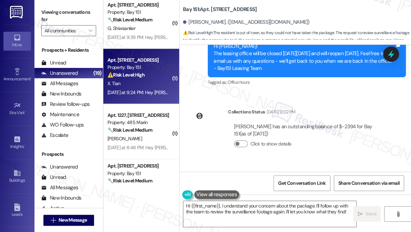
scroll to position [14250, 0]
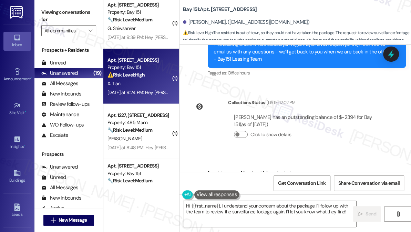
drag, startPoint x: 42, startPoint y: 14, endPoint x: 51, endPoint y: 24, distance: 14.2
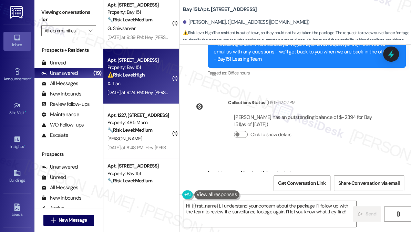
click at [42, 14] on label "Viewing conversations for" at bounding box center [68, 16] width 55 height 18
click at [254, 213] on textarea "Hi {{first_name}}, I understand your concern about the package. I'll follow up …" at bounding box center [269, 214] width 173 height 26
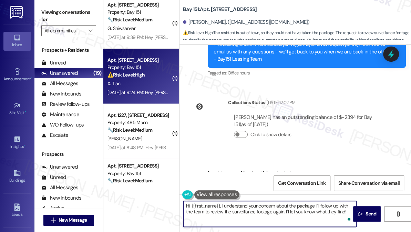
paste textarea "thanks for your update! The previous message was just a general notice to help …"
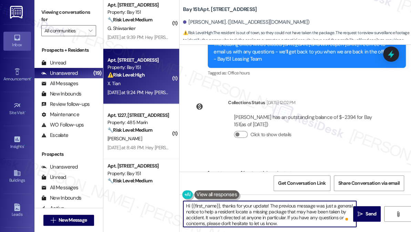
click at [287, 205] on textarea "Hi {{first_name}}, thanks for your update! The previous message was just a gene…" at bounding box center [269, 214] width 173 height 26
click at [258, 216] on textarea "Hi {{first_name}}, thanks for your update! The previous message was just a gene…" at bounding box center [269, 214] width 173 height 26
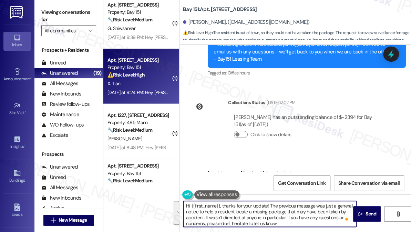
click at [258, 216] on textarea "Hi {{first_name}}, thanks for your update! The previous message was just a gene…" at bounding box center [269, 214] width 173 height 26
click at [289, 214] on textarea "Hi {{first_name}}, thanks for your update! The previous message was just a gene…" at bounding box center [269, 214] width 173 height 26
click at [302, 222] on textarea "Hi {{first_name}}, thanks for your update! The previous message was just a gene…" at bounding box center [269, 214] width 173 height 26
drag, startPoint x: 301, startPoint y: 222, endPoint x: 287, endPoint y: 216, distance: 15.3
click at [287, 216] on textarea "Hi {{first_name}}, thanks for your update! The previous message was just a gene…" at bounding box center [269, 214] width 173 height 26
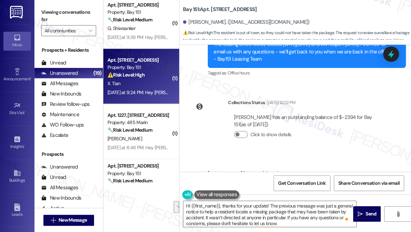
copy div "Hello,I have been traveling for the past five weeks and have not yet returned t…"
click at [44, 12] on label "Viewing conversations for" at bounding box center [68, 16] width 55 height 18
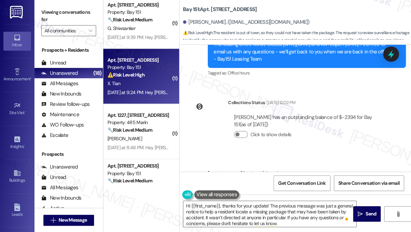
click at [47, 14] on label "Viewing conversations for" at bounding box center [68, 16] width 55 height 18
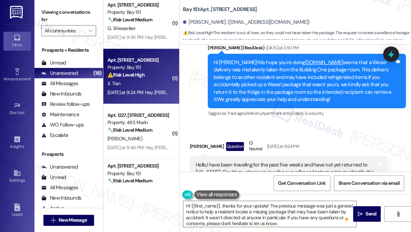
scroll to position [14313, 0]
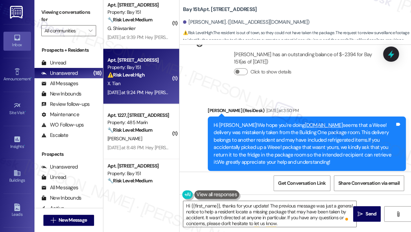
click at [249, 224] on div "Hello,I have been traveling for the past five weeks and have not yet returned t…" at bounding box center [286, 235] width 181 height 22
click at [282, 224] on div "Hello,I have been traveling for the past five weeks and have not yet returned t…" at bounding box center [286, 235] width 181 height 22
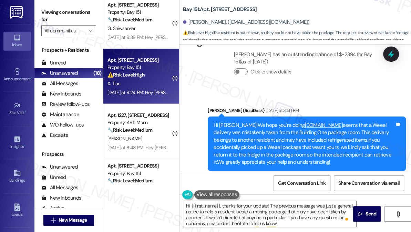
click at [282, 224] on div "Hello,I have been traveling for the past five weeks and have not yet returned t…" at bounding box center [286, 235] width 181 height 22
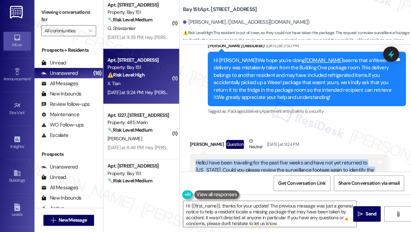
scroll to position [14410, 0]
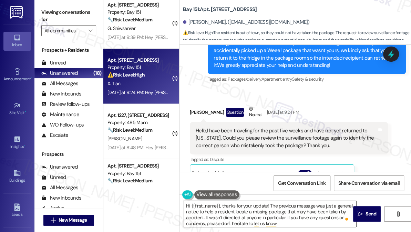
click at [282, 209] on textarea "Hi {{first_name}}, thanks for your update! The previous message was just a gene…" at bounding box center [269, 214] width 173 height 26
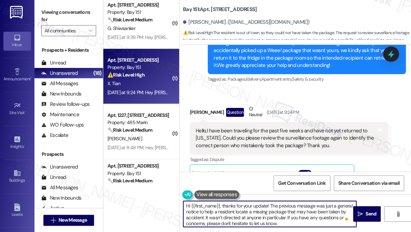
click at [282, 209] on textarea "Hi {{first_name}}, thanks for your update! The previous message was just a gene…" at bounding box center [269, 214] width 173 height 26
click at [273, 210] on textarea "Hi {{first_name}}, thanks for your update! The previous message was just a gene…" at bounding box center [269, 214] width 173 height 26
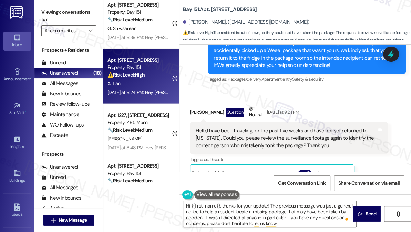
click at [50, 13] on label "Viewing conversations for" at bounding box center [68, 16] width 55 height 18
click at [281, 209] on textarea "Hi {{first_name}}, thanks for your update! The previous message was just a gene…" at bounding box center [269, 214] width 173 height 26
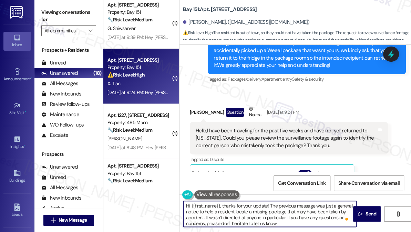
drag, startPoint x: 255, startPoint y: 213, endPoint x: 317, endPoint y: 215, distance: 61.7
click at [317, 215] on textarea "Hi {{first_name}}, thanks for your update! The previous message was just a gene…" at bounding box center [269, 214] width 173 height 26
drag, startPoint x: 229, startPoint y: 218, endPoint x: 292, endPoint y: 217, distance: 63.0
click at [292, 217] on textarea "Hi {{first_name}}, thanks for your update! The previous message was just a gene…" at bounding box center [269, 214] width 173 height 26
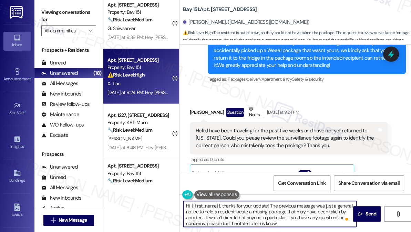
click at [292, 217] on textarea "Hi {{first_name}}, thanks for your update! The previous message was just a gene…" at bounding box center [269, 214] width 173 height 26
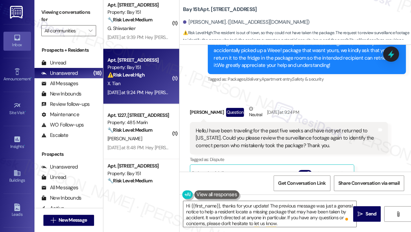
click at [45, 8] on label "Viewing conversations for" at bounding box center [68, 16] width 55 height 18
click at [234, 210] on textarea "Hi {{first_name}}, thanks for your update! The previous message was just a gene…" at bounding box center [269, 214] width 173 height 26
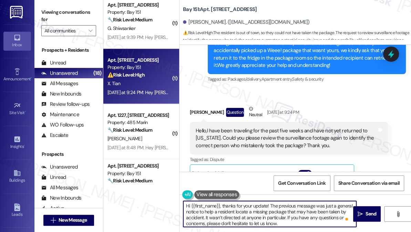
click at [234, 210] on textarea "Hi {{first_name}}, thanks for your update! The previous message was just a gene…" at bounding box center [269, 214] width 173 height 26
click at [274, 208] on textarea "Hi {{first_name}}, thanks for your update! The previous message was just a gene…" at bounding box center [269, 214] width 173 height 26
click at [273, 205] on textarea "Hi {{first_name}}, thanks for your update! The previous message was just a gene…" at bounding box center [269, 214] width 173 height 26
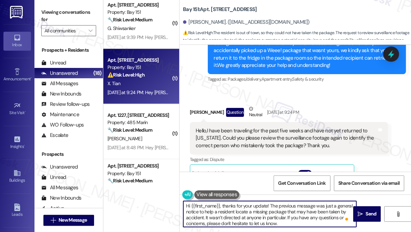
click at [273, 205] on textarea "Hi {{first_name}}, thanks for your update! The previous message was just a gene…" at bounding box center [269, 214] width 173 height 26
click at [288, 213] on textarea "Hi {{first_name}}, thanks for your update! The previous message was just a gene…" at bounding box center [269, 214] width 173 height 26
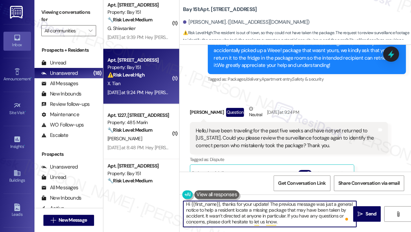
drag, startPoint x: 261, startPoint y: 212, endPoint x: 303, endPoint y: 223, distance: 43.4
click at [303, 223] on textarea "Hi {{first_name}}, thanks for your update! The previous message was just a gene…" at bounding box center [269, 214] width 173 height 26
click at [248, 219] on textarea "Hi {{first_name}}, thanks for your update! The previous message was just a gene…" at bounding box center [269, 214] width 173 height 26
drag, startPoint x: 295, startPoint y: 222, endPoint x: 286, endPoint y: 213, distance: 13.2
click at [286, 213] on textarea "Hi {{first_name}}, thanks for your update! The previous message was just a gene…" at bounding box center [269, 214] width 173 height 26
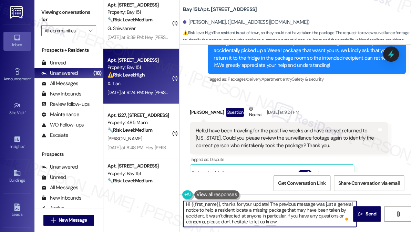
drag, startPoint x: 286, startPoint y: 215, endPoint x: 290, endPoint y: 216, distance: 4.7
click at [286, 215] on textarea "Hi {{first_name}}, thanks for your update! The previous message was just a gene…" at bounding box center [269, 214] width 173 height 26
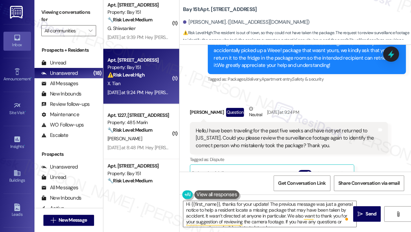
drag, startPoint x: 50, startPoint y: 10, endPoint x: 90, endPoint y: 38, distance: 49.4
click at [50, 10] on label "Viewing conversations for" at bounding box center [68, 16] width 55 height 18
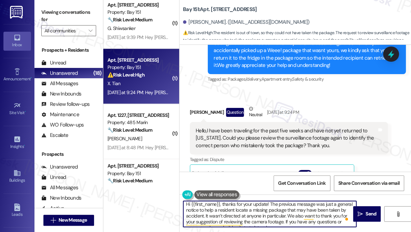
click at [258, 204] on textarea "Hi {{first_name}}, thanks for your update! The previous message was just a gene…" at bounding box center [269, 214] width 173 height 26
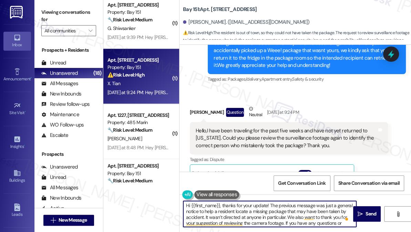
scroll to position [0, 0]
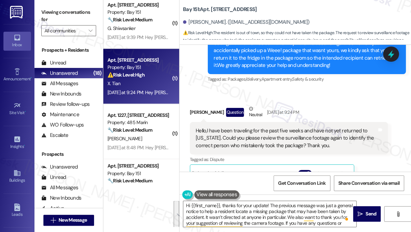
click at [42, 14] on label "Viewing conversations for" at bounding box center [68, 16] width 55 height 18
click at [50, 13] on label "Viewing conversations for" at bounding box center [68, 16] width 55 height 18
click at [38, 8] on div "Viewing conversations for All communities " at bounding box center [68, 21] width 69 height 43
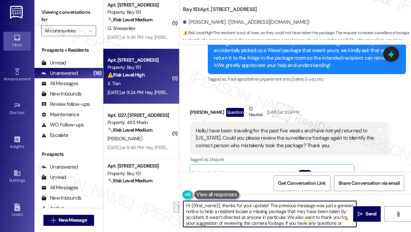
drag, startPoint x: 287, startPoint y: 216, endPoint x: 283, endPoint y: 221, distance: 6.4
click at [283, 221] on textarea "Hi {{first_name}}, thanks for your update! The previous message was just a gene…" at bounding box center [269, 214] width 173 height 26
paste textarea "appreciate your suggestion about reviewing the camera footage and will share th…"
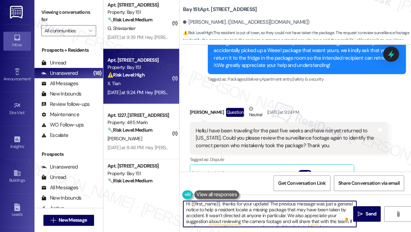
scroll to position [0, 0]
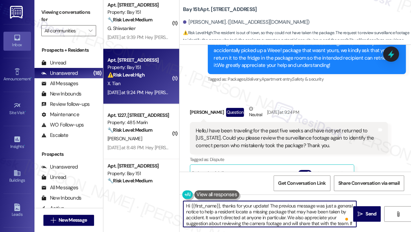
click at [268, 208] on textarea "Hi {{first_name}}, thanks for your update! The previous message was just a gene…" at bounding box center [269, 214] width 173 height 26
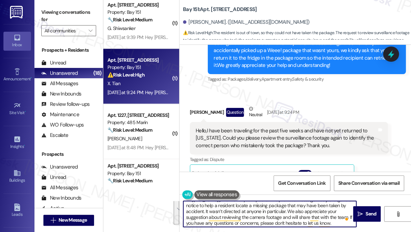
scroll to position [7, 0]
click at [269, 212] on textarea "Hi {{first_name}}, thanks for your update! The previous message was just a gene…" at bounding box center [269, 214] width 173 height 26
click at [273, 213] on textarea "Hi {{first_name}}, thanks for your update! The previous message was just a gene…" at bounding box center [269, 214] width 173 height 26
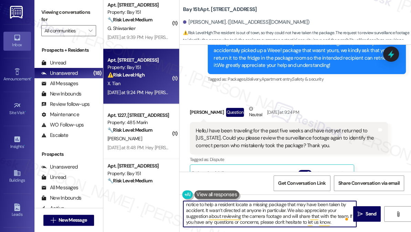
click at [287, 214] on textarea "Hi {{first_name}}, thanks for your update! The previous message was just a gene…" at bounding box center [269, 214] width 173 height 26
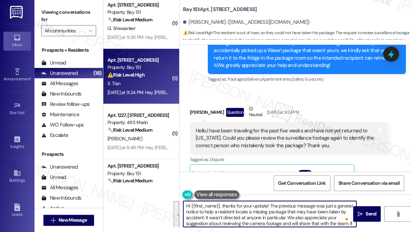
click at [302, 209] on textarea "Hi {{first_name}}, thanks for your update! The previous message was just a gene…" at bounding box center [269, 214] width 173 height 26
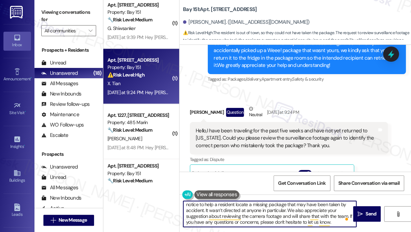
click at [336, 222] on textarea "Hi {{first_name}}, thanks for your update! The previous message was just a gene…" at bounding box center [269, 214] width 173 height 26
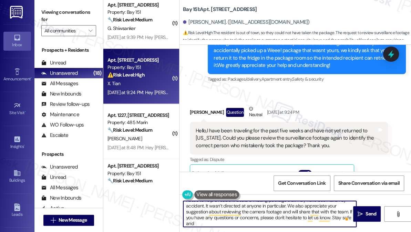
type textarea "Hi {{first_name}}, thanks for your update! The previous message was just a gene…"
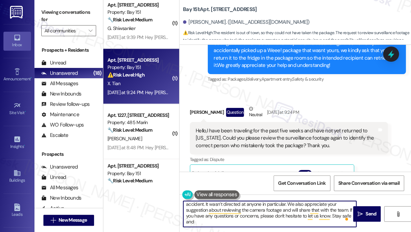
click at [242, 211] on textarea "Hi {{first_name}}, thanks for your update! The previous message was just a gene…" at bounding box center [269, 214] width 173 height 26
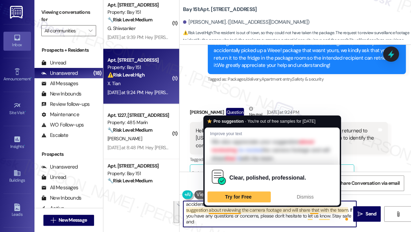
click at [198, 221] on textarea "Hi {{first_name}}, thanks for your update! The previous message was just a gene…" at bounding box center [269, 214] width 173 height 26
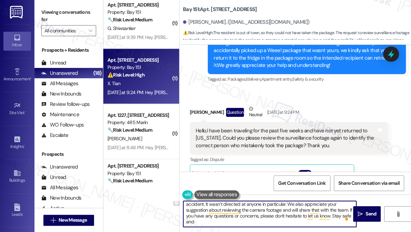
drag, startPoint x: 198, startPoint y: 221, endPoint x: 207, endPoint y: 216, distance: 10.3
click at [196, 213] on textarea "Hi {{first_name}}, thanks for your update! The previous message was just a gene…" at bounding box center [269, 214] width 173 height 26
click at [223, 220] on textarea "Hi {{first_name}}, thanks for your update! The previous message was just a gene…" at bounding box center [269, 214] width 173 height 26
drag, startPoint x: 213, startPoint y: 221, endPoint x: 331, endPoint y: 215, distance: 118.7
click at [331, 215] on textarea "Hi {{first_name}}, thanks for your update! The previous message was just a gene…" at bounding box center [269, 214] width 173 height 26
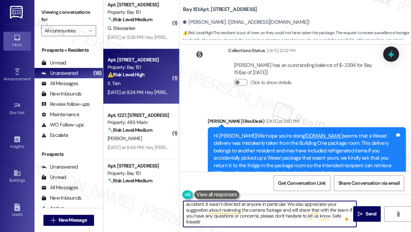
scroll to position [14253, 0]
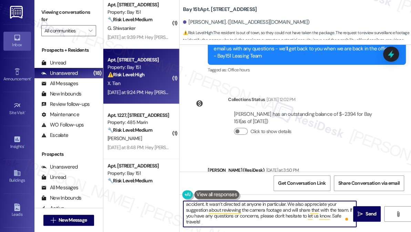
type textarea "Hi {{first_name}}, thanks for your update! The previous message was just a gene…"
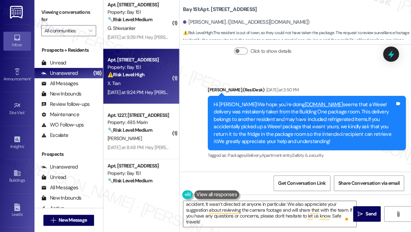
scroll to position [14254, 0]
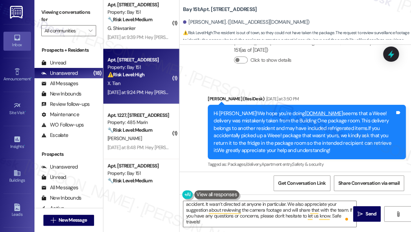
scroll to position [14410, 0]
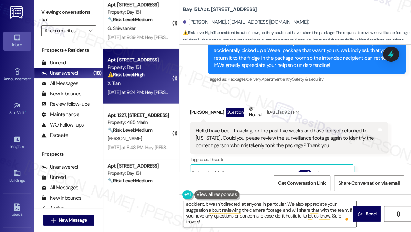
click at [262, 221] on textarea "Hi {{first_name}}, thanks for your update! The previous message was just a gene…" at bounding box center [269, 214] width 173 height 26
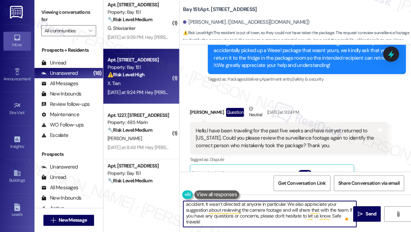
scroll to position [0, 0]
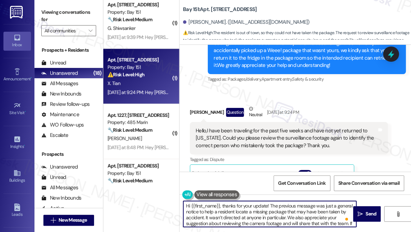
click at [339, 213] on textarea "Hi {{first_name}}, thanks for your update! The previous message was just a gene…" at bounding box center [269, 214] width 173 height 26
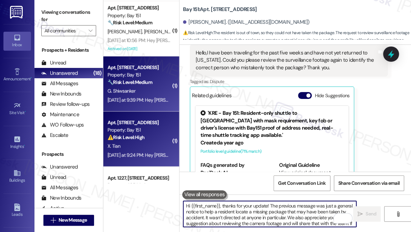
click at [143, 79] on strong "🔧 Risk Level: Medium" at bounding box center [129, 82] width 45 height 6
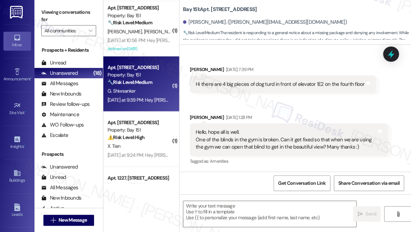
type textarea "Fetching suggested responses. Please feel free to read through the conversation…"
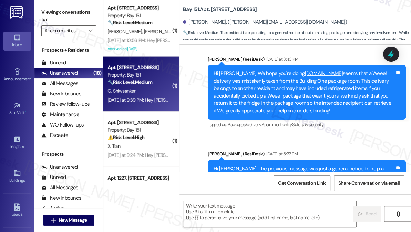
drag, startPoint x: 46, startPoint y: 5, endPoint x: 67, endPoint y: 21, distance: 26.7
click at [45, 4] on div "Viewing conversations for All communities " at bounding box center [68, 21] width 69 height 43
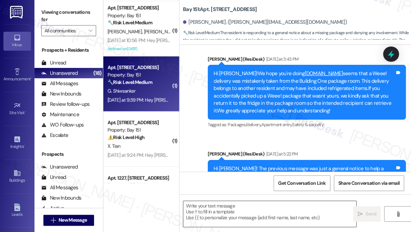
click at [233, 204] on textarea at bounding box center [269, 214] width 173 height 26
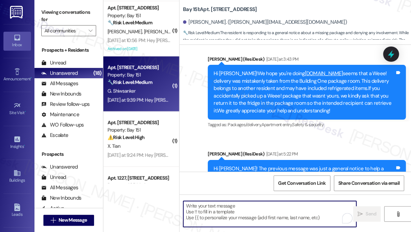
paste textarea "Hi {{first_name}}, thanks for your update! The previous message was just a gene…"
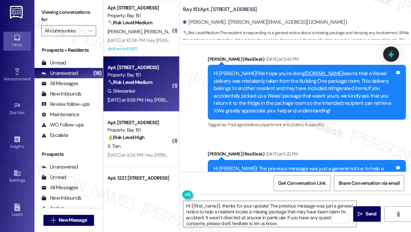
click at [244, 211] on textarea "Hi {{first_name}}, thanks for your update! The previous message was just a gene…" at bounding box center [269, 214] width 173 height 26
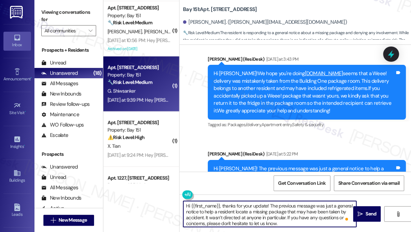
click at [244, 211] on textarea "Hi {{first_name}}, thanks for your update! The previous message was just a gene…" at bounding box center [269, 214] width 173 height 26
click at [283, 211] on textarea "Hi {{first_name}}, thanks for your update! The previous message was just a gene…" at bounding box center [269, 214] width 173 height 26
click at [231, 202] on textarea "Hi {{first_name}}, thanks for your update! The previous message was just a gene…" at bounding box center [269, 214] width 173 height 26
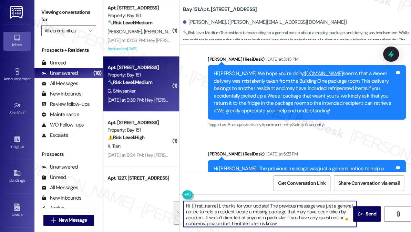
click at [270, 212] on textarea "Hi {{first_name}}, thanks for your update! The previous message was just a gene…" at bounding box center [269, 214] width 173 height 26
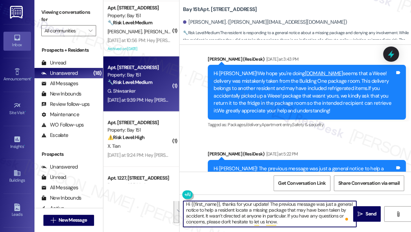
click at [303, 223] on textarea "Hi {{first_name}}, thanks for your update! The previous message was just a gene…" at bounding box center [269, 214] width 173 height 26
click at [272, 208] on textarea "Hi {{first_name}}, thanks for your update! The previous message was just a gene…" at bounding box center [269, 214] width 173 height 26
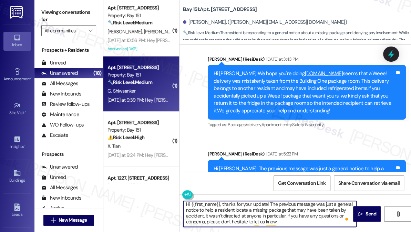
click at [238, 208] on textarea "Hi {{first_name}}, thanks for your update! The previous message was just a gene…" at bounding box center [269, 214] width 173 height 26
click at [234, 212] on textarea "Hi {{first_name}}, thanks for your update! The previous message was just a gene…" at bounding box center [269, 214] width 173 height 26
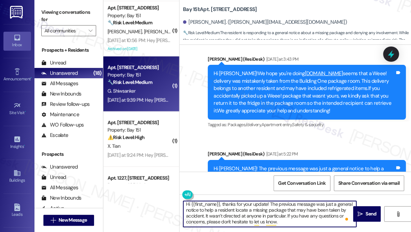
click at [234, 212] on textarea "Hi {{first_name}}, thanks for your update! The previous message was just a gene…" at bounding box center [269, 214] width 173 height 26
click at [284, 216] on textarea "Hi {{first_name}}, thanks for your update! The previous message was just a gene…" at bounding box center [269, 214] width 173 height 26
click at [286, 216] on textarea "Hi {{first_name}}, thanks for your update! The previous message was just a gene…" at bounding box center [269, 214] width 173 height 26
click at [229, 202] on textarea "Hi {{first_name}}, thanks for your update! The previous message was just a gene…" at bounding box center [269, 214] width 173 height 26
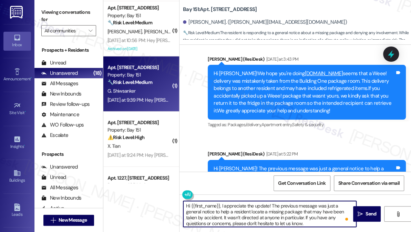
click at [307, 205] on textarea "Hi {{first_name}}, I appreciate the update! The previous message was just a gen…" at bounding box center [269, 214] width 173 height 26
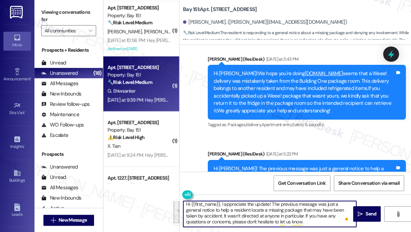
click at [320, 219] on textarea "Hi {{first_name}}, I appreciate the update! The previous message was just a gen…" at bounding box center [269, 214] width 173 height 26
click at [263, 206] on textarea "Hi {{first_name}}, I appreciate the update! The previous message was just a gen…" at bounding box center [269, 214] width 173 height 26
click at [263, 207] on textarea "Hi {{first_name}}, I appreciate the update! The previous message was just a gen…" at bounding box center [269, 214] width 173 height 26
type textarea "Hi {{first_name}}, I appreciate the update! The previous message was just a gen…"
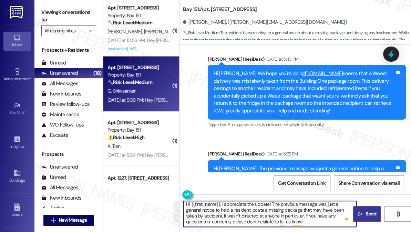
click at [363, 212] on span " Send" at bounding box center [367, 213] width 22 height 7
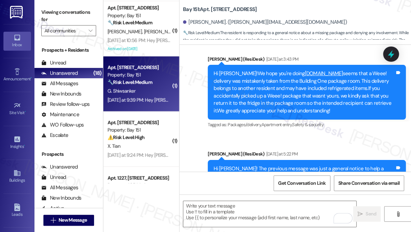
scroll to position [707, 0]
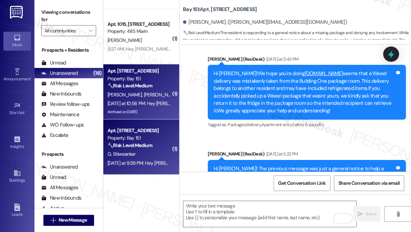
click at [145, 86] on strong "🔧 Risk Level: Medium" at bounding box center [129, 85] width 45 height 6
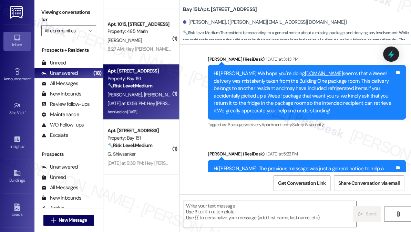
type textarea "Fetching suggested responses. Please feel free to read through the conversation…"
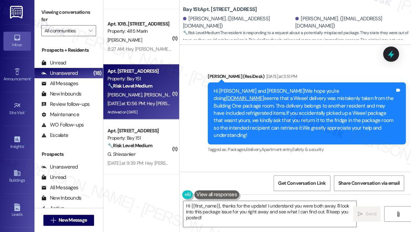
scroll to position [18755, 0]
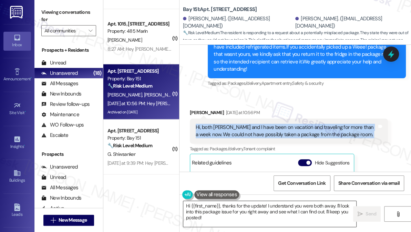
click at [246, 208] on textarea "Hi {{first_name}}, thanks for the update! I understand you were both away. I'll…" at bounding box center [269, 214] width 173 height 26
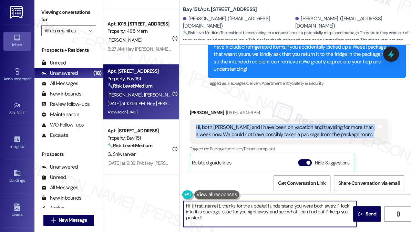
click at [246, 208] on textarea "Hi {{first_name}}, thanks for the update! I understand you were both away. I'll…" at bounding box center [269, 214] width 173 height 26
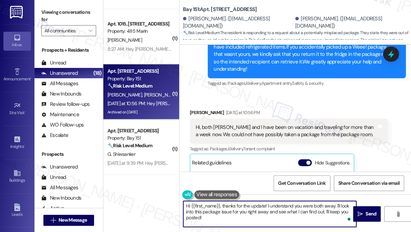
click at [246, 208] on textarea "Hi {{first_name}}, thanks for the update! I understand you were both away. I'll…" at bounding box center [269, 214] width 173 height 26
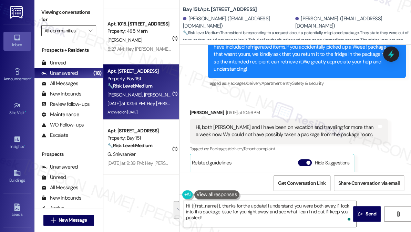
drag, startPoint x: 48, startPoint y: 17, endPoint x: 61, endPoint y: 29, distance: 17.8
click at [48, 17] on label "Viewing conversations for" at bounding box center [68, 16] width 55 height 18
click at [268, 220] on textarea "Hi {{first_name}}, thanks for the update! I understand you were both away. I'll…" at bounding box center [269, 214] width 173 height 26
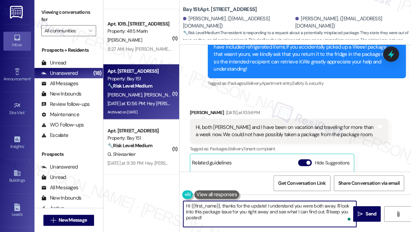
paste textarea "Hi {{first_name}}, thanks for your update! The previous message was just a gene…"
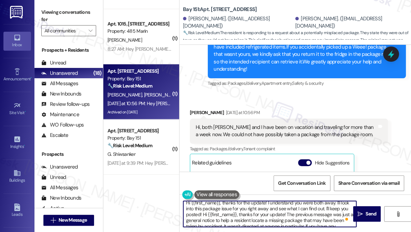
scroll to position [0, 0]
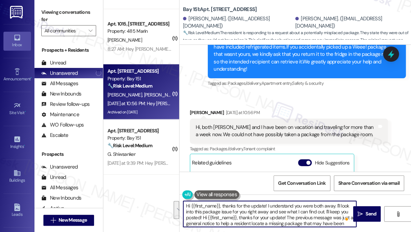
drag, startPoint x: 286, startPoint y: 205, endPoint x: 335, endPoint y: 207, distance: 49.6
click at [335, 207] on textarea "Hi {{first_name}}, thanks for the update! I understand you were both away. I'll…" at bounding box center [269, 214] width 173 height 26
click at [277, 209] on textarea "Hi {{first_name}}, thanks for the update! I understand you were both away. The …" at bounding box center [269, 214] width 173 height 26
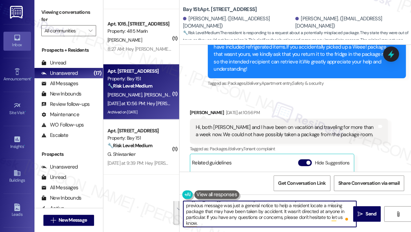
scroll to position [7, 0]
click at [242, 218] on textarea "Hi {{first_name}}, thanks for the update! I understand you were both away. The …" at bounding box center [269, 214] width 173 height 26
click at [214, 220] on textarea "Hi {{first_name}}, thanks for the update! I understand you were both away. The …" at bounding box center [269, 214] width 173 height 26
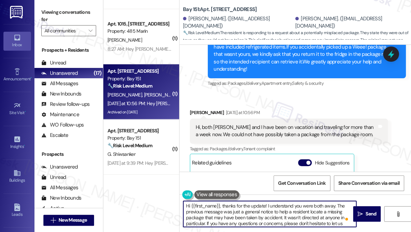
click at [238, 205] on textarea "Hi {{first_name}}, thanks for the update! I understand you were both away. The …" at bounding box center [269, 214] width 173 height 26
click at [224, 205] on textarea "Hi {{first_name}}, thanks for the update! I understand you were both away. The …" at bounding box center [269, 214] width 173 height 26
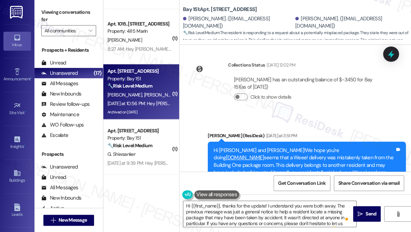
copy div "Shashender"
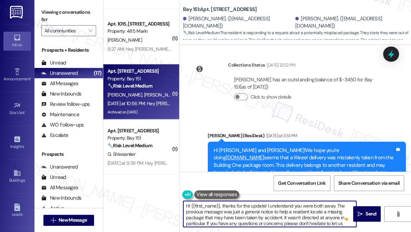
drag, startPoint x: 192, startPoint y: 204, endPoint x: 220, endPoint y: 202, distance: 28.6
click at [220, 202] on textarea "Hi {{first_name}}, thanks for the update! I understand you were both away. The …" at bounding box center [269, 214] width 173 height 26
paste textarea "Shashender"
type textarea "Hi Shashender, thanks for the update! I understand you were both away. The prev…"
click at [283, 206] on textarea "Hi Shashender, thanks for the update! I understand you were both away. The prev…" at bounding box center [269, 214] width 173 height 26
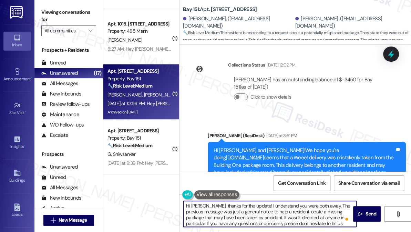
click at [283, 206] on textarea "Hi Shashender, thanks for the update! I understand you were both away. The prev…" at bounding box center [269, 214] width 173 height 26
click at [270, 212] on textarea "Hi Shashender, thanks for the update! I understand you were both away. The prev…" at bounding box center [269, 214] width 173 height 26
click at [271, 211] on textarea "Hi Shashender, thanks for the update! I understand you were both away. The prev…" at bounding box center [269, 214] width 173 height 26
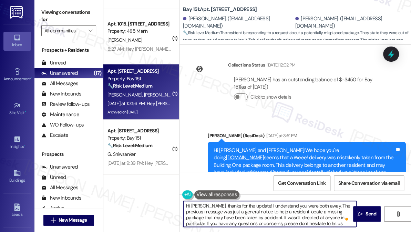
click at [271, 211] on textarea "Hi Shashender, thanks for the update! I understand you were both away. The prev…" at bounding box center [269, 214] width 173 height 26
click at [270, 211] on textarea "Hi Shashender, thanks for the update! I understand you were both away. The prev…" at bounding box center [269, 214] width 173 height 26
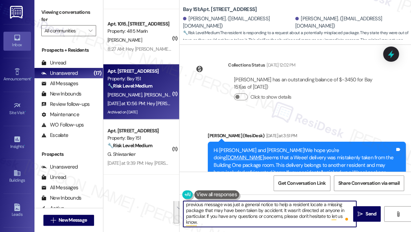
click at [228, 223] on textarea "Hi Shashender, thanks for the update! I understand you were both away. The prev…" at bounding box center [269, 214] width 173 height 26
click at [233, 214] on textarea "Hi Shashender, thanks for the update! I understand you were both away. The prev…" at bounding box center [269, 214] width 173 height 26
drag, startPoint x: 233, startPoint y: 214, endPoint x: 239, endPoint y: 212, distance: 6.3
click at [233, 214] on textarea "Hi Shashender, thanks for the update! I understand you were both away. The prev…" at bounding box center [269, 214] width 173 height 26
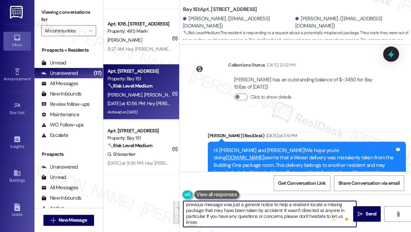
click at [230, 214] on textarea "Hi Shashender, thanks for the update! I understand you were both away. The prev…" at bounding box center [269, 214] width 173 height 26
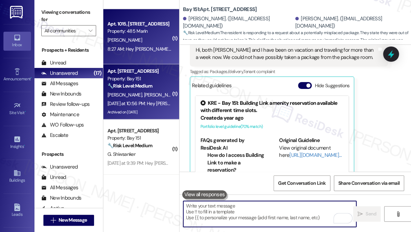
click at [152, 42] on div "Y. Chen" at bounding box center [139, 40] width 65 height 9
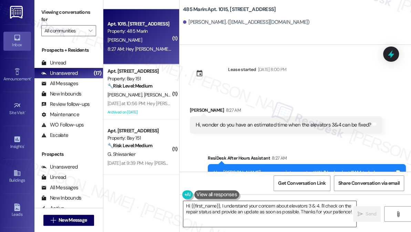
click at [225, 211] on textarea "Hi {{first_name}}, I understand your concern about elevators 3 & 4. I'll check …" at bounding box center [269, 214] width 173 height 26
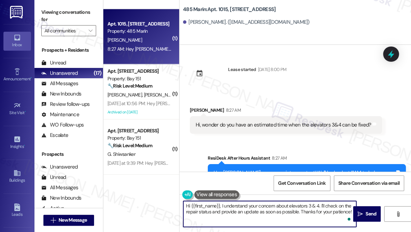
click at [228, 211] on textarea "Hi {{first_name}}, I understand your concern about elevators 3 & 4. I'll check …" at bounding box center [269, 214] width 173 height 26
click at [285, 214] on textarea "Hi {{first_name}}, I understand your concern about elevators 3 & 4. I'll check …" at bounding box center [269, 214] width 173 height 26
click at [290, 213] on textarea "Hi {{first_name}}, I understand your concern about elevators 3 & 4. I'll check …" at bounding box center [269, 214] width 173 height 26
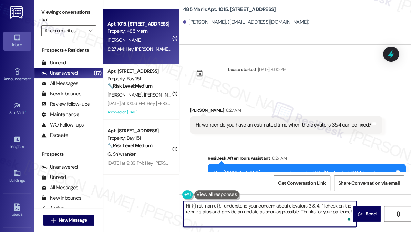
click at [290, 213] on textarea "Hi {{first_name}}, I understand your concern about elevators 3 & 4. I'll check …" at bounding box center [269, 214] width 173 height 26
drag, startPoint x: 222, startPoint y: 205, endPoint x: 288, endPoint y: 136, distance: 95.0
click at [222, 205] on textarea "Hi {{first_name}}, I understand your concern about elevators 3 & 4. I'll check …" at bounding box center [269, 214] width 173 height 26
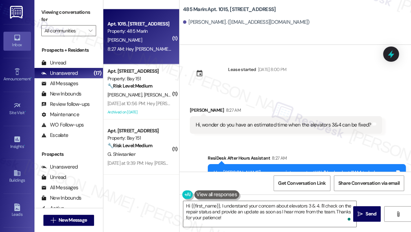
click at [41, 12] on div "Viewing conversations for All communities " at bounding box center [68, 21] width 69 height 43
click at [286, 128] on div "Hi, wonder do you have an estimated time when the elevators 3&4 can be fixed?" at bounding box center [283, 124] width 175 height 7
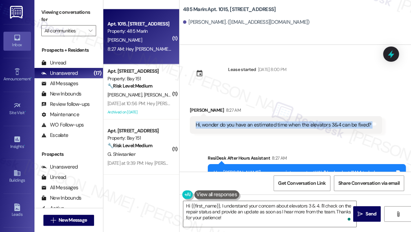
click at [286, 128] on div "Hi, wonder do you have an estimated time when the elevators 3&4 can be fixed?" at bounding box center [283, 124] width 175 height 7
click at [328, 127] on div "Hi, wonder do you have an estimated time when the elevators 3&4 can be fixed?" at bounding box center [283, 124] width 175 height 7
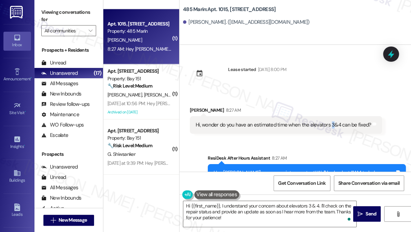
click at [328, 127] on div "Hi, wonder do you have an estimated time when the elevators 3&4 can be fixed?" at bounding box center [283, 124] width 175 height 7
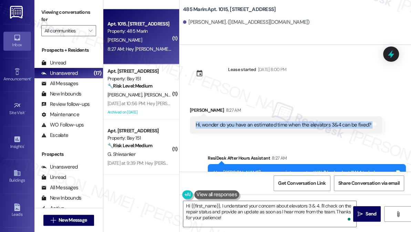
click at [328, 127] on div "Hi, wonder do you have an estimated time when the elevators 3&4 can be fixed?" at bounding box center [283, 124] width 175 height 7
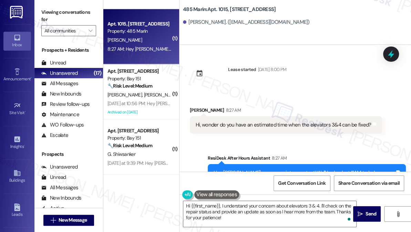
click at [42, 9] on label "Viewing conversations for" at bounding box center [68, 16] width 55 height 18
drag, startPoint x: 186, startPoint y: 9, endPoint x: 195, endPoint y: 8, distance: 9.3
click at [195, 8] on b "485 Marin: Apt. 1015, 485 Marin Blvd." at bounding box center [229, 9] width 93 height 7
click at [49, 9] on label "Viewing conversations for" at bounding box center [68, 16] width 55 height 18
drag, startPoint x: 407, startPoint y: 39, endPoint x: 424, endPoint y: 34, distance: 17.2
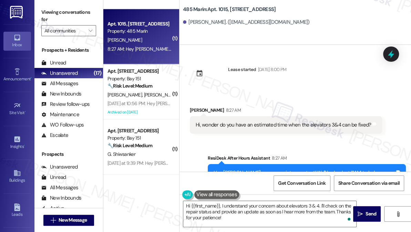
click at [411, 34] on html "Inbox Go to Inbox Announcement • Send A Text Announcement Site Visit • Go to Si…" at bounding box center [205, 116] width 411 height 232
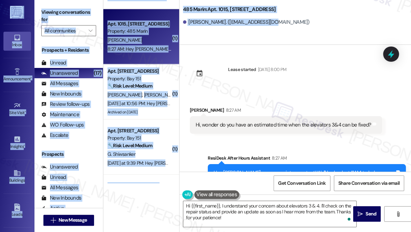
click at [48, 9] on label "Viewing conversations for" at bounding box center [68, 16] width 55 height 18
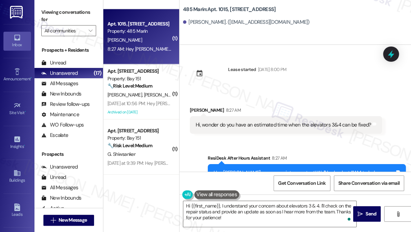
click at [46, 17] on label "Viewing conversations for" at bounding box center [68, 16] width 55 height 18
click at [50, 15] on label "Viewing conversations for" at bounding box center [68, 16] width 55 height 18
click at [50, 13] on label "Viewing conversations for" at bounding box center [68, 16] width 55 height 18
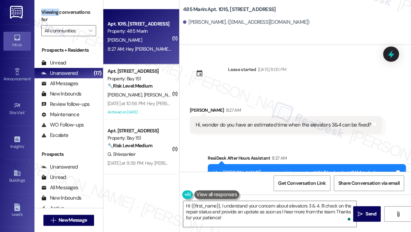
click at [50, 13] on label "Viewing conversations for" at bounding box center [68, 16] width 55 height 18
click at [70, 12] on label "Viewing conversations for" at bounding box center [68, 16] width 55 height 18
click at [44, 0] on div "Viewing conversations for All communities " at bounding box center [68, 21] width 69 height 43
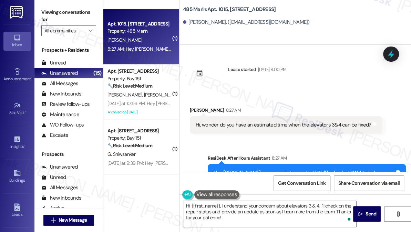
click at [47, 13] on label "Viewing conversations for" at bounding box center [68, 16] width 55 height 18
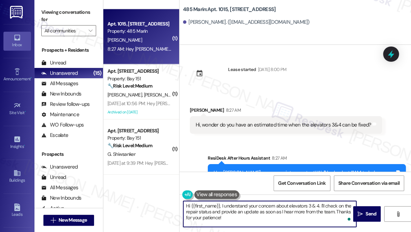
click at [220, 205] on textarea "Hi {{first_name}}, I understand your concern about elevators 3 & 4. I'll check …" at bounding box center [269, 214] width 173 height 26
click at [258, 212] on textarea "Hi {{first_name}}, I understand your concern about elevators 3 & 4. I'll check …" at bounding box center [269, 214] width 173 height 26
drag, startPoint x: 216, startPoint y: 211, endPoint x: 282, endPoint y: 215, distance: 66.2
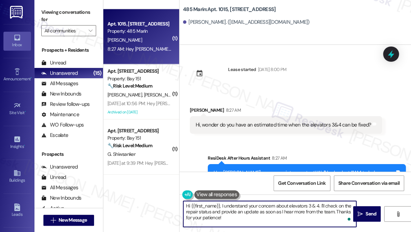
click at [282, 215] on textarea "Hi {{first_name}}, I understand your concern about elevators 3 & 4. I'll check …" at bounding box center [269, 214] width 173 height 26
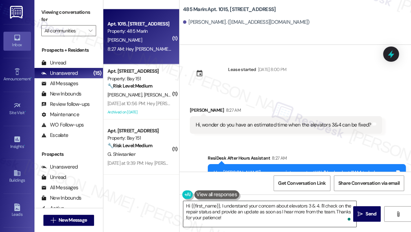
drag, startPoint x: 355, startPoint y: 213, endPoint x: 238, endPoint y: 207, distance: 117.6
click at [254, 212] on div "Hi {{first_name}}, I understand your concern about elevators 3 & 4. I'll check …" at bounding box center [294, 220] width 231 height 52
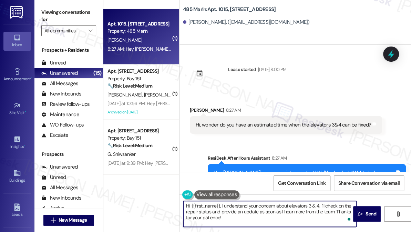
click at [220, 205] on textarea "Hi {{first_name}}, I understand your concern about elevators 3 & 4. I'll check …" at bounding box center [269, 214] width 173 height 26
drag, startPoint x: 271, startPoint y: 210, endPoint x: 279, endPoint y: 210, distance: 8.3
click at [270, 210] on textarea "Hi {{first_name}}, thanks for reaching out! I understand your concern about ele…" at bounding box center [269, 214] width 173 height 26
drag, startPoint x: 274, startPoint y: 211, endPoint x: 304, endPoint y: 216, distance: 30.7
click at [274, 211] on textarea "Hi {{first_name}}, thanks for reaching out! I understand your concern about ele…" at bounding box center [269, 214] width 173 height 26
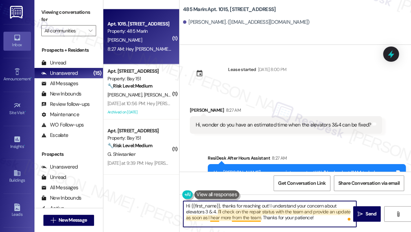
click at [256, 218] on textarea "Hi {{first_name}}, thanks for reaching out! I understand your concern about ele…" at bounding box center [269, 214] width 173 height 26
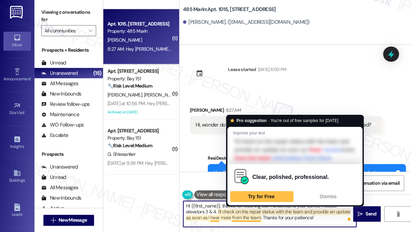
click at [258, 217] on textarea "Hi {{first_name}}, thanks for reaching out! I understand your concern about ele…" at bounding box center [269, 214] width 173 height 26
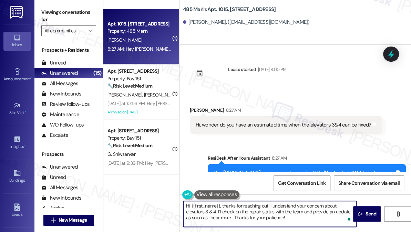
type textarea "Hi {{first_name}}, thanks for reaching out! I understand your concern about ele…"
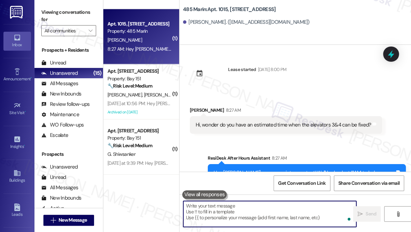
scroll to position [96, 0]
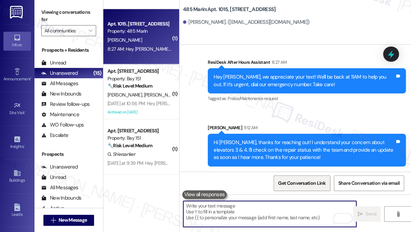
click at [310, 182] on span "Get Conversation Link" at bounding box center [302, 182] width 48 height 7
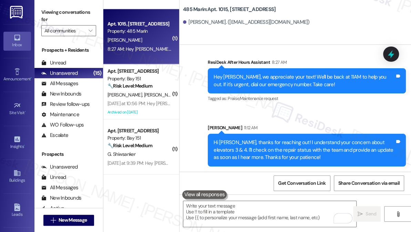
click at [43, 16] on label "Viewing conversations for" at bounding box center [68, 16] width 55 height 18
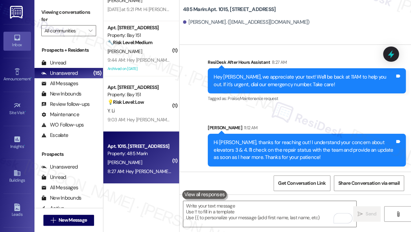
scroll to position [582, 0]
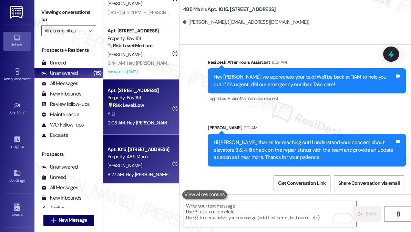
click at [138, 102] on strong "💡 Risk Level: Low" at bounding box center [125, 105] width 37 height 6
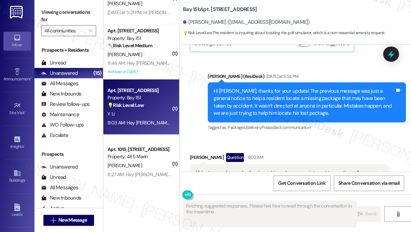
scroll to position [8531, 0]
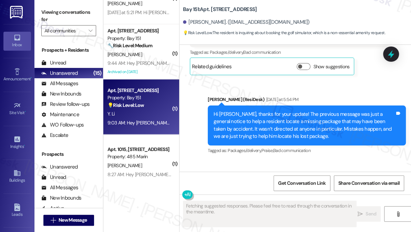
click at [231, 192] on div "Hi just wanna know whether I need to make an appointment to use the golf simula…" at bounding box center [286, 203] width 181 height 22
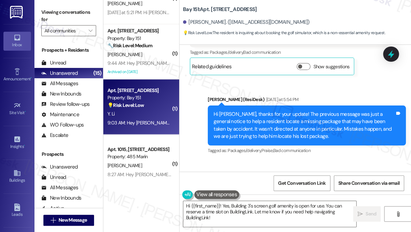
click at [257, 192] on div "Hi just wanna know whether I need to make an appointment to use the golf simula…" at bounding box center [286, 203] width 181 height 22
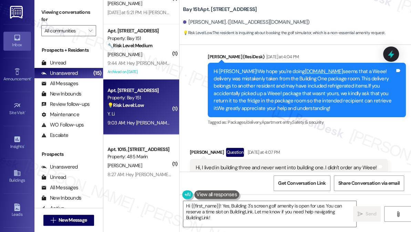
scroll to position [8375, 0]
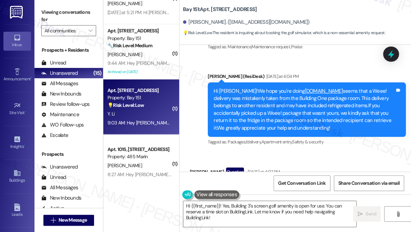
click at [41, 7] on div "Viewing conversations for All communities " at bounding box center [68, 21] width 69 height 43
click at [48, 12] on label "Viewing conversations for" at bounding box center [68, 16] width 55 height 18
click at [196, 9] on b "Bay 151: Apt. 3464, 225 Chosin Few Way" at bounding box center [220, 9] width 74 height 7
copy b "151"
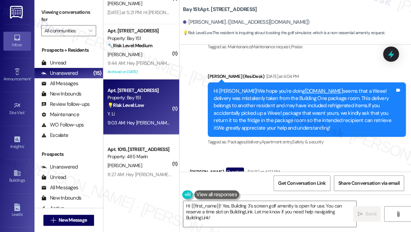
click at [183, 8] on b "Bay 151: Apt. 3464, 225 Chosin Few Way" at bounding box center [220, 9] width 74 height 7
drag, startPoint x: 183, startPoint y: 8, endPoint x: 197, endPoint y: 8, distance: 14.5
click at [197, 8] on b "Bay 151: Apt. 3464, 225 Chosin Few Way" at bounding box center [220, 9] width 74 height 7
copy b "Bay 151"
drag, startPoint x: 49, startPoint y: 13, endPoint x: 52, endPoint y: 14, distance: 3.5
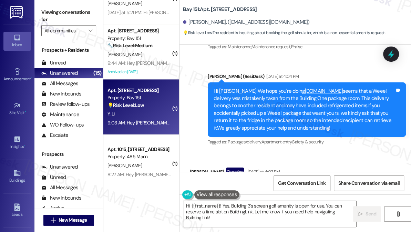
click at [49, 13] on label "Viewing conversations for" at bounding box center [68, 16] width 55 height 18
click at [243, 184] on div "Hi, I lived in building three and never went into building one. I didn't order …" at bounding box center [286, 191] width 181 height 15
click at [294, 184] on div "Hi, I lived in building three and never went into building one. I didn't order …" at bounding box center [286, 191] width 181 height 15
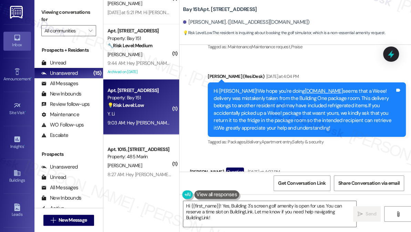
click at [294, 184] on div "Hi, I lived in building three and never went into building one. I didn't order …" at bounding box center [286, 191] width 181 height 15
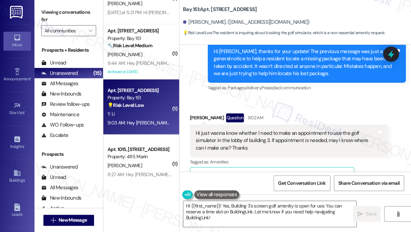
scroll to position [31, 0]
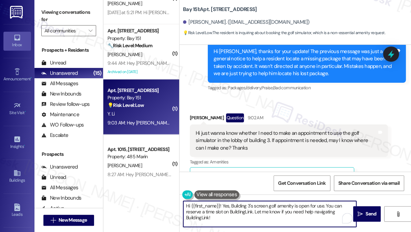
drag, startPoint x: 230, startPoint y: 219, endPoint x: 207, endPoint y: 212, distance: 23.8
click at [207, 212] on textarea "Hi {{first_name}}! Yes, Building 3's screen golf amenity is open for use. You c…" at bounding box center [269, 214] width 173 height 26
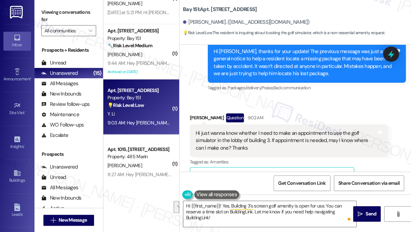
click at [296, 210] on link "[URL][DOMAIN_NAME]…" at bounding box center [315, 213] width 52 height 7
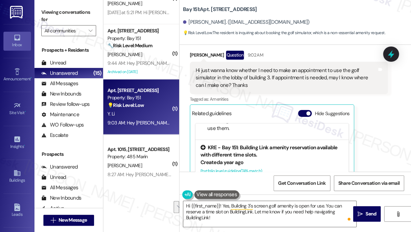
scroll to position [100, 0]
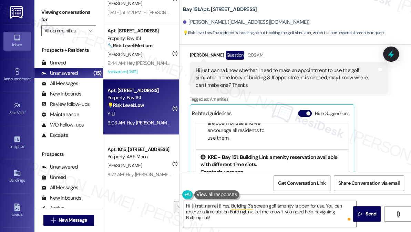
click at [270, 154] on div "KRE - Bay 151: Building Link amenity reservation available with different time …" at bounding box center [271, 161] width 143 height 15
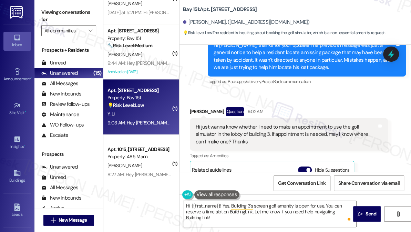
scroll to position [8657, 0]
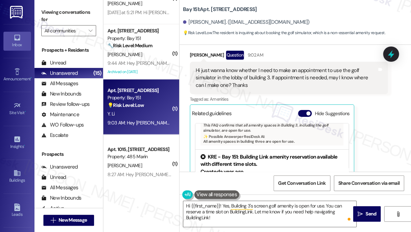
click at [265, 153] on div "KRE - Bay 151: Building Link amenity reservation available with different time …" at bounding box center [271, 160] width 143 height 15
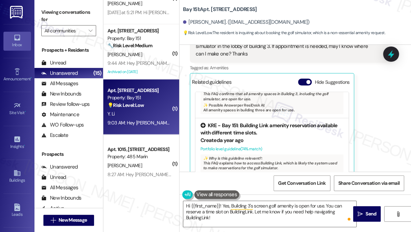
scroll to position [12, 0]
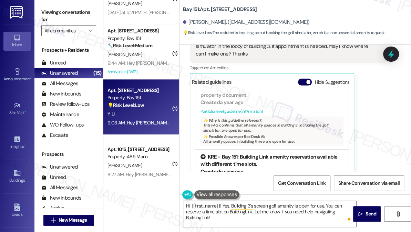
click at [233, 153] on div "KRE - Bay 151: Building Link amenity reservation available with different time …" at bounding box center [271, 160] width 143 height 15
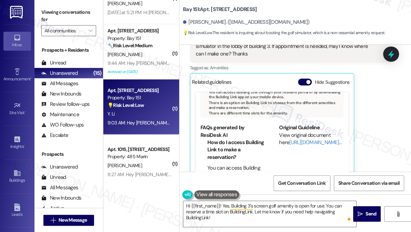
scroll to position [31, 0]
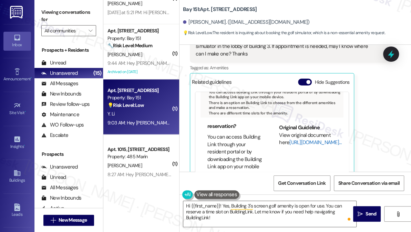
click at [303, 139] on link "[URL][DOMAIN_NAME]…" at bounding box center [315, 142] width 52 height 7
click at [302, 219] on textarea "Hi {{first_name}}! Yes, Building 3's screen golf amenity is open for use. You c…" at bounding box center [269, 214] width 173 height 26
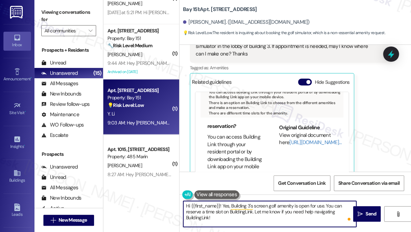
click at [278, 215] on textarea "Hi {{first_name}}! Yes, Building 3's screen golf amenity is open for use. You c…" at bounding box center [269, 214] width 173 height 26
drag, startPoint x: 271, startPoint y: 218, endPoint x: 256, endPoint y: 210, distance: 17.4
click at [256, 210] on textarea "Hi {{first_name}}! Yes, Building 3's screen golf amenity is open for use. You c…" at bounding box center [269, 214] width 173 height 26
type textarea "Hi {{first_name}}! Yes, Building 3's screen golf amenity is open for use. You c…"
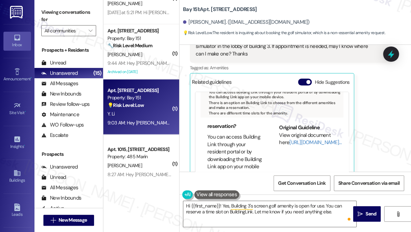
drag, startPoint x: 41, startPoint y: 9, endPoint x: 47, endPoint y: 9, distance: 6.2
click at [41, 9] on div "Viewing conversations for All communities " at bounding box center [68, 21] width 69 height 43
drag, startPoint x: 230, startPoint y: 10, endPoint x: 240, endPoint y: 10, distance: 9.3
click at [236, 10] on b "Bay 151: Apt. 3464, 225 Chosin Few Way" at bounding box center [220, 9] width 74 height 7
click at [52, 14] on label "Viewing conversations for" at bounding box center [68, 16] width 55 height 18
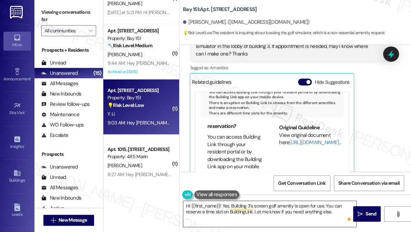
click at [284, 210] on textarea "Hi {{first_name}}! Yes, Building 3's screen golf amenity is open for use. You c…" at bounding box center [269, 214] width 173 height 26
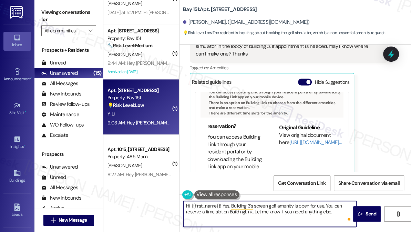
click at [284, 210] on textarea "Hi {{first_name}}! Yes, Building 3's screen golf amenity is open for use. You c…" at bounding box center [269, 214] width 173 height 26
click at [299, 208] on textarea "Hi {{first_name}}! Yes, Building 3's screen golf amenity is open for use. You c…" at bounding box center [269, 214] width 173 height 26
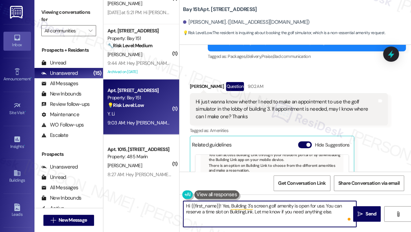
scroll to position [250, 0]
click at [304, 209] on textarea "Hi {{first_name}}! Yes, Building 3's screen golf amenity is open for use. You c…" at bounding box center [269, 214] width 173 height 26
click at [268, 210] on textarea "Hi {{first_name}}! Yes, Building 3's screen golf amenity is open for use. You c…" at bounding box center [269, 214] width 173 height 26
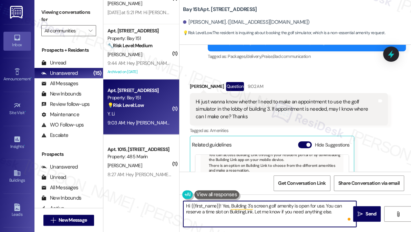
drag, startPoint x: 261, startPoint y: 205, endPoint x: 302, endPoint y: 208, distance: 41.1
click at [302, 208] on textarea "Hi {{first_name}}! Yes, Building 3's screen golf amenity is open for use. You c…" at bounding box center [269, 214] width 173 height 26
click at [332, 214] on textarea "Hi {{first_name}}! Yes, Building 3's screen golf amenity is open for use. You c…" at bounding box center [269, 214] width 173 height 26
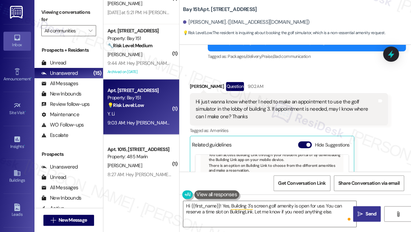
click at [365, 212] on span "Send" at bounding box center [370, 213] width 11 height 7
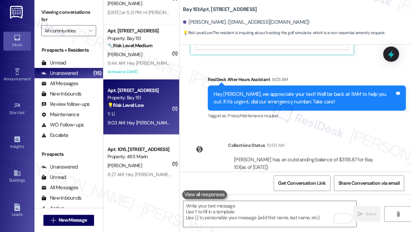
scroll to position [8817, 0]
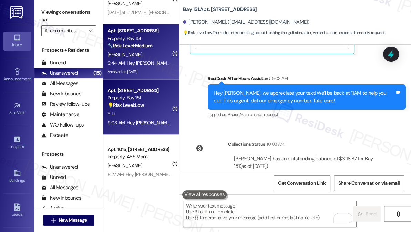
click at [137, 56] on div "S. Lipani" at bounding box center [139, 54] width 65 height 9
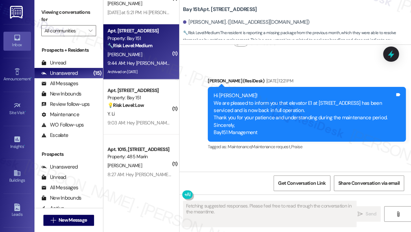
scroll to position [26792, 0]
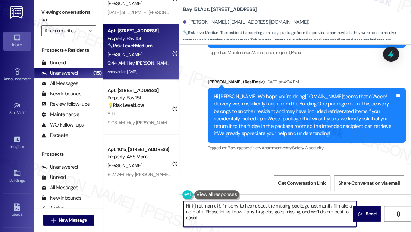
drag, startPoint x: 221, startPoint y: 204, endPoint x: 154, endPoint y: 196, distance: 66.9
click at [154, 196] on div "Apt. 1439, 151 Center Street Property: Bay 151 🔧 Risk Level: Medium The residen…" at bounding box center [257, 116] width 308 height 232
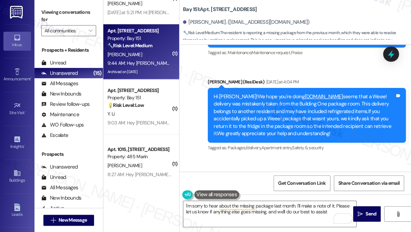
copy div "Stefanie"
drag, startPoint x: 294, startPoint y: 206, endPoint x: 334, endPoint y: 205, distance: 39.6
click at [295, 206] on textarea "I'm sorry to hear about the missing package last month. I'll make a note of it.…" at bounding box center [269, 214] width 173 height 26
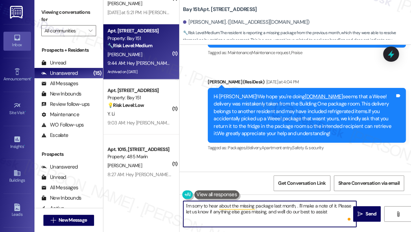
paste textarea "Stefanie"
type textarea "I'm sorry to hear about the missing package last month, Stefanie. I'll make a n…"
click at [257, 205] on textarea "I'm sorry to hear about the missing package last month, Stefanie. I'll make a n…" at bounding box center [269, 214] width 173 height 26
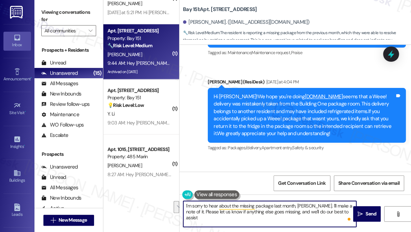
click at [319, 208] on textarea "I'm sorry to hear about the missing package last month, Stefanie. I'll make a n…" at bounding box center [269, 214] width 173 height 26
click at [343, 212] on textarea "I'm sorry to hear about the missing package last month, Stefanie. I'll make a n…" at bounding box center [269, 214] width 173 height 26
click at [300, 205] on textarea "I'm sorry to hear about the missing package last month, Stefanie. I'll make a n…" at bounding box center [269, 214] width 173 height 26
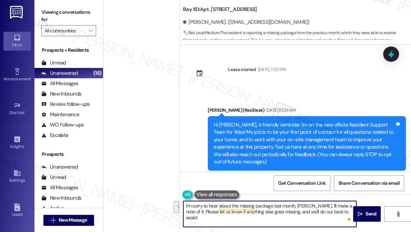
scroll to position [26792, 0]
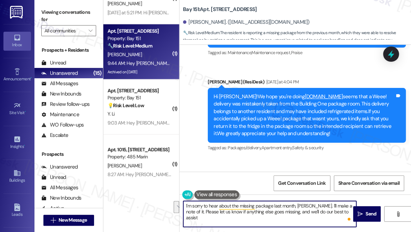
click at [335, 204] on textarea "I'm sorry to hear about the missing package last month, Stefanie. I'll make a n…" at bounding box center [269, 214] width 173 height 26
drag, startPoint x: 315, startPoint y: 205, endPoint x: 354, endPoint y: 205, distance: 38.9
click at [354, 205] on textarea "I'm sorry to hear about the missing package last month, Stefanie. I'll make a n…" at bounding box center [269, 214] width 173 height 26
type textarea "I'm sorry to hear about the missing package last month, Stefanie. Please let us…"
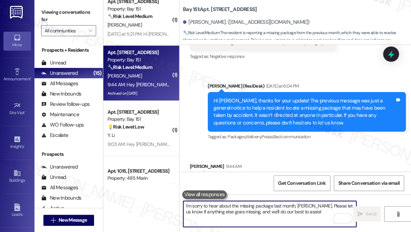
scroll to position [520, 0]
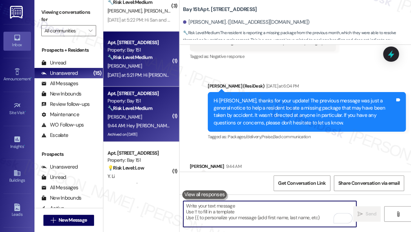
click at [145, 80] on div "Apt. 1466, 151 Center Street Property: Bay 151 🔧 Risk Level: Medium The residen…" at bounding box center [141, 58] width 76 height 55
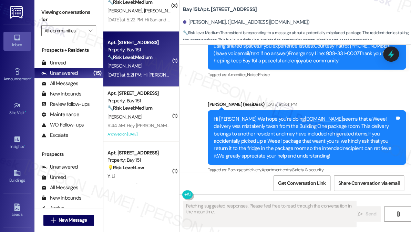
scroll to position [28082, 0]
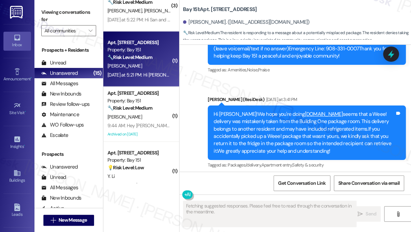
click at [236, 206] on div "I haven't picked up any packages other than my own" at bounding box center [253, 209] width 114 height 7
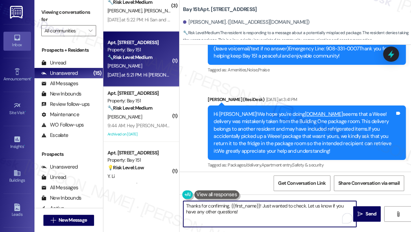
click at [263, 201] on textarea "Thanks for confirming, {{first_name}}! Just wanted to check. Let us know if you…" at bounding box center [269, 214] width 173 height 26
click at [274, 211] on textarea "Thanks for confirming, {{first_name}}! Just wanted to check. Let us know if you…" at bounding box center [269, 214] width 173 height 26
drag, startPoint x: 262, startPoint y: 205, endPoint x: 307, endPoint y: 205, distance: 44.8
click at [307, 205] on textarea "Thanks for confirming, {{first_name}}! Just wanted to check. Let us know if you…" at bounding box center [269, 214] width 173 height 26
click at [350, 205] on textarea "Thanks for confirming, {{first_name}}! Let us know if you have any other questi…" at bounding box center [269, 214] width 173 height 26
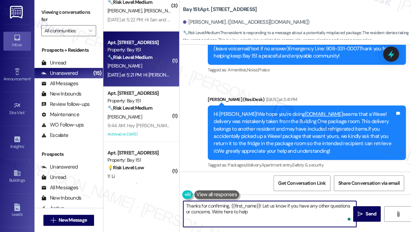
type textarea "Thanks for confirming, {{first_name}}! Let us know if you have any other questi…"
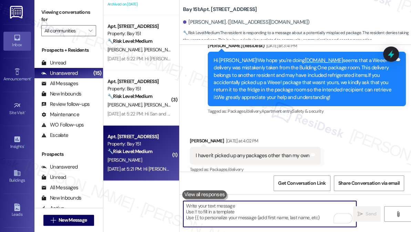
scroll to position [28137, 0]
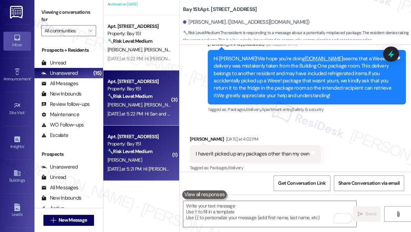
click at [131, 101] on div "L. Helder S. Lee" at bounding box center [139, 105] width 65 height 9
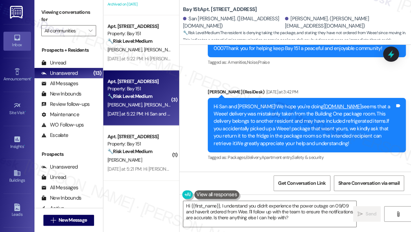
scroll to position [3782, 0]
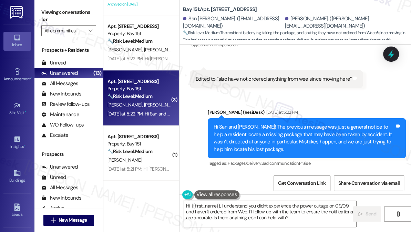
drag, startPoint x: 45, startPoint y: 15, endPoint x: 71, endPoint y: 38, distance: 34.4
click at [45, 15] on label "Viewing conversations for" at bounding box center [68, 16] width 55 height 18
click at [239, 216] on textarea "Hi {{first_name}}, I understand you didn't experience the power outage on 09/09…" at bounding box center [269, 214] width 173 height 26
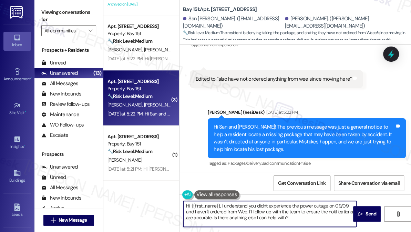
click at [239, 216] on textarea "Hi {{first_name}}, I understand you didn't experience the power outage on 09/09…" at bounding box center [269, 214] width 173 height 26
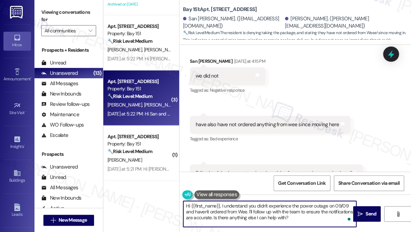
scroll to position [3657, 0]
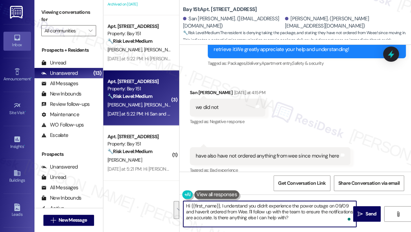
click at [246, 205] on textarea "Hi {{first_name}}, I understand you didn't experience the power outage on 09/09…" at bounding box center [269, 214] width 173 height 26
paste textarea "thanks for your update! The previous message was just a general notice to help …"
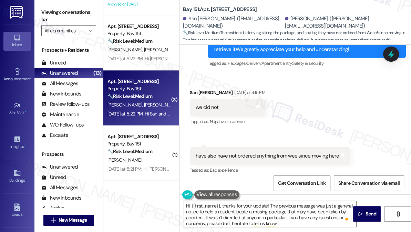
click at [193, 89] on div "San Lee Yesterday at 4:15 PM" at bounding box center [227, 94] width 75 height 10
copy div "San"
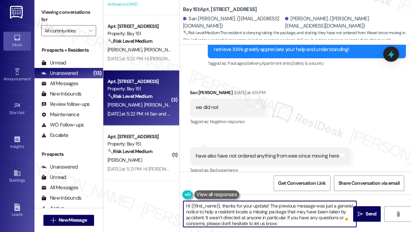
drag, startPoint x: 191, startPoint y: 206, endPoint x: 220, endPoint y: 204, distance: 29.7
click at [220, 204] on textarea "Hi {{first_name}}, thanks for your update! The previous message was just a gene…" at bounding box center [269, 214] width 173 height 26
paste textarea "San"
click at [276, 211] on textarea "Hi San, thanks for your update! The previous message was just a general notice …" at bounding box center [269, 214] width 173 height 26
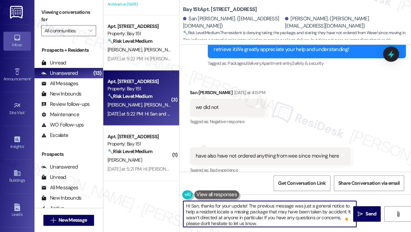
click at [276, 211] on textarea "Hi San, thanks for your update! The previous message was just a general notice …" at bounding box center [269, 214] width 173 height 26
click at [266, 215] on textarea "Hi San, thanks for your update! The previous message was just a general notice …" at bounding box center [269, 214] width 173 height 26
click at [280, 211] on textarea "Hi San, thanks for your update! The previous message was just a general notice …" at bounding box center [269, 214] width 173 height 26
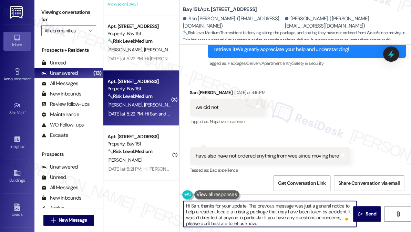
click at [283, 225] on textarea "Hi San, thanks for your update! The previous message was just a general notice …" at bounding box center [269, 214] width 173 height 26
type textarea "Hi San, thanks for your update! The previous message was just a general notice …"
click at [359, 212] on icon "" at bounding box center [360, 214] width 5 height 6
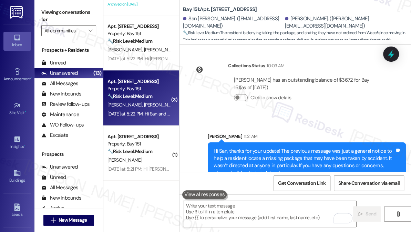
click at [249, 147] on div "Hi San, thanks for your update! The previous message was just a general notice …" at bounding box center [304, 162] width 181 height 30
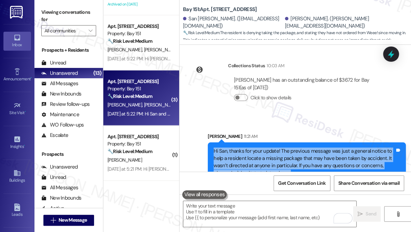
click at [249, 147] on div "Hi San, thanks for your update! The previous message was just a general notice …" at bounding box center [304, 162] width 181 height 30
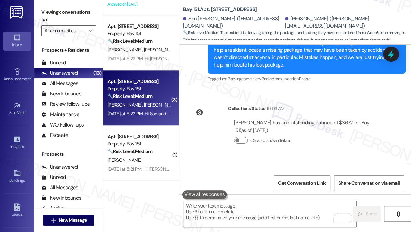
scroll to position [3815, 0]
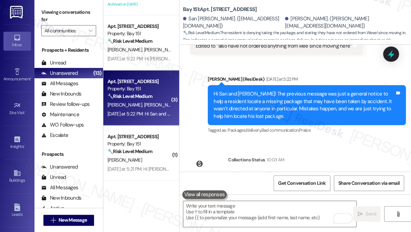
click at [260, 104] on div "Hi San and Liza! The previous message was just a general notice to help a resid…" at bounding box center [307, 105] width 198 height 40
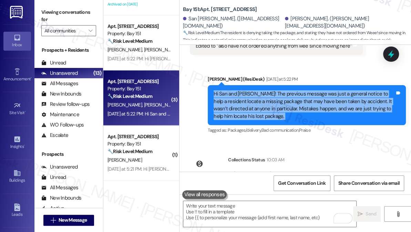
click at [260, 104] on div "Hi San and Liza! The previous message was just a general notice to help a resid…" at bounding box center [307, 105] width 198 height 40
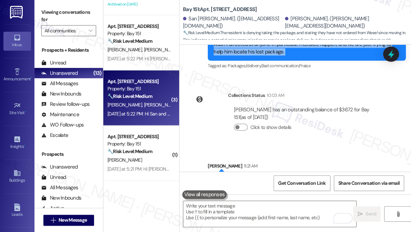
scroll to position [3909, 0]
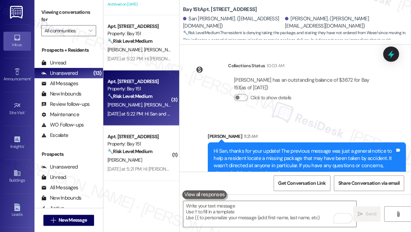
click at [323, 147] on div "Hi San, thanks for your update! The previous message was just a general notice …" at bounding box center [304, 162] width 181 height 30
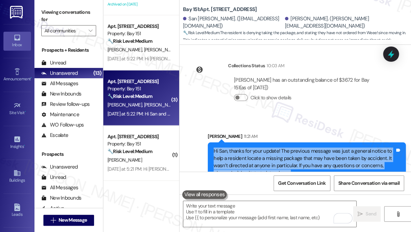
click at [323, 147] on div "Hi San, thanks for your update! The previous message was just a general notice …" at bounding box center [304, 162] width 181 height 30
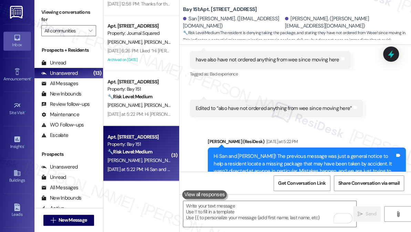
scroll to position [363, 0]
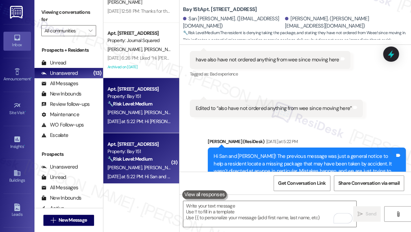
click at [140, 100] on div "🔧 Risk Level: Medium The resident is responding to a message about a potentiall…" at bounding box center [139, 103] width 64 height 7
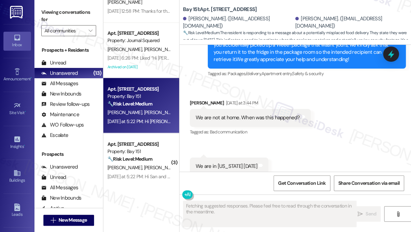
scroll to position [10600, 0]
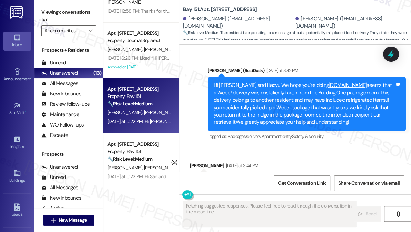
click at [247, 177] on div "We are not at home. When was this happened?" at bounding box center [248, 180] width 104 height 7
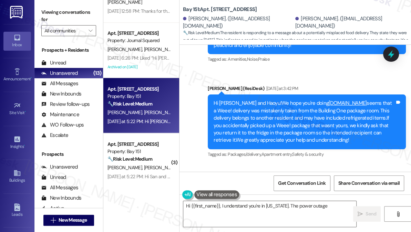
scroll to position [10537, 0]
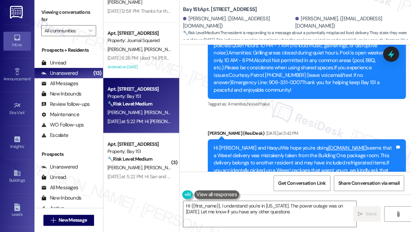
type textarea "Hi {{first_name}}, I understand you're in Florida. The power outage was on July…"
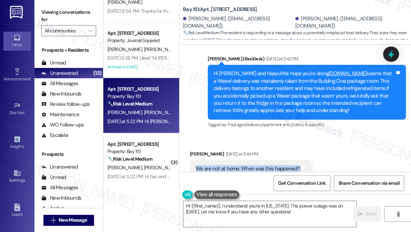
scroll to position [10663, 0]
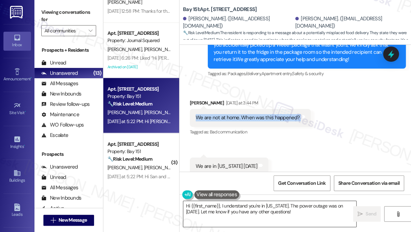
click at [236, 206] on textarea "Hi {{first_name}}, I understand you're in Florida. The power outage was on July…" at bounding box center [269, 214] width 173 height 26
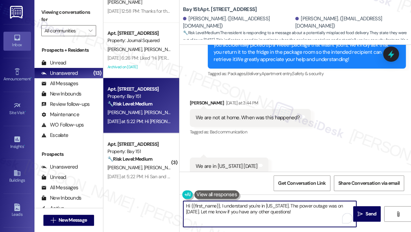
click at [236, 206] on textarea "Hi {{first_name}}, I understand you're in Florida. The power outage was on July…" at bounding box center [269, 214] width 173 height 26
click at [276, 216] on textarea "Hi {{first_name}}, I understand you're in Florida. The power outage was on July…" at bounding box center [269, 214] width 173 height 26
click at [265, 210] on div "Hi Xiaoyu and Haoyu! The previous message was just a general notice to help a r…" at bounding box center [304, 225] width 181 height 30
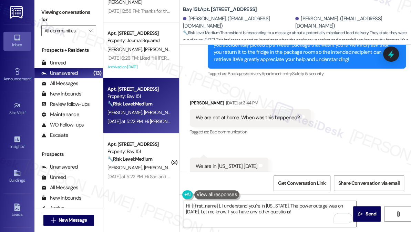
click at [265, 210] on div "Hi Xiaoyu and Haoyu! The previous message was just a general notice to help a r…" at bounding box center [304, 225] width 181 height 30
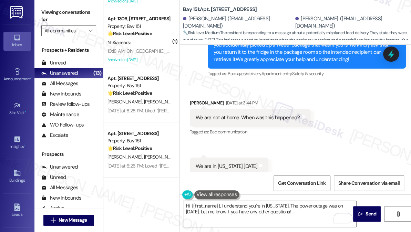
scroll to position [113, 0]
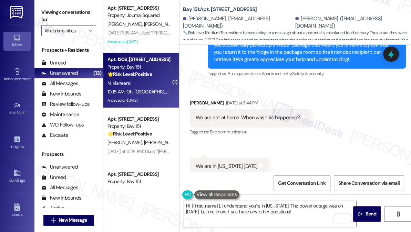
click at [154, 81] on div "N. Kianearsi" at bounding box center [139, 83] width 65 height 9
type textarea "Fetching suggested responses. Please feel free to read through the conversation…"
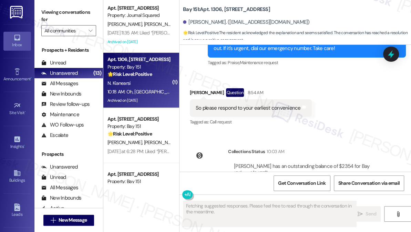
scroll to position [15790, 0]
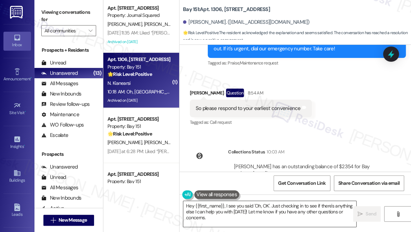
click at [220, 208] on textarea "Hey {{first_name}}, I see you said 'Oh, OK'. Just checking in to see if there's…" at bounding box center [269, 214] width 173 height 26
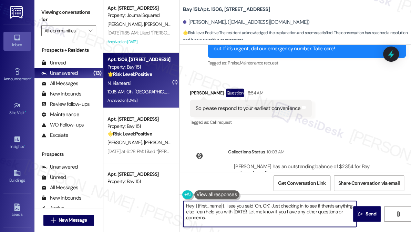
click at [220, 208] on textarea "Hey {{first_name}}, I see you said 'Oh, OK'. Just checking in to see if there's…" at bounding box center [269, 214] width 173 height 26
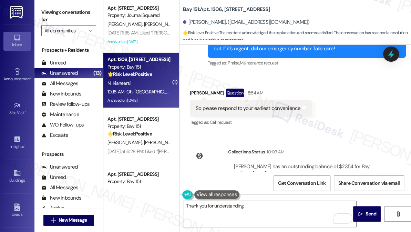
copy div "Niloofar"
click at [263, 210] on textarea "Thank you for understanding," at bounding box center [269, 214] width 173 height 26
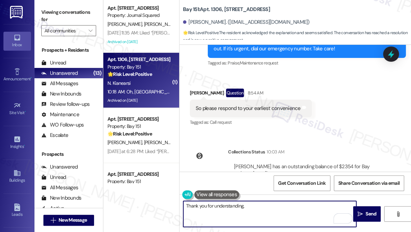
paste textarea "Niloofar"
type textarea "Thank you for understanding, Niloofar! Should you have questions or concerns, p…"
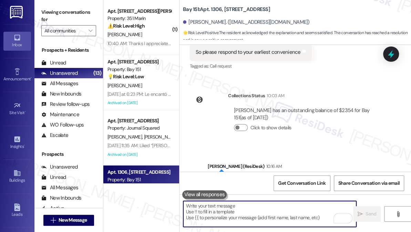
scroll to position [0, 0]
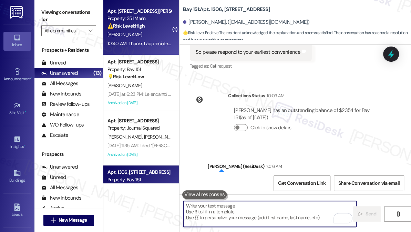
click at [137, 32] on div "R. Joshi" at bounding box center [139, 34] width 65 height 9
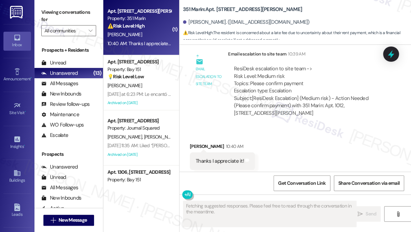
scroll to position [1552, 0]
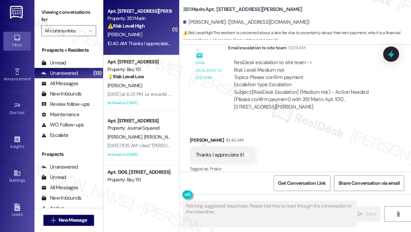
click at [228, 146] on div "Thanks I appreciate it! Tags and notes" at bounding box center [222, 155] width 65 height 18
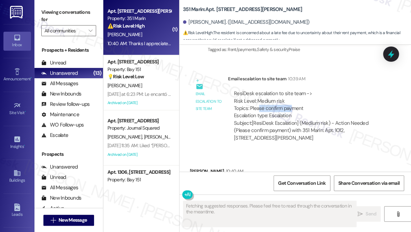
drag, startPoint x: 272, startPoint y: 101, endPoint x: 296, endPoint y: 109, distance: 24.7
click at [301, 107] on div "ResiDesk escalation to site team -> Risk Level: Medium risk Topics: Please conf…" at bounding box center [308, 105] width 148 height 30
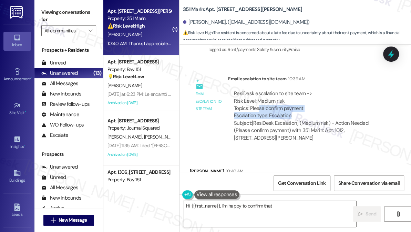
scroll to position [1703, 0]
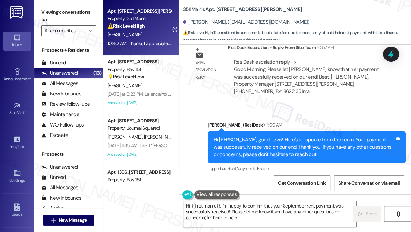
type textarea "Hi {{first_name}}, I'm happy to confirm that your September rent payment was su…"
click at [251, 136] on div "Hi Radnyee, good news! Here's an update from the team. Your payment was success…" at bounding box center [304, 147] width 181 height 22
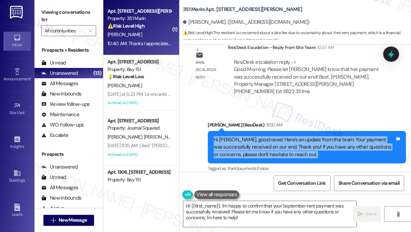
click at [251, 136] on div "Hi Radnyee, good news! Here's an update from the team. Your payment was success…" at bounding box center [304, 147] width 181 height 22
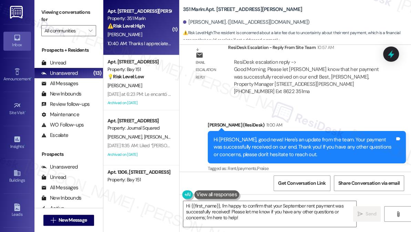
click at [306, 116] on div "Sent via SMS Jane (ResiDesk) 11:00 AM Hi Radnyee, good news! Here's an update f…" at bounding box center [307, 147] width 208 height 63
click at [296, 136] on div "Hi Radnyee, good news! Here's an update from the team. Your payment was success…" at bounding box center [304, 147] width 181 height 22
click at [295, 137] on div "Hi Radnyee, good news! Here's an update from the team. Your payment was success…" at bounding box center [304, 147] width 181 height 22
click at [260, 141] on div "Hi Radnyee, good news! Here's an update from the team. Your payment was success…" at bounding box center [304, 147] width 181 height 22
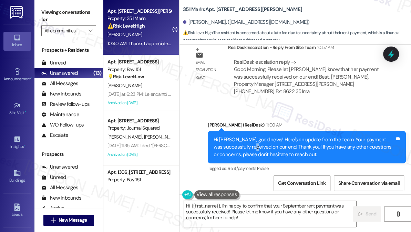
click at [260, 141] on div "Hi Radnyee, good news! Here's an update from the team. Your payment was success…" at bounding box center [304, 147] width 181 height 22
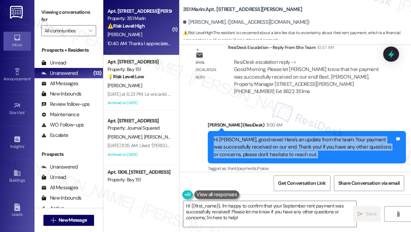
click at [260, 141] on div "Hi Radnyee, good news! Here's an update from the team. Your payment was success…" at bounding box center [304, 147] width 181 height 22
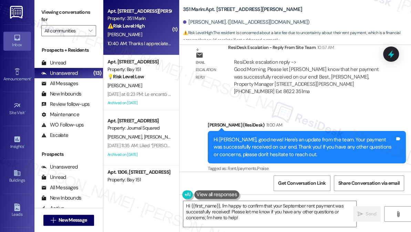
click at [312, 106] on div "Sent via SMS Jane (ResiDesk) 11:00 AM Hi Radnyee, good news! Here's an update f…" at bounding box center [294, 142] width 231 height 73
click at [305, 137] on div "Hi Radnyee, good news! Here's an update from the team. Your payment was success…" at bounding box center [304, 147] width 181 height 22
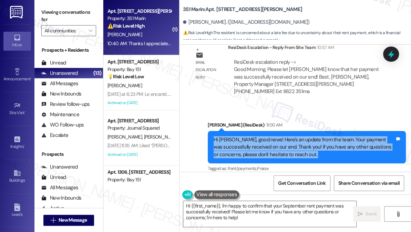
click at [304, 138] on div "Hi Radnyee, good news! Here's an update from the team. Your payment was success…" at bounding box center [304, 147] width 181 height 22
click at [240, 136] on div "Hi Radnyee, good news! Here's an update from the team. Your payment was success…" at bounding box center [304, 147] width 181 height 22
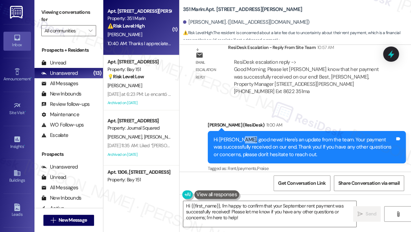
click at [240, 136] on div "Hi Radnyee, good news! Here's an update from the team. Your payment was success…" at bounding box center [304, 147] width 181 height 22
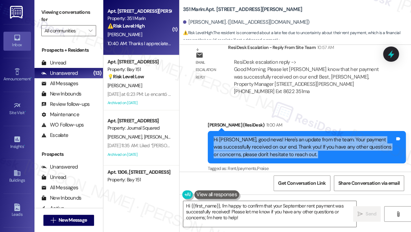
click at [240, 136] on div "Hi Radnyee, good news! Here's an update from the team. Your payment was success…" at bounding box center [304, 147] width 181 height 22
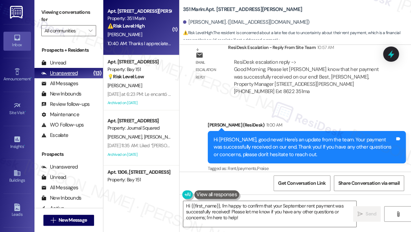
click at [55, 76] on div "Unanswered" at bounding box center [59, 73] width 37 height 7
click at [58, 81] on div "All Messages" at bounding box center [59, 83] width 37 height 7
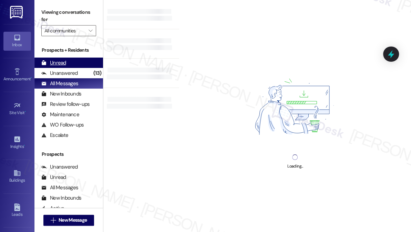
click at [71, 63] on div "Unread (0)" at bounding box center [68, 63] width 69 height 10
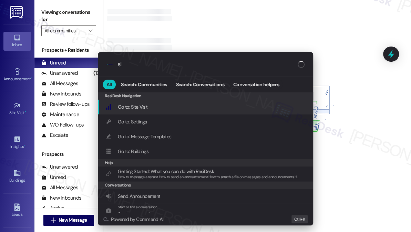
type input "sla"
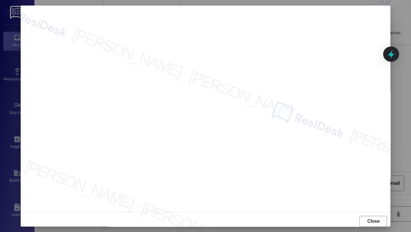
scroll to position [1552, 0]
type textarea "Hi {{first_name}}, I'm happy to confirm that your September rent payment was su…"
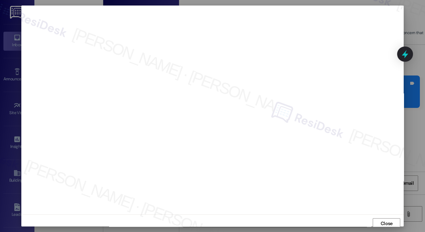
scroll to position [1699, 0]
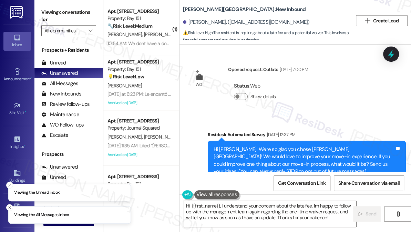
scroll to position [3085, 0]
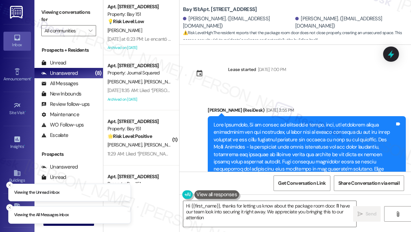
type textarea "Hi {{first_name}}, thanks for letting us know about the package room door. I'll…"
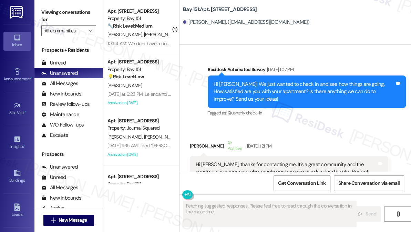
scroll to position [25916, 0]
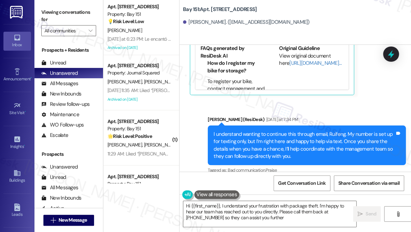
type textarea "Hi {{first_name}}, I understand your frustration with package theft. I'm happy …"
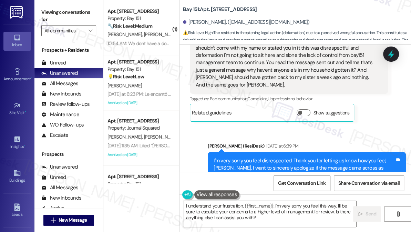
scroll to position [30555, 0]
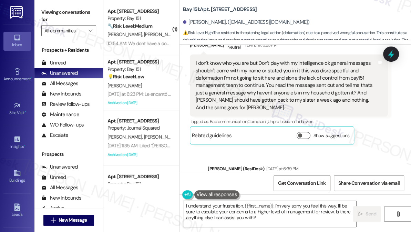
scroll to position [30650, 0]
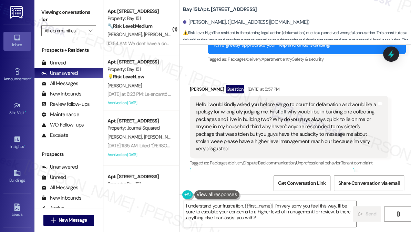
scroll to position [30336, 0]
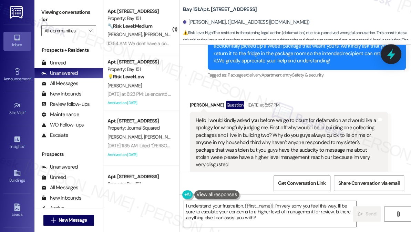
click at [392, 53] on icon at bounding box center [391, 54] width 12 height 12
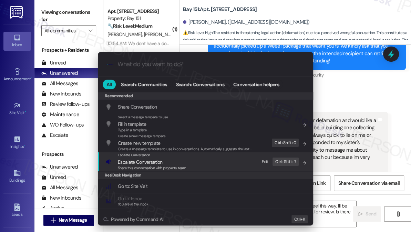
click at [157, 164] on span "Escalate Conversation" at bounding box center [140, 162] width 44 height 6
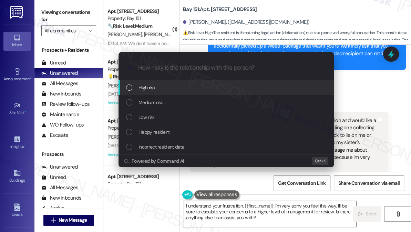
click at [153, 91] on span "High risk" at bounding box center [146, 88] width 17 height 8
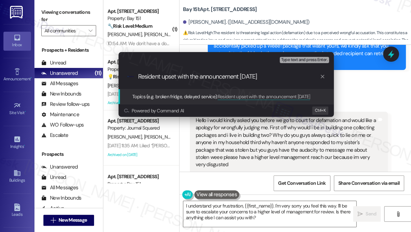
click at [251, 79] on input "Resident upset with the announcement [DATE]" at bounding box center [229, 76] width 182 height 7
type input "Resident upset with the announcement"
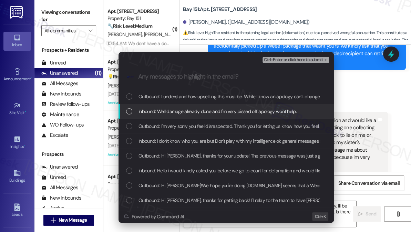
click at [229, 107] on div "Inbound: Well damage already done and I'm very pissed off apology wont help." at bounding box center [225, 111] width 215 height 15
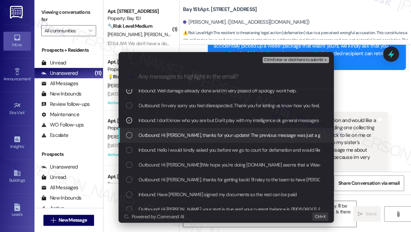
scroll to position [31, 0]
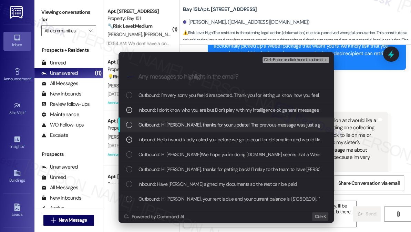
scroll to position [0, 0]
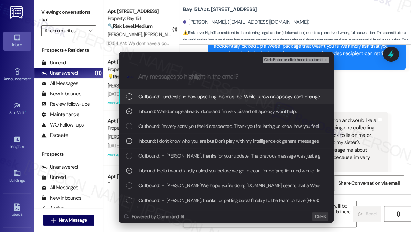
click at [282, 61] on span "Ctrl+Enter or click here to submit" at bounding box center [293, 60] width 59 height 5
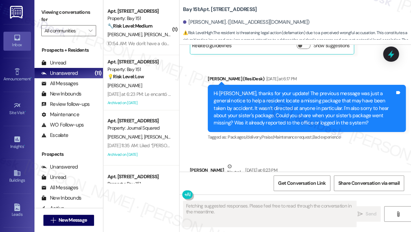
scroll to position [30650, 0]
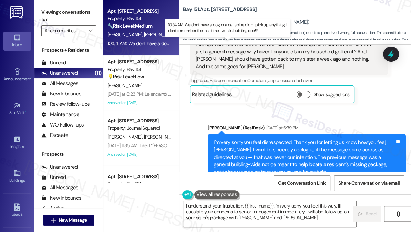
type textarea "I understand your frustration, {{first_name}}. I'm very sorry you feel this way…"
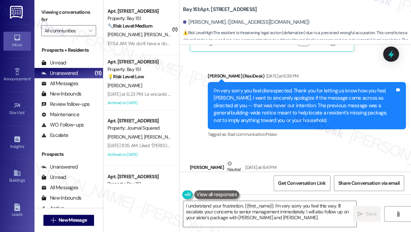
scroll to position [30753, 0]
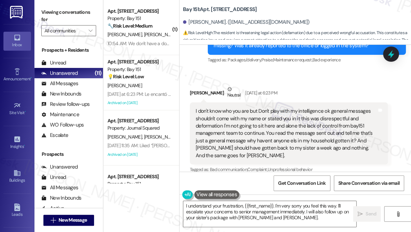
scroll to position [30534, 0]
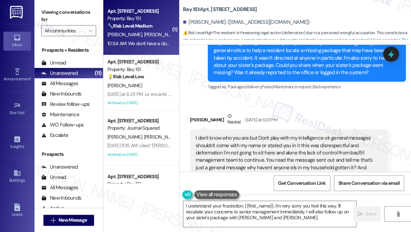
click at [146, 30] on div "[PERSON_NAME] [PERSON_NAME]" at bounding box center [139, 34] width 65 height 9
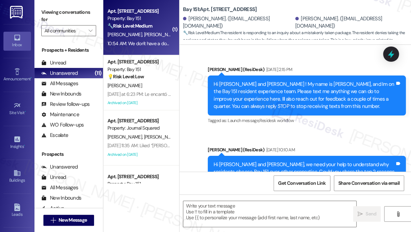
type textarea "Fetching suggested responses. Please feel free to read through the conversation…"
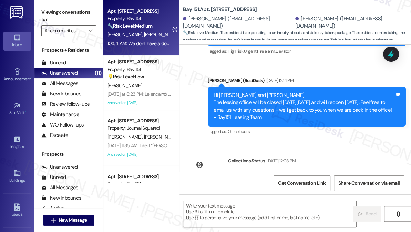
scroll to position [26126, 0]
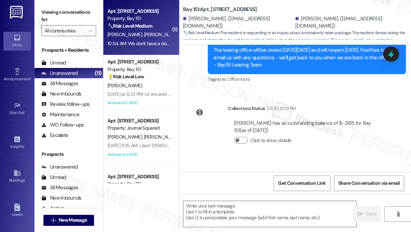
scroll to position [26095, 0]
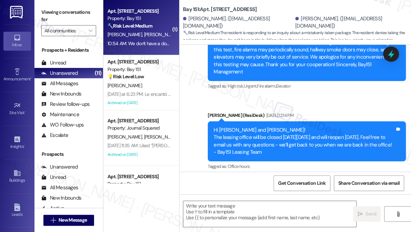
drag, startPoint x: 50, startPoint y: 14, endPoint x: 55, endPoint y: 19, distance: 6.6
click at [50, 14] on label "Viewing conversations for" at bounding box center [68, 16] width 55 height 18
click at [227, 208] on textarea at bounding box center [269, 214] width 173 height 26
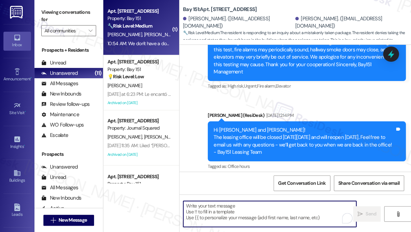
paste textarea "NOT_ALLOWED"
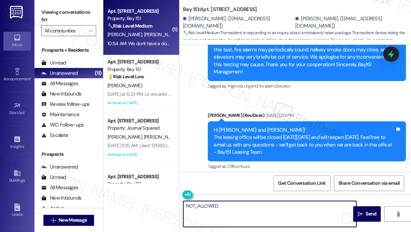
click at [201, 206] on textarea "NOT_ALLOWED" at bounding box center [269, 214] width 173 height 26
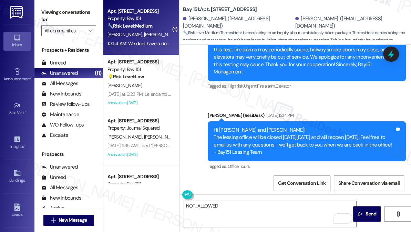
click at [43, 41] on div "Viewing conversations for All communities " at bounding box center [68, 21] width 69 height 43
click at [209, 209] on textarea "NOT_ALLOWED" at bounding box center [269, 214] width 173 height 26
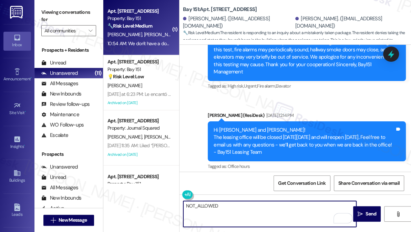
paste textarea "Hi {{first_name}}, thanks for your update! The previous message was just a gene…"
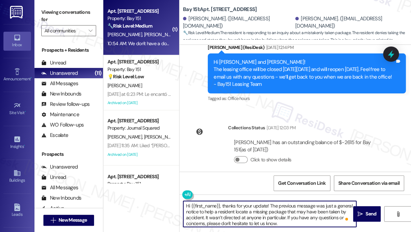
scroll to position [26126, 0]
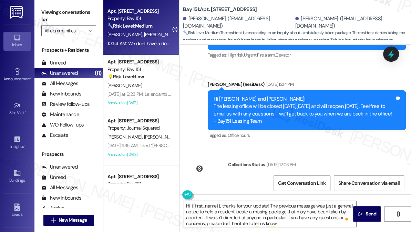
copy div "Andrew"
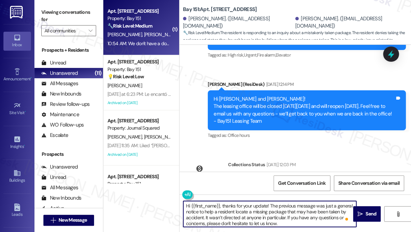
drag, startPoint x: 191, startPoint y: 205, endPoint x: 221, endPoint y: 205, distance: 29.6
click at [221, 205] on textarea "Hi {{first_name}}, thanks for your update! The previous message was just a gene…" at bounding box center [269, 214] width 173 height 26
paste textarea "Andrew"
click at [253, 207] on textarea "Hi Andrew, thanks for your update! The previous message was just a general noti…" at bounding box center [269, 214] width 173 height 26
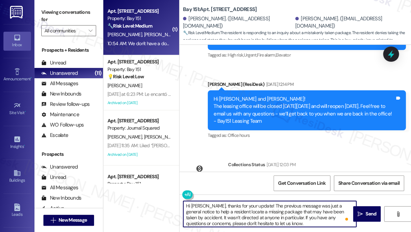
click at [253, 207] on textarea "Hi Andrew, thanks for your update! The previous message was just a general noti…" at bounding box center [269, 214] width 173 height 26
click at [231, 213] on textarea "Hi Andrew, thanks for your update! The previous message was just a general noti…" at bounding box center [269, 214] width 173 height 26
click at [264, 220] on textarea "Hi Andrew, thanks for your update! The previous message was just a general noti…" at bounding box center [269, 214] width 173 height 26
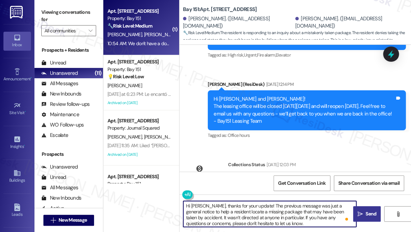
type textarea "Hi Andrew, thanks for your update! The previous message was just a general noti…"
click at [371, 218] on button " Send" at bounding box center [367, 213] width 28 height 15
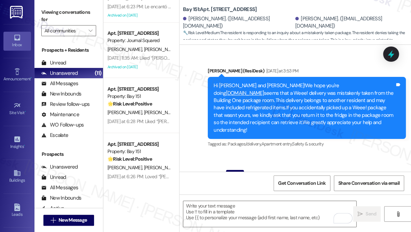
scroll to position [0, 0]
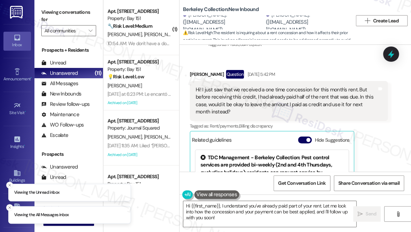
scroll to position [3519, 0]
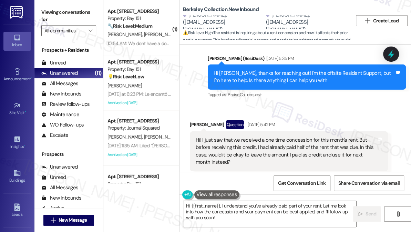
click at [229, 136] on div "Hi! I just saw that we received a one time concession for this month's rent. Bu…" at bounding box center [286, 151] width 181 height 30
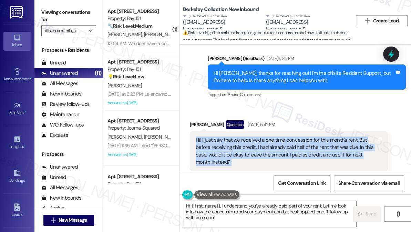
click at [229, 136] on div "Hi! I just saw that we received a one time concession for this month's rent. Bu…" at bounding box center [286, 151] width 181 height 30
click at [251, 136] on div "Hi! I just saw that we received a one time concession for this month's rent. Bu…" at bounding box center [286, 151] width 181 height 30
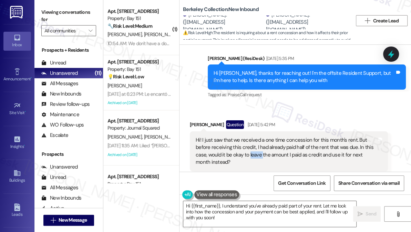
click at [251, 136] on div "Hi! I just saw that we received a one time concession for this month's rent. Bu…" at bounding box center [286, 151] width 181 height 30
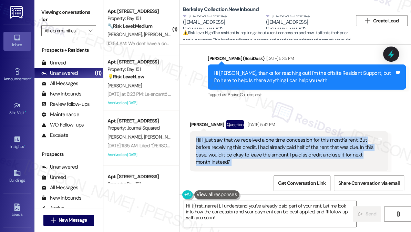
click at [251, 136] on div "Hi! I just saw that we received a one time concession for this month's rent. Bu…" at bounding box center [286, 151] width 181 height 30
click at [262, 136] on div "Hi! I just saw that we received a one time concession for this month's rent. Bu…" at bounding box center [286, 151] width 181 height 30
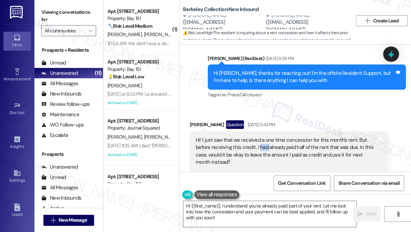
click at [262, 136] on div "Hi! I just saw that we received a one time concession for this month's rent. Bu…" at bounding box center [286, 151] width 181 height 30
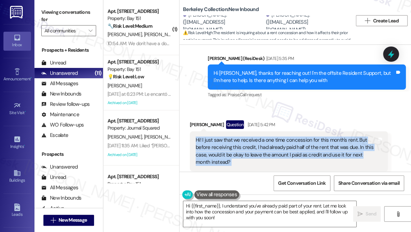
click at [262, 136] on div "Hi! I just saw that we received a one time concession for this month's rent. Bu…" at bounding box center [286, 151] width 181 height 30
click at [265, 136] on div "Hi! I just saw that we received a one time concession for this month's rent. Bu…" at bounding box center [286, 151] width 181 height 30
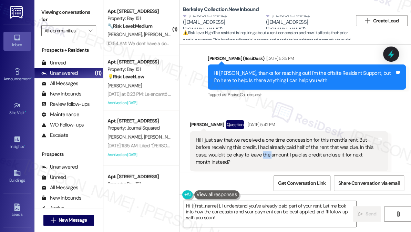
click at [265, 136] on div "Hi! I just saw that we received a one time concession for this month's rent. Bu…" at bounding box center [286, 151] width 181 height 30
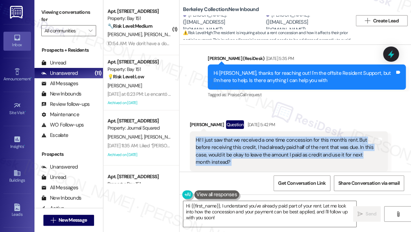
click at [265, 136] on div "Hi! I just saw that we received a one time concession for this month's rent. Bu…" at bounding box center [286, 151] width 181 height 30
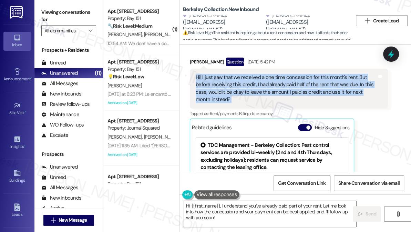
scroll to position [3488, 0]
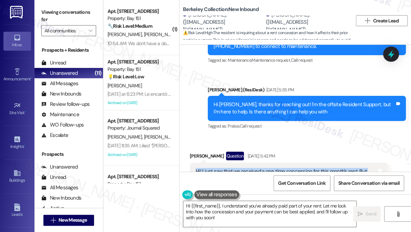
click at [263, 168] on div "Hi! I just saw that we received a one time concession for this month's rent. Bu…" at bounding box center [286, 183] width 181 height 30
click at [332, 49] on div "Sent via SMS ResiDesk After Hours Assistant Aug 31, 2025 at 10:20 PM Thank you …" at bounding box center [294, 67] width 231 height 138
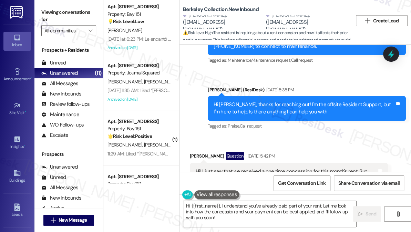
click at [41, 11] on div "Viewing conversations for All communities " at bounding box center [68, 21] width 69 height 43
click at [263, 168] on div "Hi! I just saw that we received a one time concession for this month's rent. Bu…" at bounding box center [286, 183] width 181 height 30
click at [50, 21] on label "Viewing conversations for" at bounding box center [68, 16] width 55 height 18
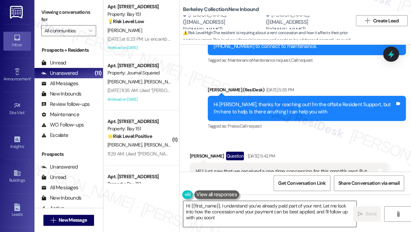
click at [255, 211] on textarea "Hi {{first_name}}, I understand you've already paid part of your rent. Let me l…" at bounding box center [269, 214] width 173 height 26
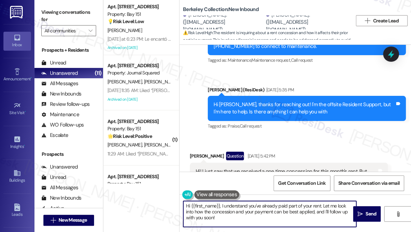
click at [255, 211] on textarea "Hi {{first_name}}, I understand you've already paid part of your rent. Let me l…" at bounding box center [269, 214] width 173 height 26
click at [229, 216] on textarea "Hi {{first_name}}, I understand you've already paid part of your rent. Let me l…" at bounding box center [269, 214] width 173 height 26
click at [305, 213] on textarea "Hi {{first_name}}, I understand you've already paid part of your rent. Let me l…" at bounding box center [269, 214] width 173 height 26
click at [339, 205] on textarea "Hi {{first_name}}, I understand you've already paid part of your rent. Let me l…" at bounding box center [269, 214] width 173 height 26
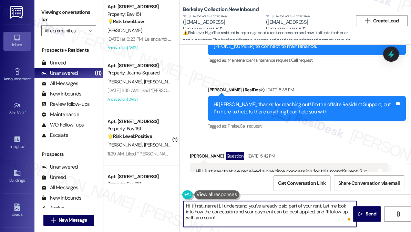
click at [314, 217] on textarea "Hi {{first_name}}, I understand you've already paid part of your rent. Let me l…" at bounding box center [269, 214] width 173 height 26
drag, startPoint x: 335, startPoint y: 205, endPoint x: 353, endPoint y: 203, distance: 17.6
click at [353, 203] on textarea "Hi {{first_name}}, I understand you've already paid part of your rent. Let me l…" at bounding box center [269, 214] width 173 height 26
click at [296, 218] on textarea "Hi {{first_name}}, I understand you've already paid part of your rent. Let me c…" at bounding box center [269, 214] width 173 height 26
click at [191, 152] on div "Brianna Titiheruw Question Sep 01, 2025 at 5:42 PM" at bounding box center [289, 157] width 198 height 11
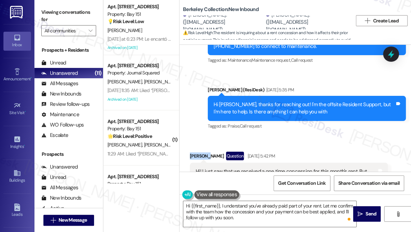
click at [192, 152] on div "Brianna Titiheruw Question Sep 01, 2025 at 5:42 PM" at bounding box center [289, 157] width 198 height 11
copy div "Brianna"
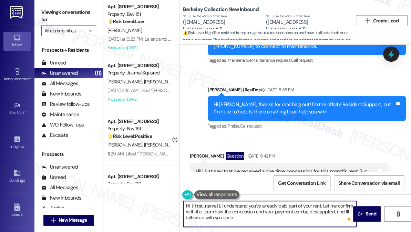
drag, startPoint x: 191, startPoint y: 205, endPoint x: 219, endPoint y: 200, distance: 28.1
click at [219, 200] on div "Hi {{first_name}}, I understand you've already paid part of your rent. Let me c…" at bounding box center [294, 220] width 231 height 52
paste textarea "Brianna"
type textarea "Hi Brianna, I understand you've already paid part of your rent. Let me confirm …"
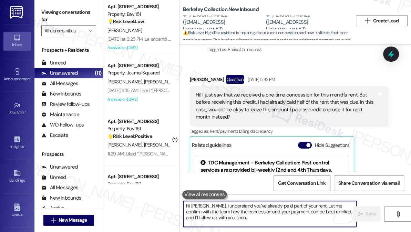
scroll to position [3550, 0]
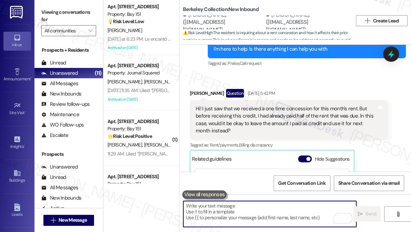
click at [207, 11] on b "Berkeley Collection: New Inbound" at bounding box center [221, 9] width 76 height 7
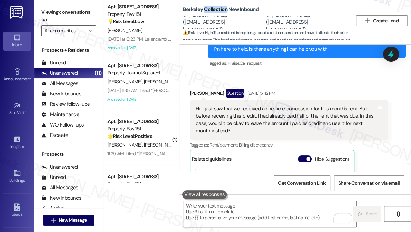
drag, startPoint x: 207, startPoint y: 11, endPoint x: 238, endPoint y: 39, distance: 41.5
click at [207, 11] on b "Berkeley Collection: New Inbound" at bounding box center [221, 9] width 76 height 7
click at [322, 105] on div "Hi! I just saw that we received a one time concession for this month's rent. Bu…" at bounding box center [286, 120] width 181 height 30
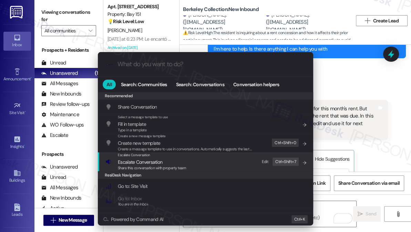
click at [210, 160] on div "Escalate Conversation Escalate Conversation Share this conversation with proper…" at bounding box center [205, 161] width 201 height 19
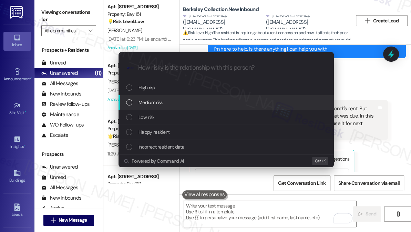
click at [170, 104] on div "Medium risk" at bounding box center [226, 103] width 201 height 8
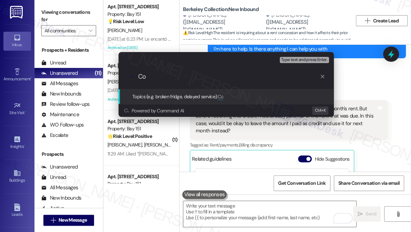
type input "C"
click at [357, 71] on div "Escalate Conversation Medium risk Topics (e.g. broken fridge, delayed service) …" at bounding box center [205, 116] width 411 height 232
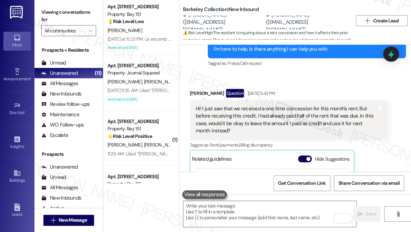
click at [300, 105] on div "Hi! I just saw that we received a one time concession for this month's rent. Bu…" at bounding box center [286, 120] width 181 height 30
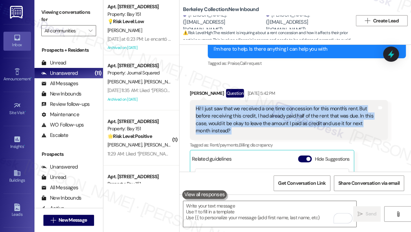
click at [300, 105] on div "Hi! I just saw that we received a one time concession for this month's rent. Bu…" at bounding box center [286, 120] width 181 height 30
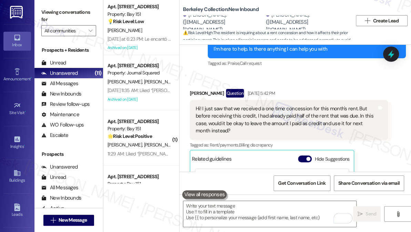
click at [204, 89] on div "Brianna Titiheruw Question Sep 01, 2025 at 5:42 PM" at bounding box center [289, 94] width 198 height 11
copy div "Brianna Titiheruw"
click at [223, 105] on div "Hi! I just saw that we received a one time concession for this month's rent. Bu…" at bounding box center [286, 120] width 181 height 30
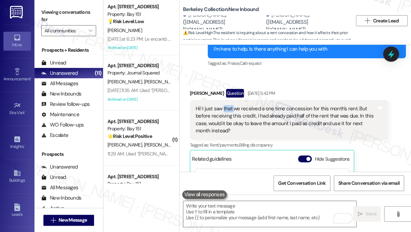
click at [223, 105] on div "Hi! I just saw that we received a one time concession for this month's rent. Bu…" at bounding box center [286, 120] width 181 height 30
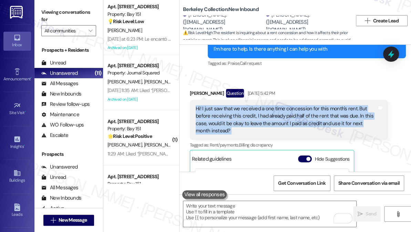
click at [223, 105] on div "Hi! I just saw that we received a one time concession for this month's rent. Bu…" at bounding box center [286, 120] width 181 height 30
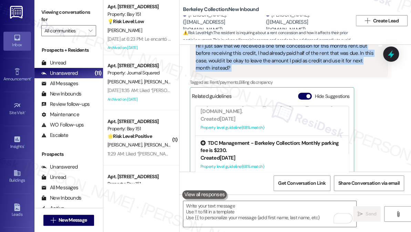
scroll to position [188, 0]
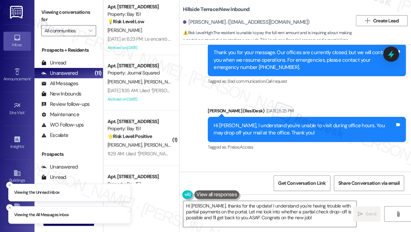
scroll to position [1346, 0]
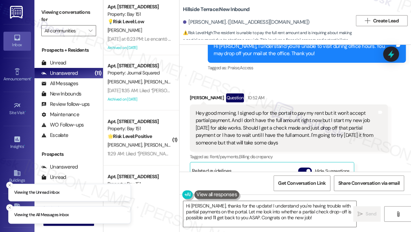
click at [226, 110] on div "Hey good morning, I signed up for the portal to pay my rent but it won't accept…" at bounding box center [286, 128] width 181 height 37
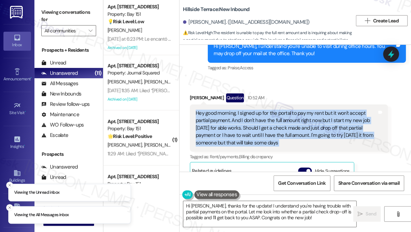
click at [226, 110] on div "Hey good morning, I signed up for the portal to pay my rent but it won't accept…" at bounding box center [286, 128] width 181 height 37
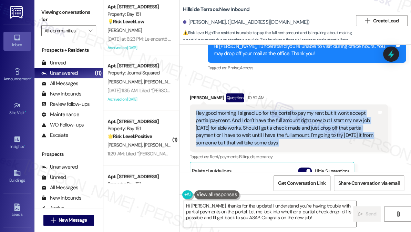
click at [300, 110] on div "Hey good morning, I signed up for the portal to pay my rent but it won't accept…" at bounding box center [286, 128] width 181 height 37
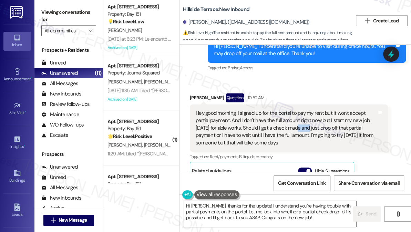
click at [300, 110] on div "Hey good morning, I signed up for the portal to pay my rent but it won't accept…" at bounding box center [286, 128] width 181 height 37
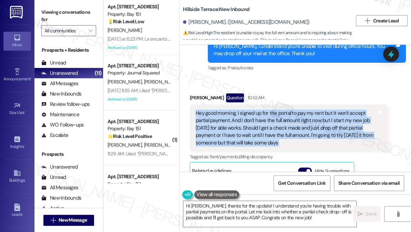
click at [300, 110] on div "Hey good morning, I signed up for the portal to pay my rent but it won't accept…" at bounding box center [286, 128] width 181 height 37
click at [241, 110] on div "Hey good morning, I signed up for the portal to pay my rent but it won't accept…" at bounding box center [286, 128] width 181 height 37
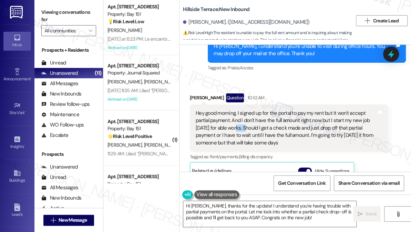
click at [241, 110] on div "Hey good morning, I signed up for the portal to pay my rent but it won't accept…" at bounding box center [286, 128] width 181 height 37
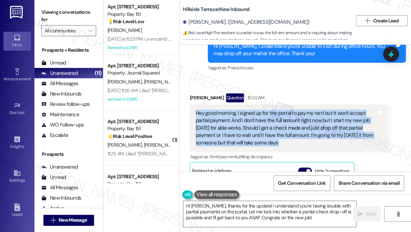
click at [241, 110] on div "Hey good morning, I signed up for the portal to pay my rent but it won't accept…" at bounding box center [286, 128] width 181 height 37
click at [307, 110] on div "Hey good morning, I signed up for the portal to pay my rent but it won't accept…" at bounding box center [286, 128] width 181 height 37
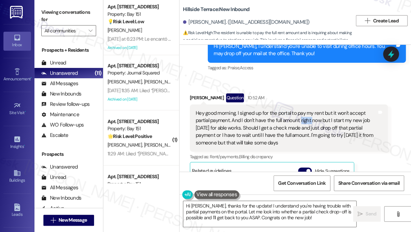
click at [307, 110] on div "Hey good morning, I signed up for the portal to pay my rent but it won't accept…" at bounding box center [286, 128] width 181 height 37
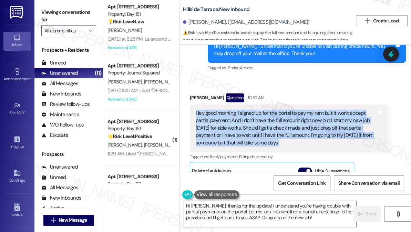
click at [307, 110] on div "Hey good morning, I signed up for the portal to pay my rent but it won't accept…" at bounding box center [286, 128] width 181 height 37
click at [245, 110] on div "Hey good morning, I signed up for the portal to pay my rent but it won't accept…" at bounding box center [286, 128] width 181 height 37
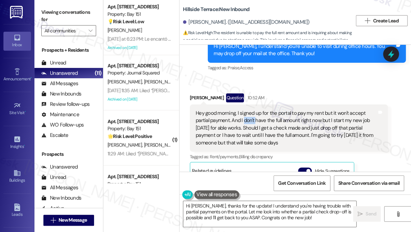
click at [245, 110] on div "Hey good morning, I signed up for the portal to pay my rent but it won't accept…" at bounding box center [286, 128] width 181 height 37
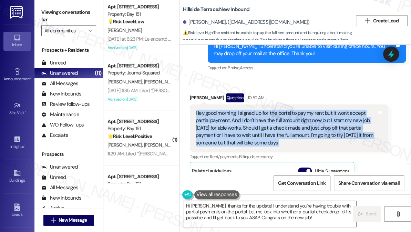
click at [245, 110] on div "Hey good morning, I signed up for the portal to pay my rent but it won't accept…" at bounding box center [286, 128] width 181 height 37
click at [297, 110] on div "Hey good morning, I signed up for the portal to pay my rent but it won't accept…" at bounding box center [286, 128] width 181 height 37
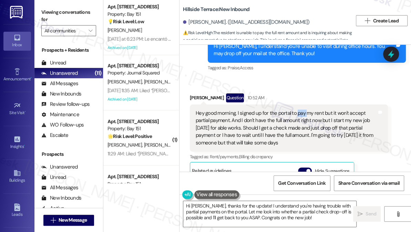
click at [297, 110] on div "Hey good morning, I signed up for the portal to pay my rent but it won't accept…" at bounding box center [286, 128] width 181 height 37
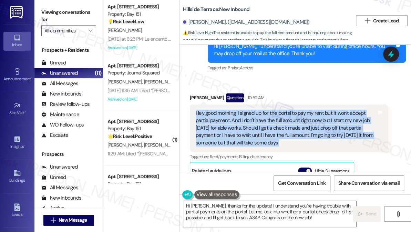
click at [297, 110] on div "Hey good morning, I signed up for the portal to pay my rent but it won't accept…" at bounding box center [286, 128] width 181 height 37
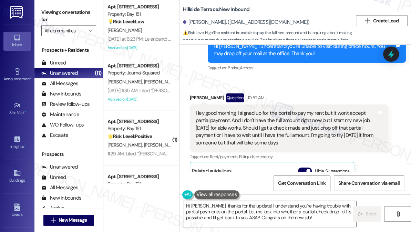
click at [302, 78] on div "Received via SMS [PERSON_NAME] Question 10:52 AM Hey good morning, I signed up …" at bounding box center [294, 177] width 231 height 199
click at [275, 110] on div "Hey good morning, I signed up for the portal to pay my rent but it won't accept…" at bounding box center [286, 128] width 181 height 37
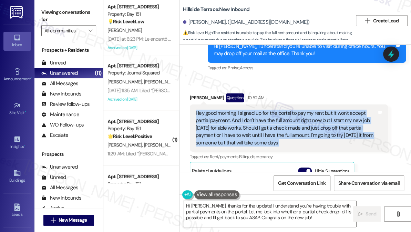
click at [275, 110] on div "Hey good morning, I signed up for the portal to pay my rent but it won't accept…" at bounding box center [286, 128] width 181 height 37
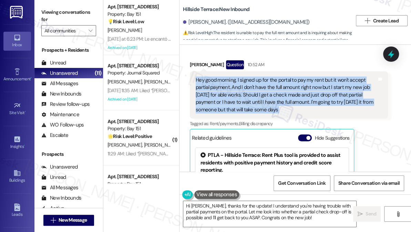
scroll to position [1378, 0]
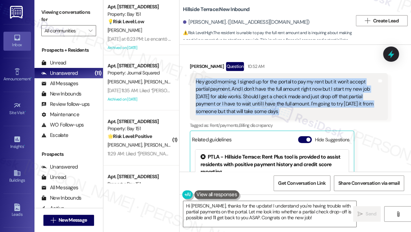
click at [278, 81] on div "Hey good morning, I signed up for the portal to pay my rent but it won't accept…" at bounding box center [286, 96] width 181 height 37
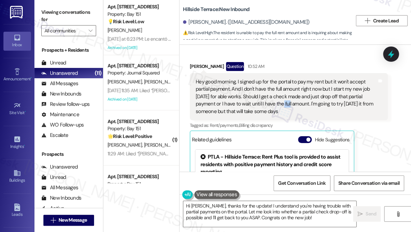
click at [278, 81] on div "Hey good morning, I signed up for the portal to pay my rent but it won't accept…" at bounding box center [286, 96] width 181 height 37
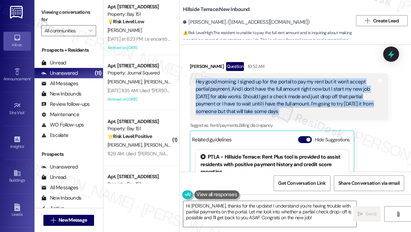
click at [278, 81] on div "Hey good morning, I signed up for the portal to pay my rent but it won't accept…" at bounding box center [286, 96] width 181 height 37
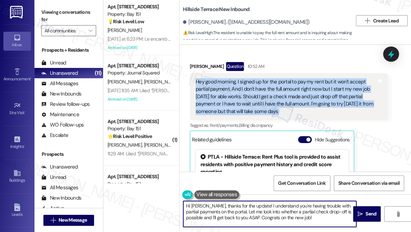
click at [241, 209] on textarea "Hi [PERSON_NAME], thanks for the update! I understand you're having trouble wit…" at bounding box center [269, 214] width 173 height 26
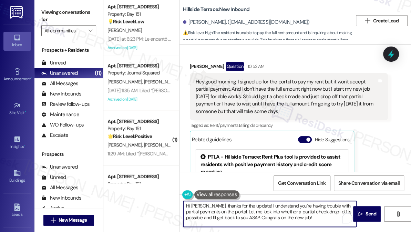
click at [241, 209] on textarea "Hi [PERSON_NAME], thanks for the update! I understand you're having trouble wit…" at bounding box center [269, 214] width 173 height 26
click at [252, 209] on textarea "Hi [PERSON_NAME], thanks for the update! I understand you're having trouble wit…" at bounding box center [269, 214] width 173 height 26
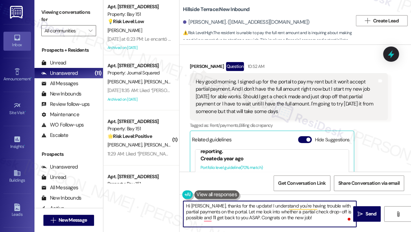
scroll to position [31, 0]
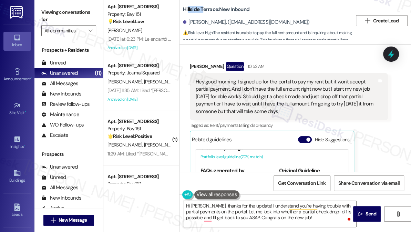
drag, startPoint x: 187, startPoint y: 10, endPoint x: 203, endPoint y: 8, distance: 15.6
click at [203, 8] on b "Hillside Terrace: New Inbound" at bounding box center [216, 9] width 66 height 7
click at [198, 12] on b "Hillside Terrace: New Inbound" at bounding box center [216, 9] width 66 height 7
drag, startPoint x: 184, startPoint y: 10, endPoint x: 222, endPoint y: 9, distance: 37.9
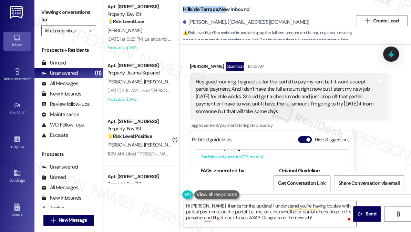
click at [227, 9] on b "Hillside Terrace: New Inbound" at bounding box center [216, 9] width 66 height 7
click at [212, 11] on b "Hillside Terrace: New Inbound" at bounding box center [216, 9] width 66 height 7
drag, startPoint x: 219, startPoint y: 9, endPoint x: 187, endPoint y: 9, distance: 32.0
click at [187, 9] on b "Hillside Terrace: New Inbound" at bounding box center [216, 9] width 66 height 7
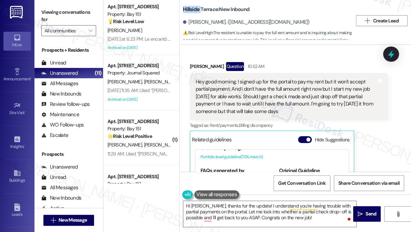
click at [187, 9] on b "Hillside Terrace: New Inbound" at bounding box center [216, 9] width 66 height 7
click at [200, 20] on div "[PERSON_NAME]. ([EMAIL_ADDRESS][DOMAIN_NAME])" at bounding box center [246, 22] width 127 height 7
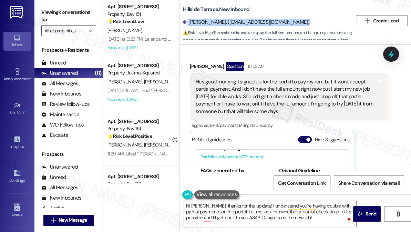
click at [200, 20] on div "[PERSON_NAME]. ([EMAIL_ADDRESS][DOMAIN_NAME])" at bounding box center [246, 22] width 127 height 7
click at [201, 24] on div "[PERSON_NAME]. ([EMAIL_ADDRESS][DOMAIN_NAME])" at bounding box center [246, 22] width 127 height 7
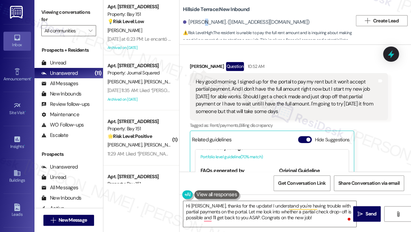
click at [201, 24] on div "[PERSON_NAME]. ([EMAIL_ADDRESS][DOMAIN_NAME])" at bounding box center [246, 22] width 127 height 7
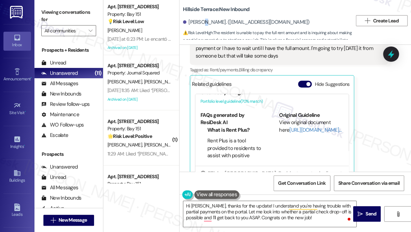
scroll to position [1346, 0]
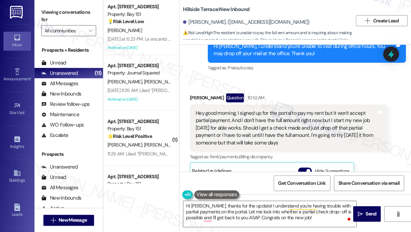
click at [201, 104] on div "Hey good morning, I signed up for the portal to pay my rent but it won't accept…" at bounding box center [289, 127] width 198 height 47
click at [199, 93] on div "[PERSON_NAME] Question 10:52 AM" at bounding box center [289, 98] width 198 height 11
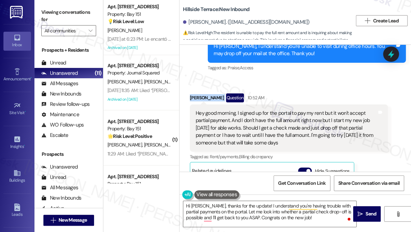
click at [199, 93] on div "[PERSON_NAME] Question 10:52 AM" at bounding box center [289, 98] width 198 height 11
copy div "[PERSON_NAME]"
click at [308, 63] on div "Tagged as: Praise , Click to highlight conversations about Praise Access Click …" at bounding box center [307, 68] width 198 height 10
click at [200, 21] on div "[PERSON_NAME]. ([EMAIL_ADDRESS][DOMAIN_NAME])" at bounding box center [246, 22] width 127 height 7
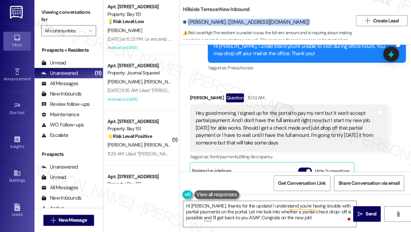
click at [200, 21] on div "[PERSON_NAME]. ([EMAIL_ADDRESS][DOMAIN_NAME])" at bounding box center [246, 22] width 127 height 7
click at [218, 21] on div "[PERSON_NAME]. ([EMAIL_ADDRESS][DOMAIN_NAME])" at bounding box center [246, 22] width 127 height 7
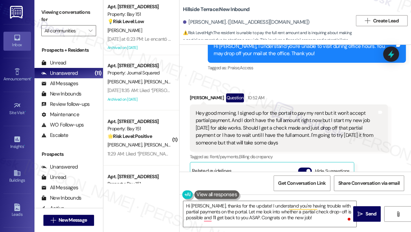
click at [209, 93] on div "[PERSON_NAME] Question 10:52 AM" at bounding box center [289, 98] width 198 height 11
copy div "[PERSON_NAME]"
click at [300, 63] on div "Tagged as: Praise , Click to highlight conversations about Praise Access Click …" at bounding box center [307, 68] width 198 height 10
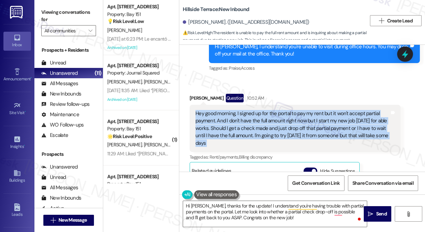
click at [252, 110] on div "Hey good morning, I signed up for the portal to pay my rent but it won't accept…" at bounding box center [293, 128] width 194 height 37
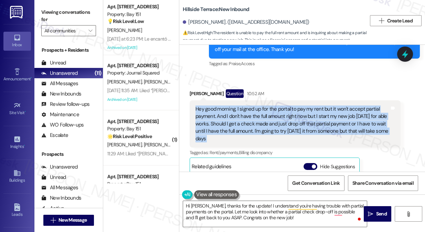
scroll to position [1309, 0]
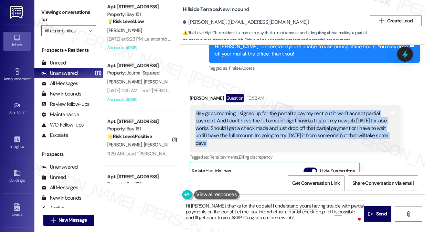
click at [216, 113] on div "Hey good morning, I signed up for the portal to pay my rent but it won't accept…" at bounding box center [293, 128] width 194 height 37
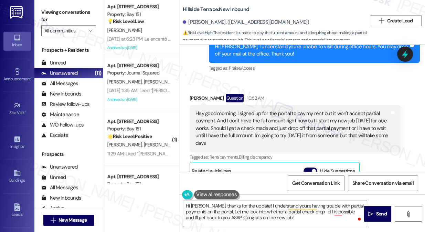
click at [195, 94] on div "[PERSON_NAME] Question 10:52 AM" at bounding box center [295, 99] width 211 height 11
click at [194, 94] on div "[PERSON_NAME] Question 10:52 AM" at bounding box center [295, 99] width 211 height 11
click at [203, 25] on div "[PERSON_NAME]. ([EMAIL_ADDRESS][DOMAIN_NAME])" at bounding box center [246, 22] width 127 height 7
click at [188, 12] on b "Hillside Terrace: New Inbound" at bounding box center [216, 9] width 66 height 7
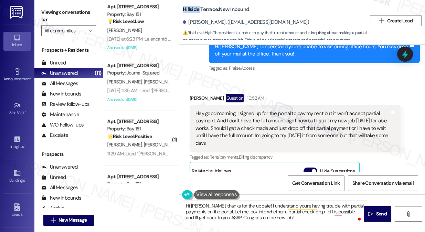
click at [188, 12] on b "Hillside Terrace: New Inbound" at bounding box center [216, 9] width 66 height 7
click at [209, 94] on div "Justin Standley Question 10:52 AM" at bounding box center [295, 99] width 211 height 11
copy div "Justin Standley"
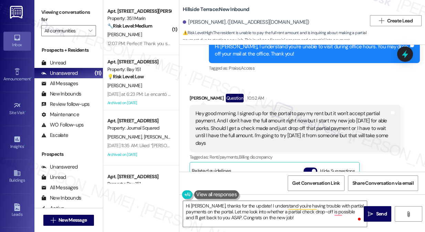
click at [237, 105] on div "Hey good morning, I signed up for the portal to pay my rent but it won't accept…" at bounding box center [295, 128] width 211 height 47
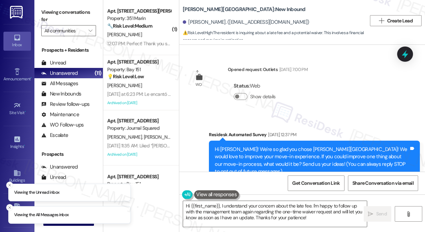
scroll to position [3055, 0]
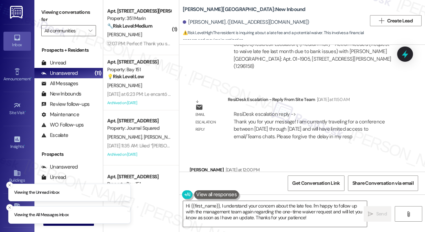
click at [209, 176] on div "Thank you!! Tags and notes" at bounding box center [225, 185] width 70 height 18
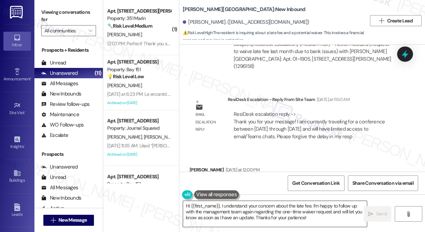
click at [238, 206] on textarea "Hi {{first_name}}, I understand your concern about the late fee. I'm happy to f…" at bounding box center [275, 214] width 184 height 26
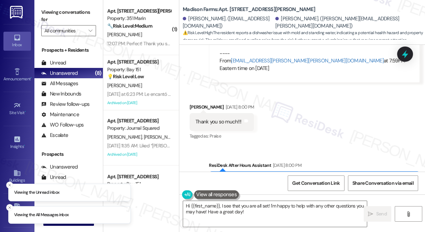
scroll to position [2479, 0]
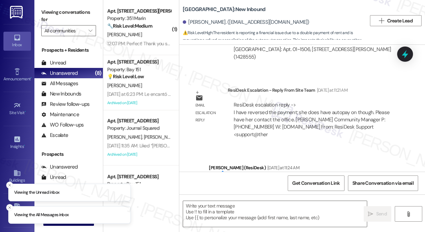
scroll to position [698, 0]
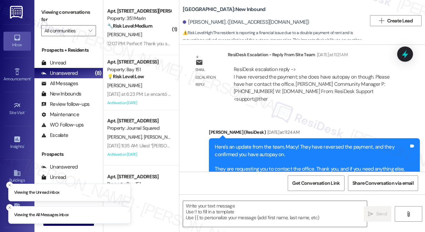
click at [246, 143] on div "Here's an update from the team, Macy! They have reversed the payment, and they …" at bounding box center [312, 161] width 194 height 37
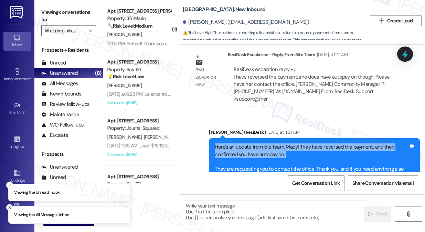
click at [246, 143] on div "Here's an update from the team, Macy! They have reversed the payment, and they …" at bounding box center [312, 161] width 194 height 37
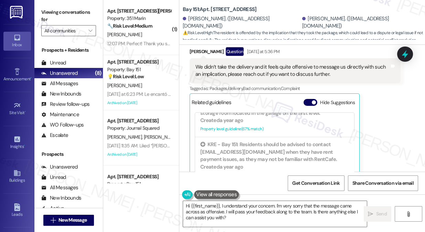
scroll to position [1506, 0]
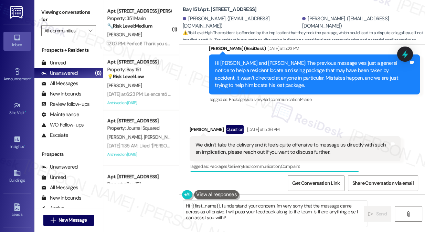
click at [288, 141] on div "We didn’t take the delivery and it feels quite offensive to message us directly…" at bounding box center [293, 148] width 194 height 15
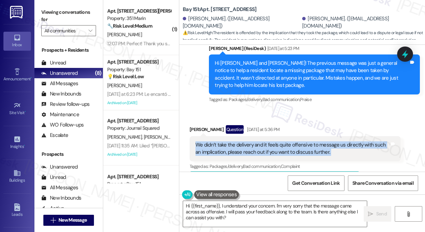
click at [288, 141] on div "We didn’t take the delivery and it feels quite offensive to message us directly…" at bounding box center [293, 148] width 194 height 15
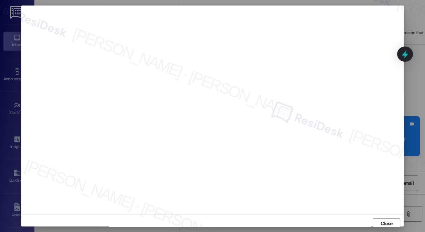
scroll to position [1699, 0]
click at [383, 222] on span "Close" at bounding box center [387, 223] width 12 height 7
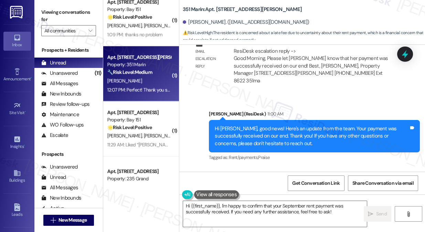
scroll to position [0, 0]
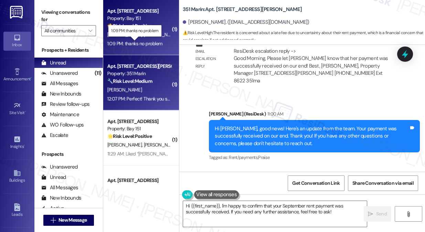
click at [136, 42] on div "1:09 PM: thanks no problem 1:09 PM: thanks no problem" at bounding box center [134, 43] width 55 height 6
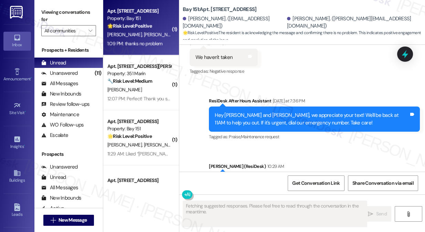
scroll to position [5175, 0]
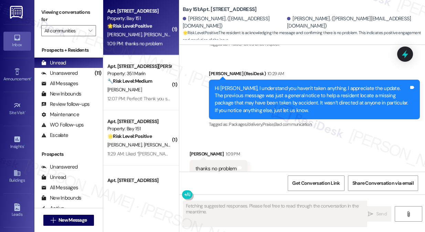
click at [235, 85] on div "Hi [PERSON_NAME], I understand you haven't taken anything. I appreciate the upd…" at bounding box center [312, 100] width 194 height 30
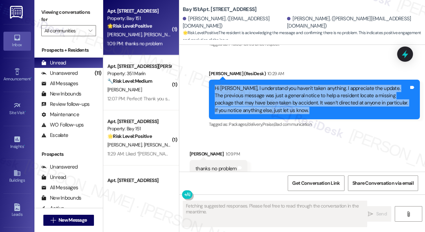
click at [235, 85] on div "Hi [PERSON_NAME], I understand you haven't taken anything. I appreciate the upd…" at bounding box center [312, 100] width 194 height 30
click at [280, 85] on div "Hi [PERSON_NAME], I understand you haven't taken anything. I appreciate the upd…" at bounding box center [312, 100] width 194 height 30
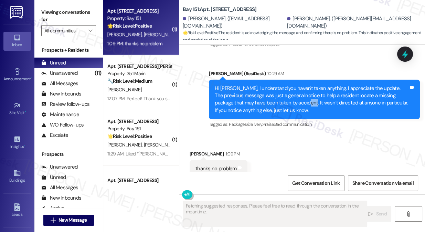
click at [280, 85] on div "Hi [PERSON_NAME], I understand you haven't taken anything. I appreciate the upd…" at bounding box center [312, 100] width 194 height 30
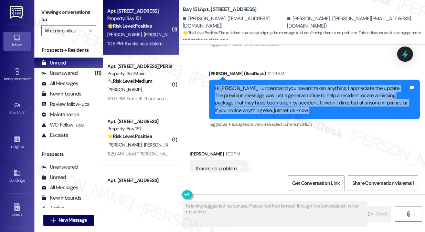
click at [280, 85] on div "Hi [PERSON_NAME], I understand you haven't taken anything. I appreciate the upd…" at bounding box center [312, 100] width 194 height 30
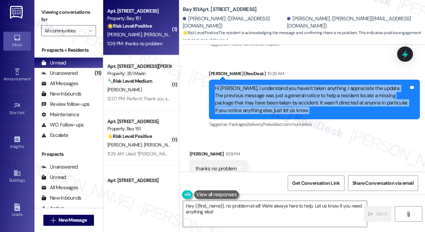
click at [255, 85] on div "Hi [PERSON_NAME], I understand you haven't taken anything. I appreciate the upd…" at bounding box center [312, 100] width 194 height 30
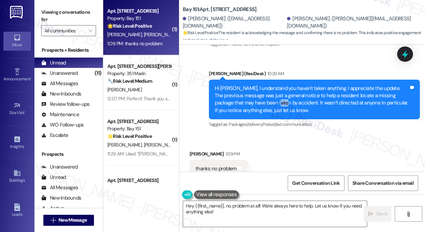
click at [255, 85] on div "Hi [PERSON_NAME], I understand you haven't taken anything. I appreciate the upd…" at bounding box center [312, 100] width 194 height 30
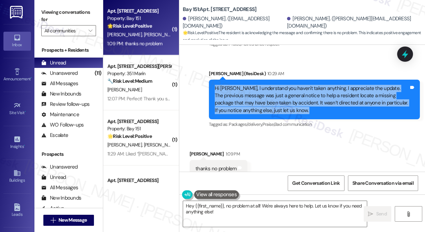
click at [255, 85] on div "Hi [PERSON_NAME], I understand you haven't taken anything. I appreciate the upd…" at bounding box center [312, 100] width 194 height 30
click at [291, 85] on div "Hi [PERSON_NAME], I understand you haven't taken anything. I appreciate the upd…" at bounding box center [312, 100] width 194 height 30
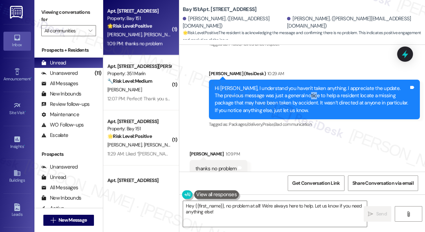
click at [291, 85] on div "Hi [PERSON_NAME], I understand you haven't taken anything. I appreciate the upd…" at bounding box center [312, 100] width 194 height 30
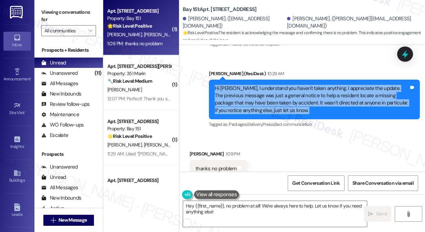
click at [291, 85] on div "Hi [PERSON_NAME], I understand you haven't taken anything. I appreciate the upd…" at bounding box center [312, 100] width 194 height 30
click at [250, 85] on div "Hi [PERSON_NAME], I understand you haven't taken anything. I appreciate the upd…" at bounding box center [312, 100] width 194 height 30
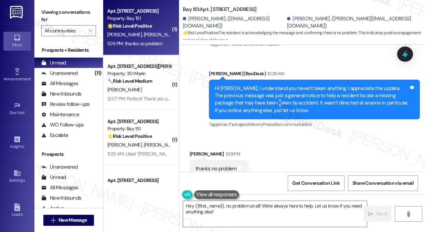
click at [250, 85] on div "Hi [PERSON_NAME], I understand you haven't taken anything. I appreciate the upd…" at bounding box center [312, 100] width 194 height 30
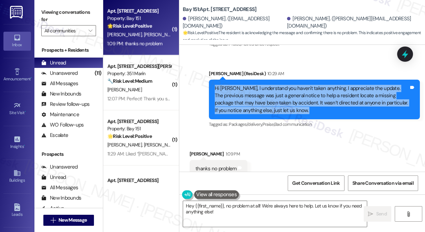
click at [250, 85] on div "Hi [PERSON_NAME], I understand you haven't taken anything. I appreciate the upd…" at bounding box center [312, 100] width 194 height 30
click at [279, 85] on div "Hi [PERSON_NAME], I understand you haven't taken anything. I appreciate the upd…" at bounding box center [312, 100] width 194 height 30
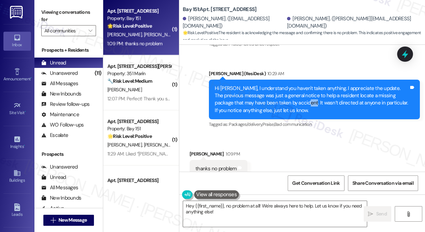
click at [279, 85] on div "Hi [PERSON_NAME], I understand you haven't taken anything. I appreciate the upd…" at bounding box center [312, 100] width 194 height 30
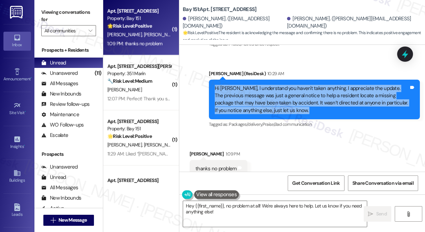
click at [279, 85] on div "Hi [PERSON_NAME], I understand you haven't taken anything. I appreciate the upd…" at bounding box center [312, 100] width 194 height 30
click at [230, 210] on textarea "Hey {{first_name}}, no problem at all! We're always here to help. Let us know i…" at bounding box center [275, 214] width 184 height 26
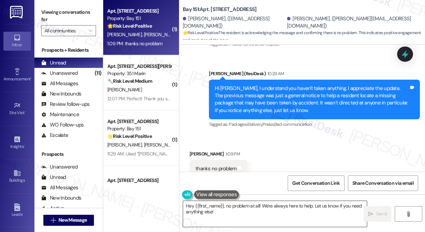
click at [230, 210] on textarea "Hey {{first_name}}, no problem at all! We're always here to help. Let us know i…" at bounding box center [275, 214] width 184 height 26
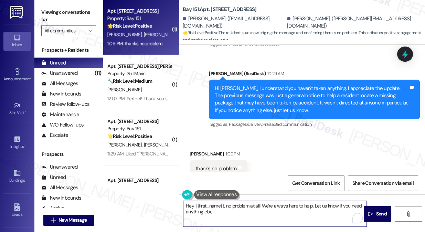
click at [230, 210] on textarea "Hey {{first_name}}, no problem at all! We're always here to help. Let us know i…" at bounding box center [275, 214] width 184 height 26
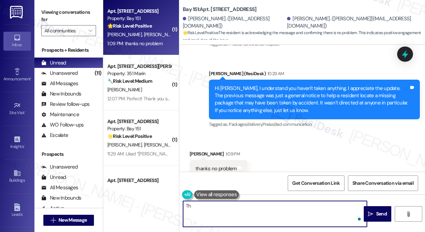
type textarea "T"
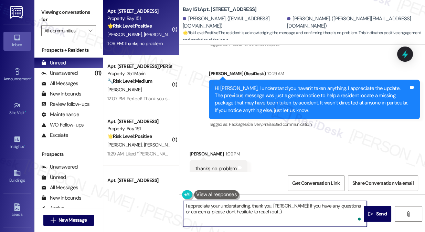
click at [293, 218] on textarea "I appreciate your understanding, thank you, [PERSON_NAME]! If you have any ques…" at bounding box center [275, 214] width 184 height 26
click at [294, 214] on textarea "I appreciate your understanding, thank you, [PERSON_NAME]! If you have any ques…" at bounding box center [275, 214] width 184 height 26
type textarea "I appreciate your understanding, thank you, [PERSON_NAME]! If you have any ques…"
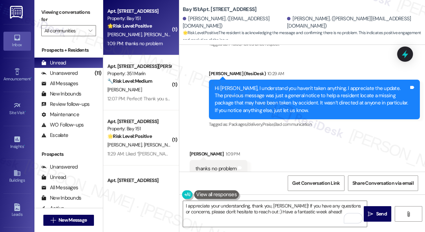
click at [380, 204] on div "I appreciate your understanding, thank you, [PERSON_NAME]! If you have any ques…" at bounding box center [302, 220] width 246 height 52
click at [374, 211] on span " Send" at bounding box center [378, 213] width 22 height 7
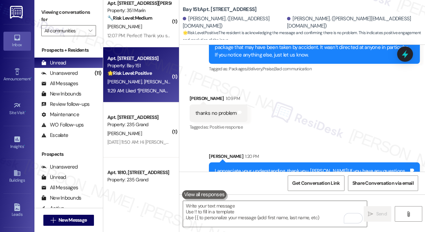
scroll to position [0, 0]
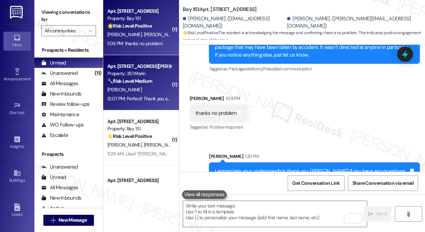
click at [147, 76] on div "Property: 351 Marin" at bounding box center [139, 73] width 64 height 7
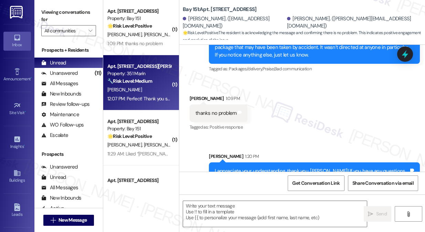
type textarea "Fetching suggested responses. Please feel free to read through the conversation…"
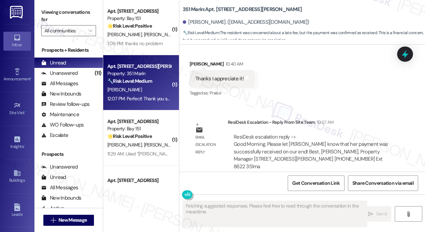
scroll to position [1709, 0]
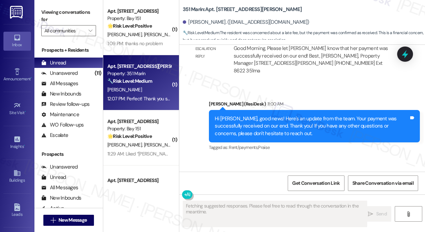
click at [251, 115] on div "Hi [PERSON_NAME], good news! Here's an update from the team. Your payment was s…" at bounding box center [312, 126] width 194 height 22
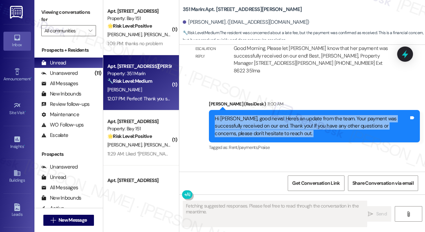
click at [251, 115] on div "Hi [PERSON_NAME], good news! Here's an update from the team. Your payment was s…" at bounding box center [312, 126] width 194 height 22
click at [294, 115] on div "Hi [PERSON_NAME], good news! Here's an update from the team. Your payment was s…" at bounding box center [312, 126] width 194 height 22
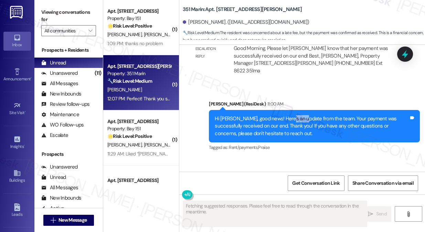
click at [294, 115] on div "Hi [PERSON_NAME], good news! Here's an update from the team. Your payment was s…" at bounding box center [312, 126] width 194 height 22
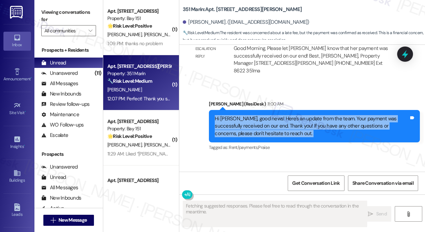
click at [294, 115] on div "Hi [PERSON_NAME], good news! Here's an update from the team. Your payment was s…" at bounding box center [312, 126] width 194 height 22
click at [262, 115] on div "Hi [PERSON_NAME], good news! Here's an update from the team. Your payment was s…" at bounding box center [312, 126] width 194 height 22
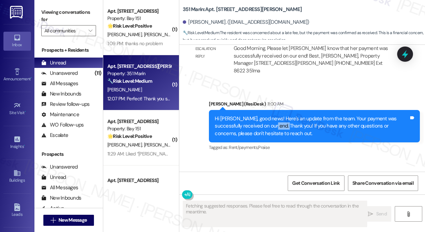
click at [262, 115] on div "Hi [PERSON_NAME], good news! Here's an update from the team. Your payment was s…" at bounding box center [312, 126] width 194 height 22
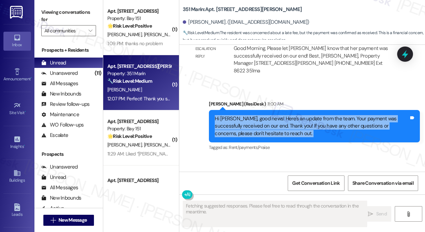
click at [262, 115] on div "Hi [PERSON_NAME], good news! Here's an update from the team. Your payment was s…" at bounding box center [312, 126] width 194 height 22
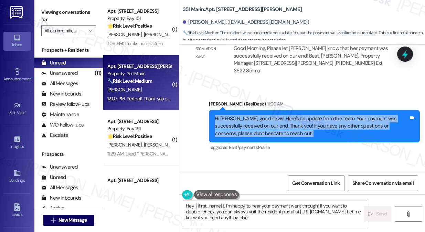
click at [228, 208] on textarea "Hey {{first_name}}, I'm happy to hear your payment went through! If you want to…" at bounding box center [275, 214] width 184 height 26
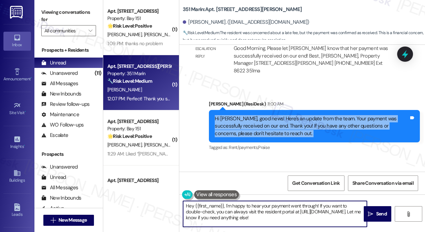
click at [228, 208] on textarea "Hey {{first_name}}, I'm happy to hear your payment went through! If you want to…" at bounding box center [275, 214] width 184 height 26
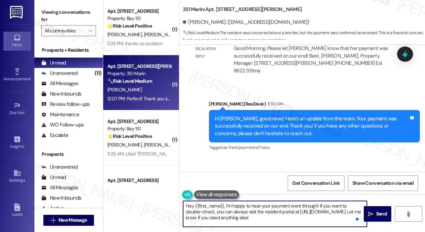
click at [228, 208] on textarea "Hey {{first_name}}, I'm happy to hear your payment went through! If you want to…" at bounding box center [275, 214] width 184 height 26
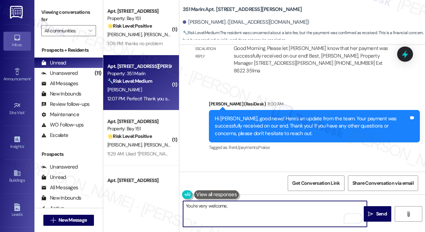
click at [196, 173] on div "[PERSON_NAME] 12:07 PM" at bounding box center [229, 178] width 78 height 10
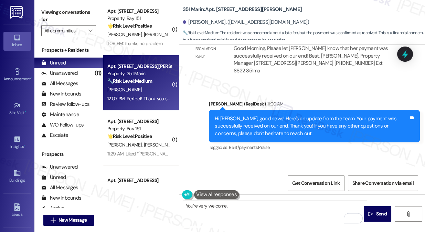
click at [196, 173] on div "[PERSON_NAME] 12:07 PM" at bounding box center [229, 178] width 78 height 10
copy div "Radnyee"
click at [244, 203] on textarea "You're very welcome," at bounding box center [275, 214] width 184 height 26
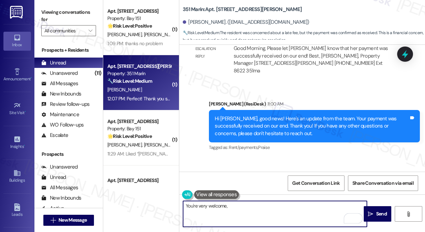
paste textarea "Radnyee"
type textarea "You're very welcome, [PERSON_NAME]!"
click at [253, 206] on textarea "You're very welcome, [PERSON_NAME]!" at bounding box center [275, 214] width 184 height 26
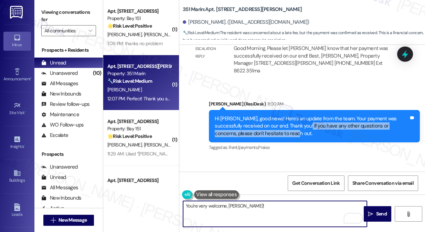
click at [292, 115] on div "Hi [PERSON_NAME], good news! Here's an update from the team. Your payment was s…" at bounding box center [312, 126] width 194 height 22
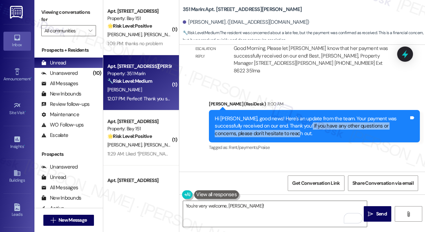
click at [292, 115] on div "Hi [PERSON_NAME], good news! Here's an update from the team. Your payment was s…" at bounding box center [312, 126] width 194 height 22
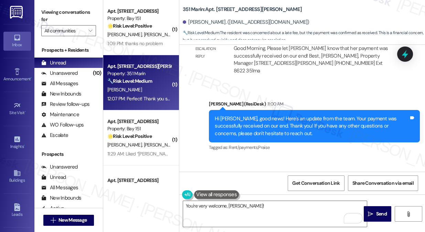
click at [243, 115] on div "Hi [PERSON_NAME], good news! Here's an update from the team. Your payment was s…" at bounding box center [312, 126] width 194 height 22
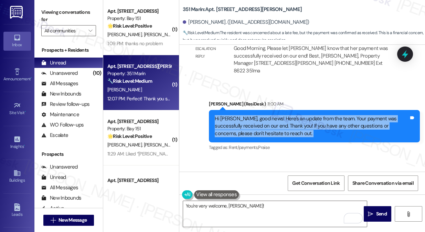
drag, startPoint x: 243, startPoint y: 80, endPoint x: 258, endPoint y: 86, distance: 15.9
click at [243, 115] on div "Hi [PERSON_NAME], good news! Here's an update from the team. Your payment was s…" at bounding box center [312, 126] width 194 height 22
click at [276, 115] on div "Hi [PERSON_NAME], good news! Here's an update from the team. Your payment was s…" at bounding box center [312, 126] width 194 height 22
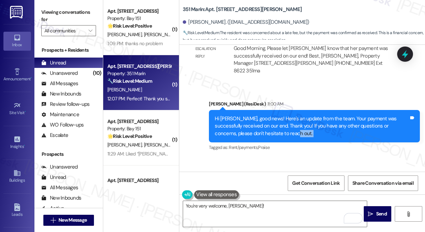
click at [276, 115] on div "Hi [PERSON_NAME], good news! Here's an update from the team. Your payment was s…" at bounding box center [312, 126] width 194 height 22
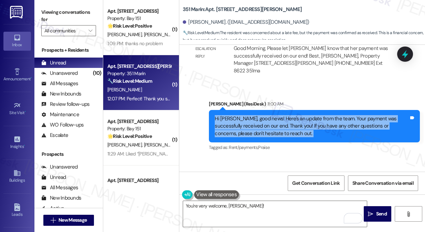
click at [276, 115] on div "Hi [PERSON_NAME], good news! Here's an update from the team. Your payment was s…" at bounding box center [312, 126] width 194 height 22
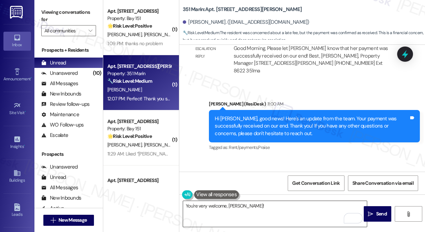
click at [255, 209] on textarea "You're very welcome, [PERSON_NAME]!" at bounding box center [275, 214] width 184 height 26
click at [374, 210] on span " Send" at bounding box center [378, 213] width 22 height 7
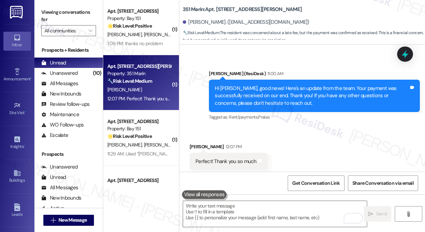
scroll to position [1757, 0]
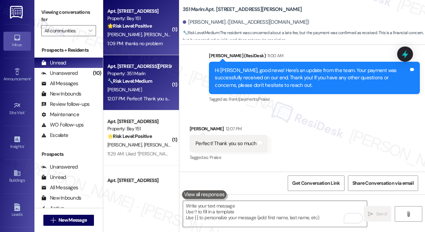
click at [142, 44] on div "1:09 PM: thanks no problem 1:09 PM: thanks no problem" at bounding box center [134, 43] width 55 height 6
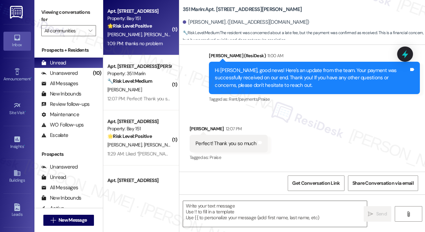
type textarea "Fetching suggested responses. Please feel free to read through the conversation…"
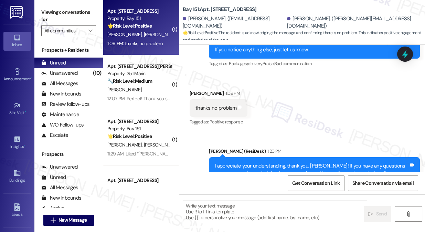
scroll to position [5240, 0]
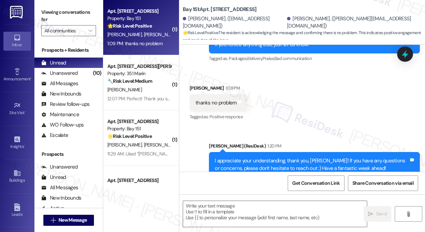
click at [265, 157] on div "I appreciate your understanding, thank you, [PERSON_NAME]! If you have any ques…" at bounding box center [312, 164] width 194 height 15
type textarea "Fetching suggested responses. Please feel free to read through the conversation…"
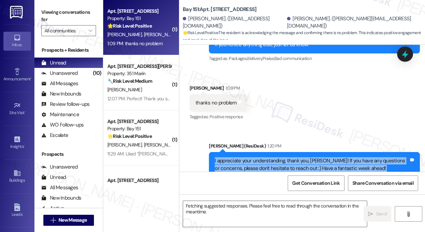
click at [265, 157] on div "I appreciate your understanding, thank you, [PERSON_NAME]! If you have any ques…" at bounding box center [312, 164] width 194 height 15
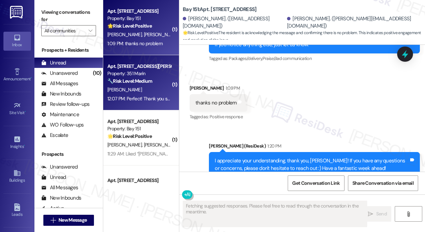
click at [152, 104] on div "Apt. [STREET_ADDRESS][PERSON_NAME] Property: 351 Marin 🔧 Risk Level: Medium The…" at bounding box center [141, 82] width 76 height 55
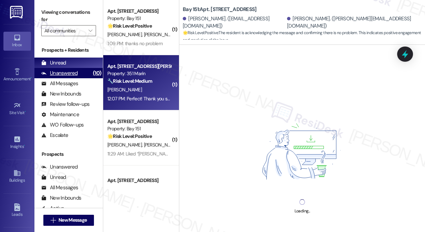
click at [74, 72] on div "Unanswered" at bounding box center [59, 73] width 37 height 7
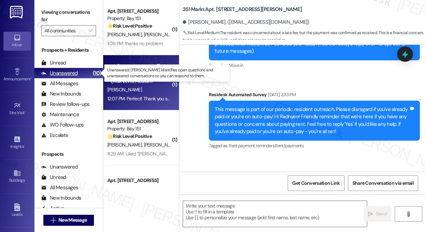
scroll to position [0, 0]
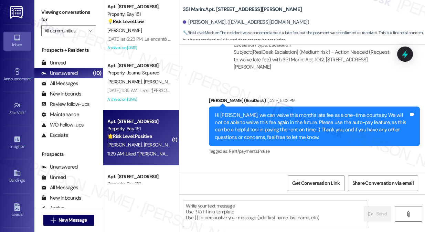
type textarea "Fetching suggested responses. Please feel free to read through the conversation…"
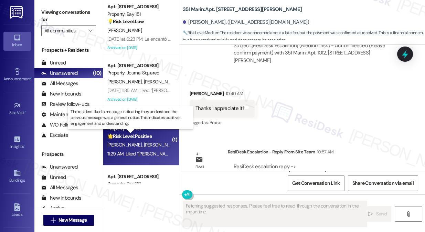
click at [148, 136] on strong "🌟 Risk Level: Positive" at bounding box center [129, 136] width 44 height 6
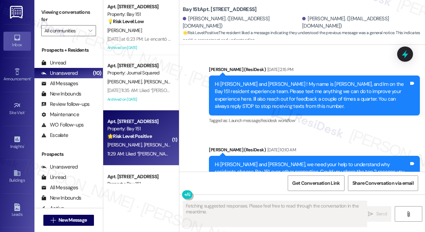
type textarea "Fetching suggested responses. Please feel free to read through the conversation…"
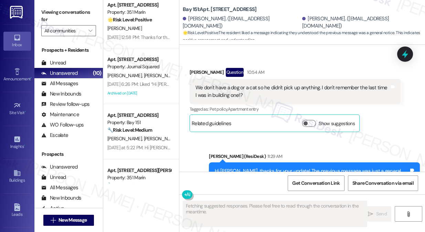
scroll to position [313, 0]
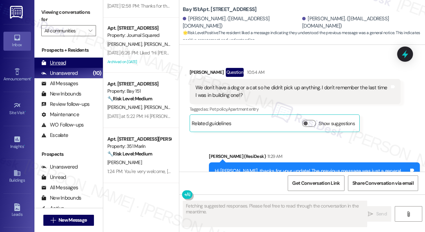
click at [69, 64] on div "Unread (0)" at bounding box center [68, 63] width 69 height 10
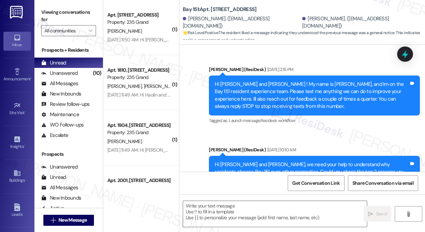
scroll to position [25742, 0]
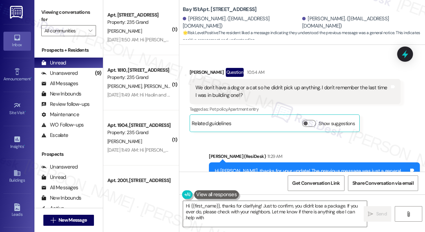
type textarea "Hi {{first_name}}, thanks for clarifying! Just to confirm, you didn't lose a pa…"
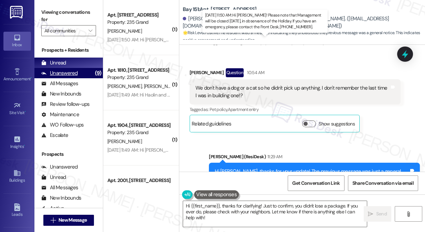
click at [78, 74] on div "Unanswered (9)" at bounding box center [68, 73] width 69 height 10
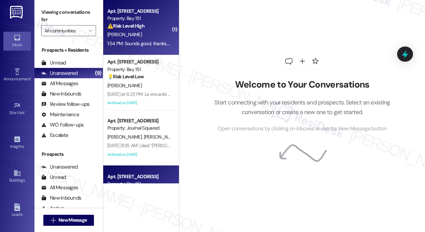
click at [158, 36] on div "[PERSON_NAME]" at bounding box center [139, 34] width 65 height 9
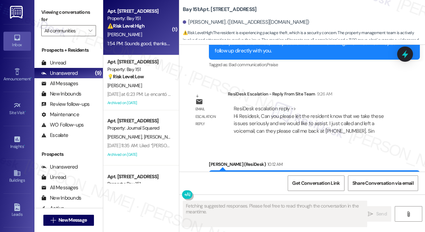
scroll to position [25397, 0]
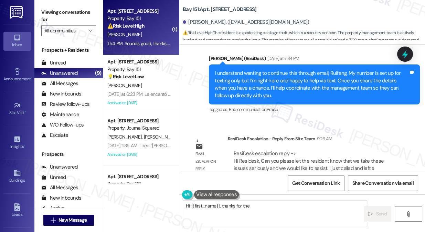
scroll to position [25335, 0]
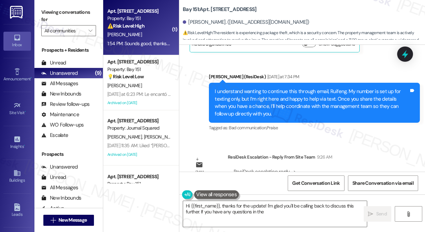
click at [299, 224] on div "[PERSON_NAME] (ResiDesk) 10:12 AM" at bounding box center [314, 229] width 211 height 10
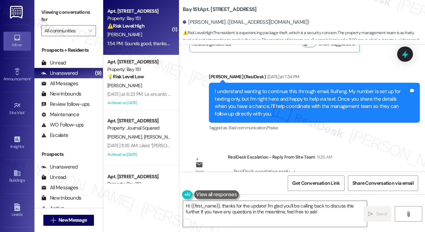
click at [304, 224] on div "[PERSON_NAME] (ResiDesk) 10:12 AM" at bounding box center [314, 229] width 211 height 10
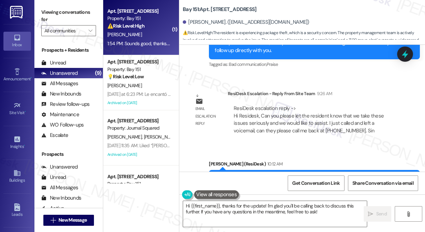
scroll to position [25428, 0]
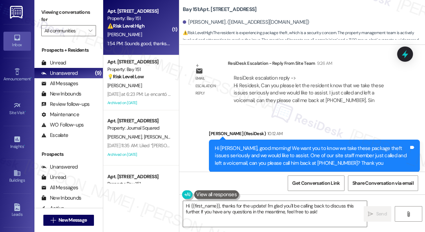
click at [224, 219] on div "Sounds good, thanks. I will call back this afternoon or [DATE] afternoon. For m…" at bounding box center [293, 226] width 194 height 15
click at [238, 205] on textarea "Hi {{first_name}}, thanks for the update! I'm glad you'll be calling back to di…" at bounding box center [275, 214] width 184 height 26
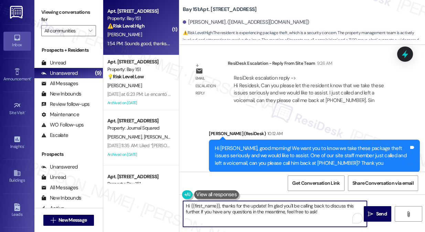
click at [238, 205] on textarea "Hi {{first_name}}, thanks for the update! I'm glad you'll be calling back to di…" at bounding box center [275, 214] width 184 height 26
click at [251, 208] on textarea "Hi {{first_name}}, thanks for the update! I'm glad you'll be calling back to di…" at bounding box center [275, 214] width 184 height 26
drag, startPoint x: 223, startPoint y: 205, endPoint x: 162, endPoint y: 201, distance: 61.8
click at [162, 201] on div "( 1 ) Apt. 2337, [STREET_ADDRESS] ⚠️ Risk Level: High The resident is experienc…" at bounding box center [264, 116] width 322 height 232
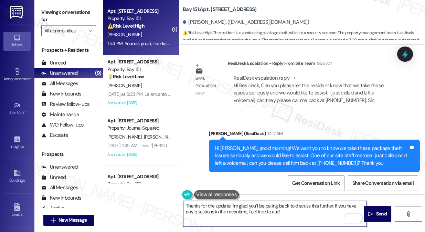
click at [272, 205] on textarea "Thanks for the update! I'm glad you'll be calling back to discuss this further.…" at bounding box center [275, 214] width 184 height 26
click at [297, 209] on textarea "Thanks for the update! I'm glad you'll be calling back to discuss this further.…" at bounding box center [275, 214] width 184 height 26
drag, startPoint x: 300, startPoint y: 215, endPoint x: 256, endPoint y: 214, distance: 44.1
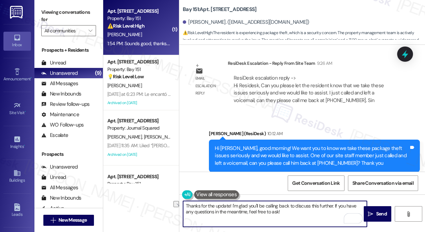
click at [240, 210] on textarea "Thanks for the update! I'm glad you'll be calling back to discuss this further.…" at bounding box center [275, 214] width 184 height 26
click at [280, 215] on textarea "Thanks for the update! I'm glad you'll be calling back to discuss this further.…" at bounding box center [275, 214] width 184 height 26
click at [206, 211] on textarea "Thanks for the update! I'm glad you'll be calling back to discuss this further.…" at bounding box center [275, 214] width 184 height 26
drag, startPoint x: 283, startPoint y: 216, endPoint x: 337, endPoint y: 200, distance: 56.7
click at [337, 201] on textarea "Thanks for the update! I'm glad you'll be calling back to discuss this further.…" at bounding box center [275, 214] width 184 height 26
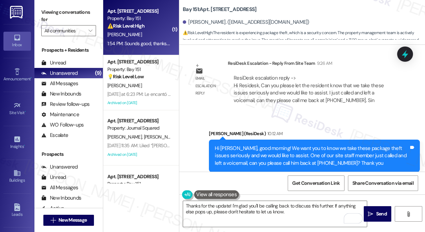
click at [200, 203] on div "[PERSON_NAME] Question 1:54 PM" at bounding box center [295, 208] width 211 height 11
click at [228, 206] on textarea "Thanks for the update! I'm glad you'll be calling back to discuss this further.…" at bounding box center [275, 214] width 184 height 26
click at [199, 219] on div "Sounds good, thanks. I will call back this afternoon or [DATE] afternoon. For m…" at bounding box center [293, 226] width 194 height 15
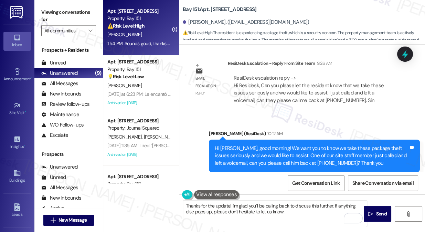
drag, startPoint x: 199, startPoint y: 97, endPoint x: 197, endPoint y: 91, distance: 6.7
click at [199, 219] on div "Sounds good, thanks. I will call back this afternoon or [DATE] afternoon. For m…" at bounding box center [293, 226] width 194 height 15
click at [196, 203] on div "[PERSON_NAME] Question 1:54 PM" at bounding box center [295, 208] width 211 height 11
copy div "Ruifeng"
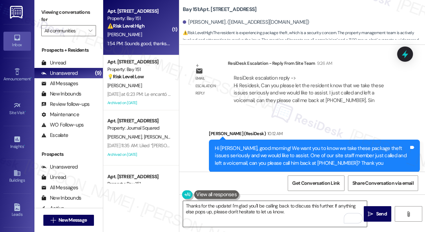
click at [228, 206] on textarea "Thanks for the update! I'm glad you'll be calling back to discuss this further.…" at bounding box center [275, 214] width 184 height 26
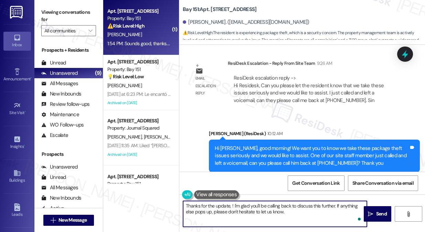
paste textarea "Ruifeng"
click at [320, 210] on textarea "Thanks for the update, Ruifeng! I'm glad you'll be calling back to discuss this…" at bounding box center [275, 214] width 184 height 26
click at [278, 204] on textarea "Thanks for the update, Ruifeng! I'm glad you'll be calling back to discuss this…" at bounding box center [275, 214] width 184 height 26
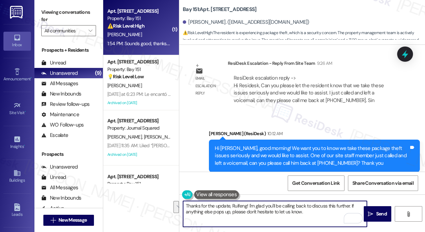
click at [278, 204] on textarea "Thanks for the update, Ruifeng! I'm glad you'll be calling back to discuss this…" at bounding box center [275, 214] width 184 height 26
click at [331, 218] on textarea "Thanks for the update, Ruifeng! I'm glad you'll be calling back to discuss this…" at bounding box center [275, 214] width 184 height 26
type textarea "Thanks for the update, Ruifeng! I'm glad you'll be calling back to discuss this…"
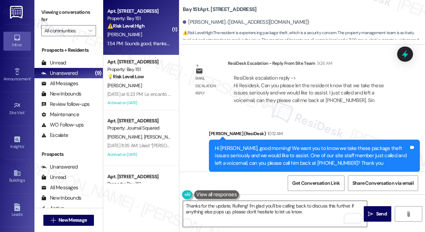
drag, startPoint x: 372, startPoint y: 212, endPoint x: 336, endPoint y: 205, distance: 36.1
click at [336, 205] on div "Thanks for the update, Ruifeng! I'm glad you'll be calling back to discuss this…" at bounding box center [302, 220] width 246 height 52
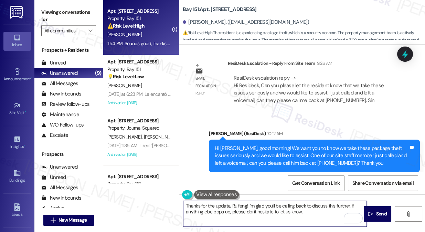
click at [336, 205] on textarea "Thanks for the update, Ruifeng! I'm glad you'll be calling back to discuss this…" at bounding box center [275, 214] width 184 height 26
click at [317, 212] on textarea "Thanks for the update, Ruifeng! I'm glad you'll be calling back to discuss this…" at bounding box center [275, 214] width 184 height 26
click at [387, 213] on span "Send" at bounding box center [381, 213] width 13 height 7
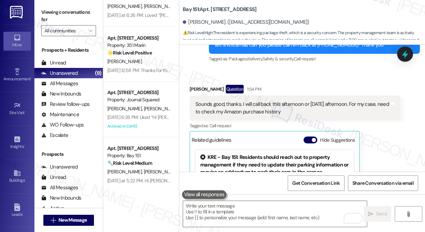
scroll to position [313, 0]
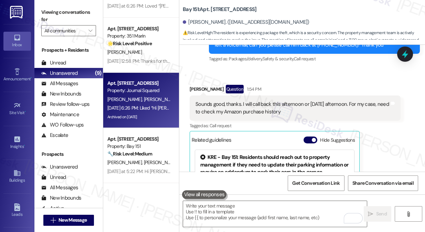
click at [136, 105] on div "[DATE] 6:26 PM: Liked “Hi [PERSON_NAME] and [PERSON_NAME]! Starting [DATE]…” [D…" at bounding box center [189, 108] width 165 height 6
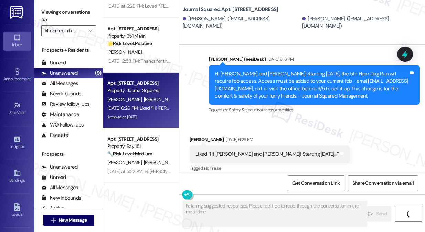
scroll to position [10064, 0]
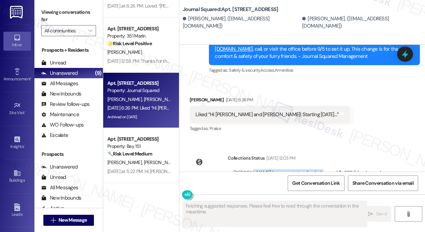
drag, startPoint x: 249, startPoint y: 134, endPoint x: 313, endPoint y: 138, distance: 64.6
click at [313, 169] on div "[PERSON_NAME] has an outstanding balance of $-3311.5 for Journal Squared (as of…" at bounding box center [314, 176] width 161 height 15
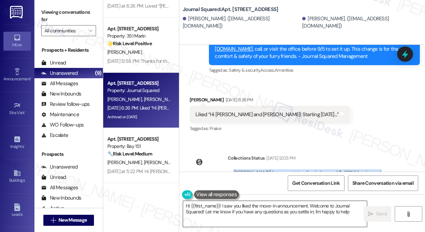
type textarea "Hi {{first_name}}! I saw you liked the move-in announcement. Welcome to Journal…"
click at [231, 206] on textarea "Hi {{first_name}}! I saw you liked the move-in announcement. Welcome to Journal…" at bounding box center [275, 214] width 184 height 26
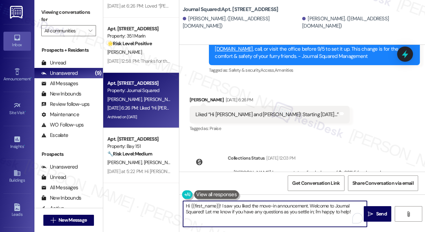
click at [231, 206] on textarea "Hi {{first_name}}! I saw you liked the move-in announcement. Welcome to Journal…" at bounding box center [275, 214] width 184 height 26
click at [271, 154] on div "[DATE] 12:03 PM" at bounding box center [280, 157] width 31 height 7
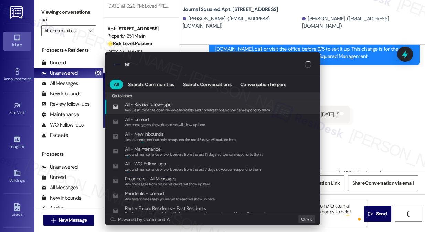
type input "arc"
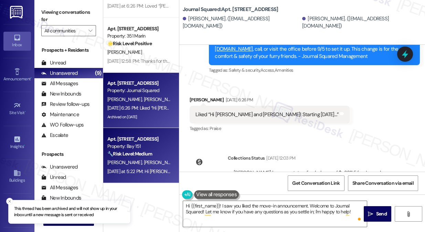
click at [144, 159] on div "[PERSON_NAME] [PERSON_NAME]" at bounding box center [139, 162] width 65 height 9
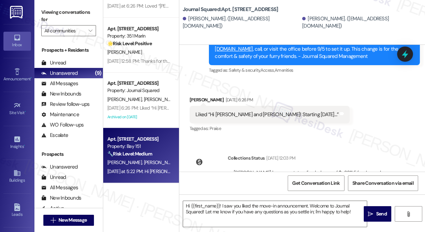
type textarea "Fetching suggested responses. Please feel free to read through the conversation…"
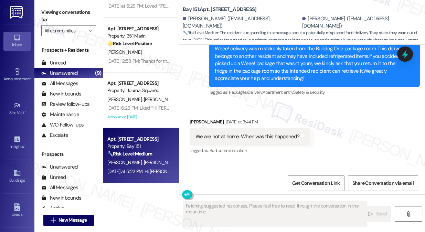
scroll to position [10412, 0]
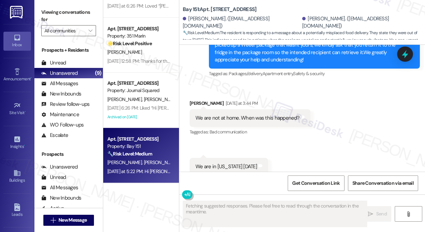
click at [275, 211] on div "Hi [PERSON_NAME] and Haoyu! The previous message was just a general notice to h…" at bounding box center [312, 226] width 194 height 30
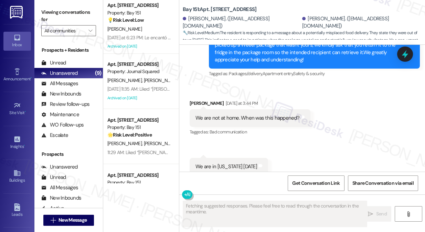
scroll to position [0, 0]
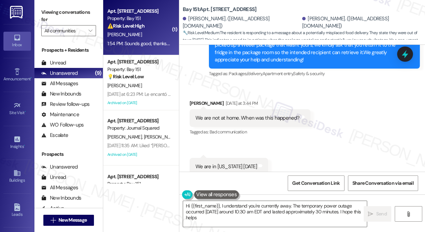
type textarea "Hi {{first_name}}, I understand you're currently away. The temporary power outa…"
click at [167, 41] on div "1:54 PM: Sounds good, thanks. I will call back this afternoon or [DATE] afterno…" at bounding box center [243, 43] width 273 height 6
type textarea "Fetching suggested responses. Please feel free to read through the conversation…"
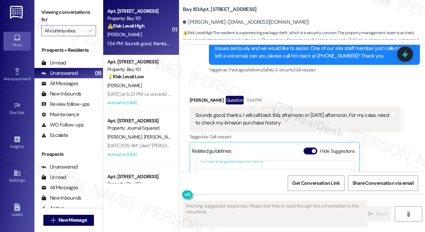
scroll to position [25557, 0]
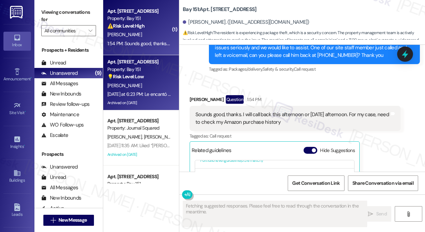
scroll to position [25525, 0]
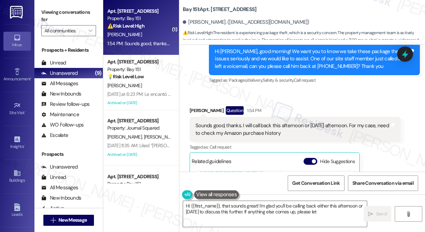
type textarea "Hi {{first_name}}, that sounds great! I'm glad you'll be calling back either th…"
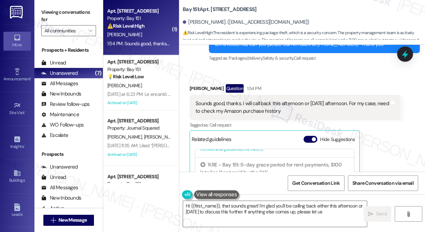
scroll to position [25557, 0]
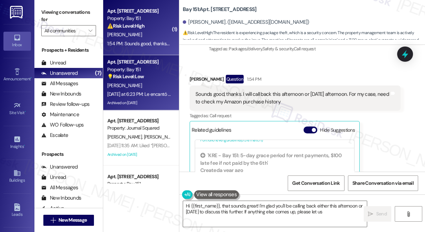
click at [130, 87] on div "[PERSON_NAME]" at bounding box center [139, 85] width 65 height 9
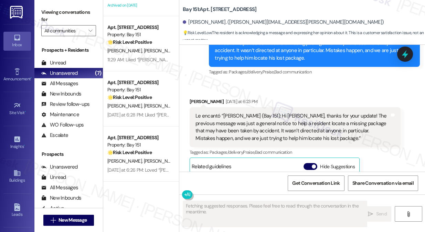
scroll to position [219, 0]
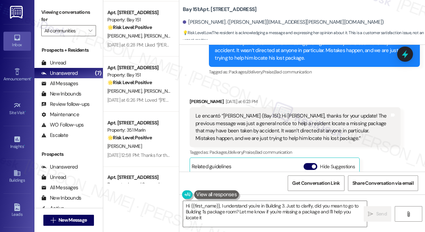
type textarea "Hi {{first_name}}, I understand you're in Building 3. Just to clarify, did you …"
